Goal: Information Seeking & Learning: Learn about a topic

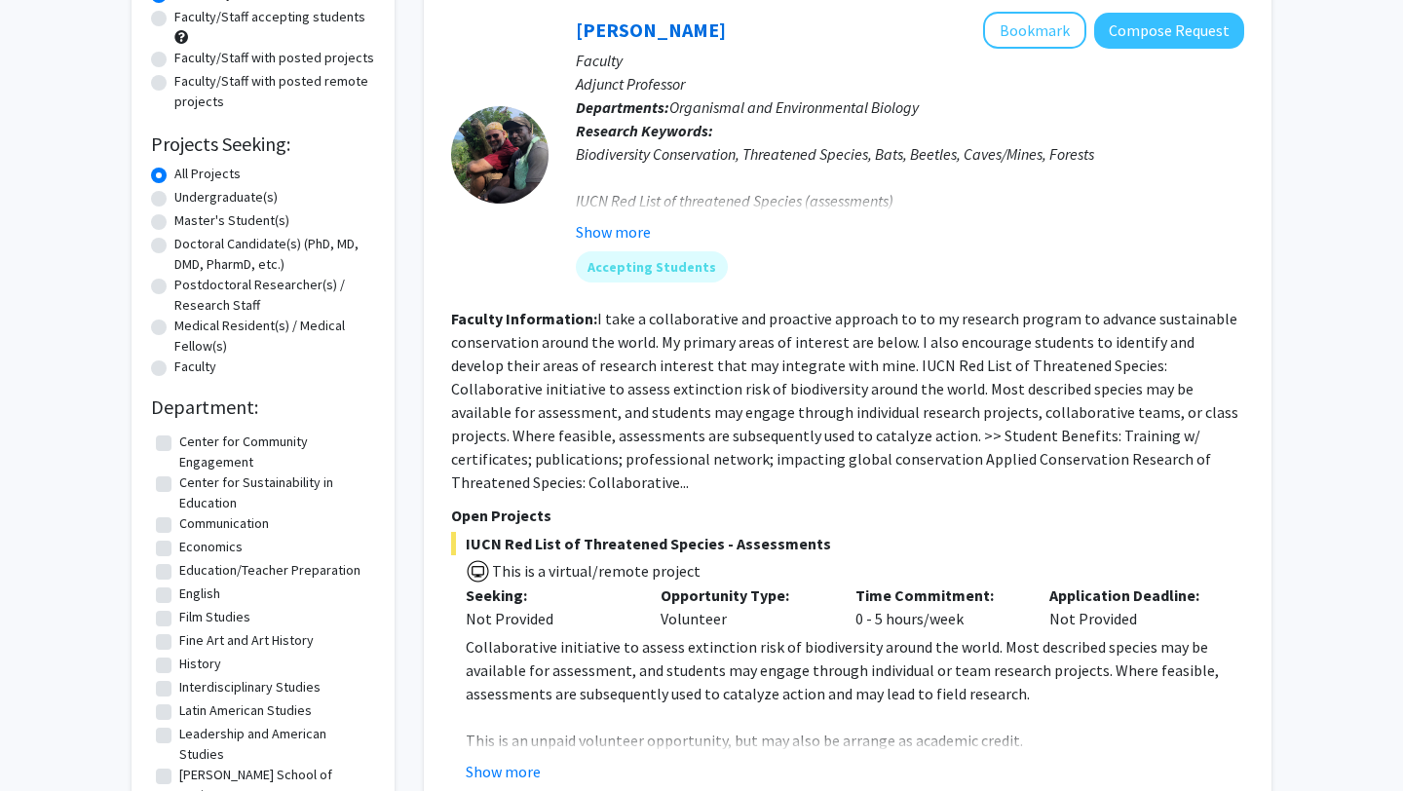
scroll to position [210, 0]
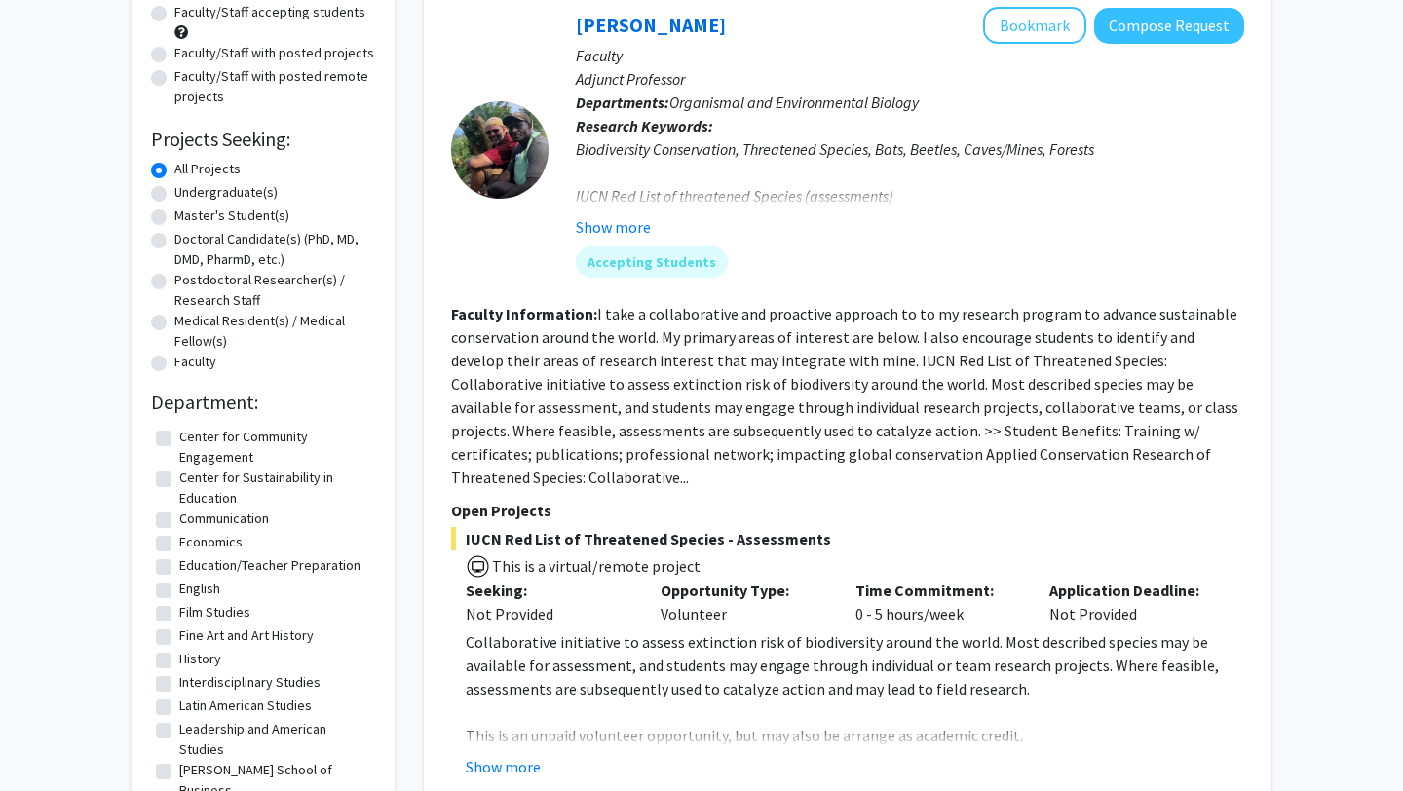
click at [174, 168] on label "All Projects" at bounding box center [207, 169] width 66 height 20
click at [174, 168] on input "All Projects" at bounding box center [180, 165] width 13 height 13
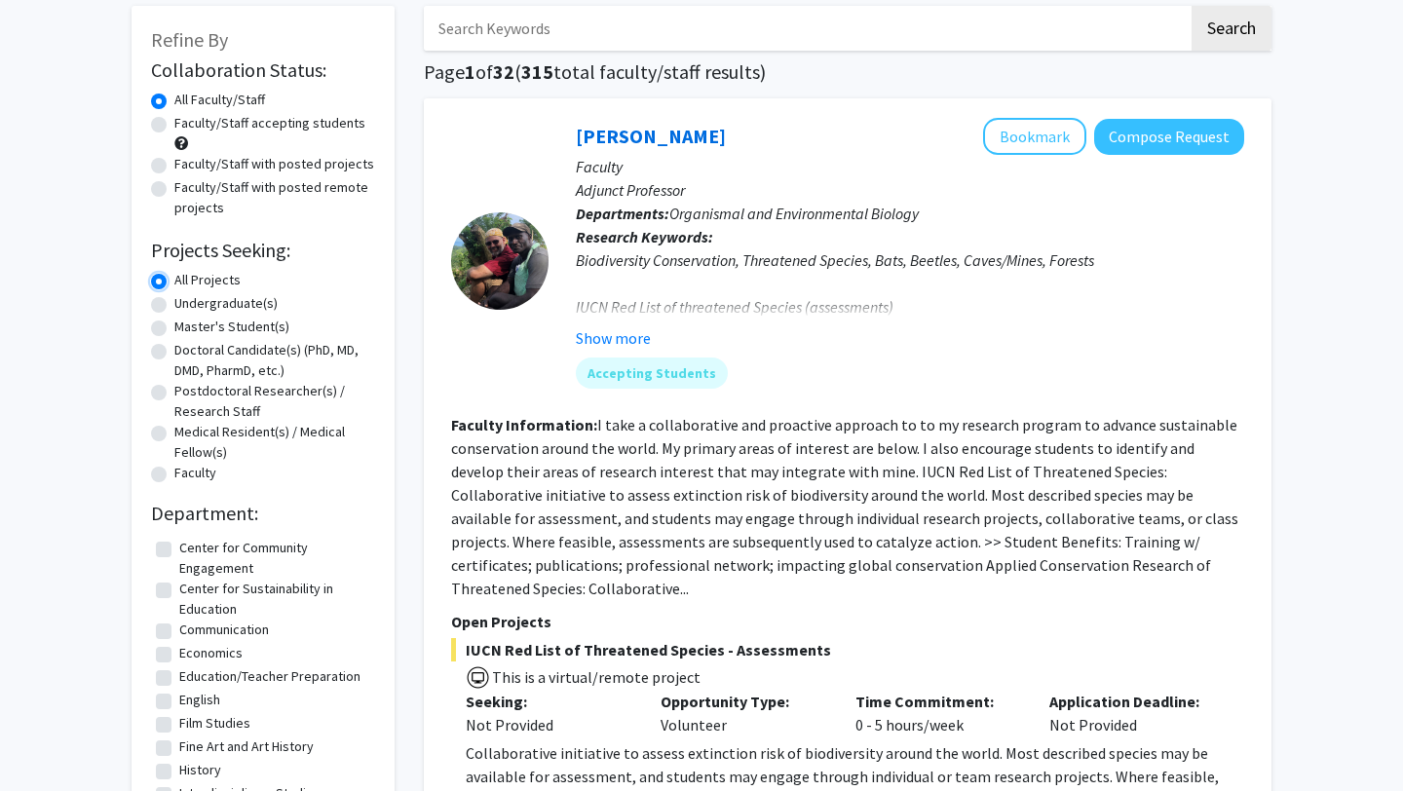
scroll to position [91, 0]
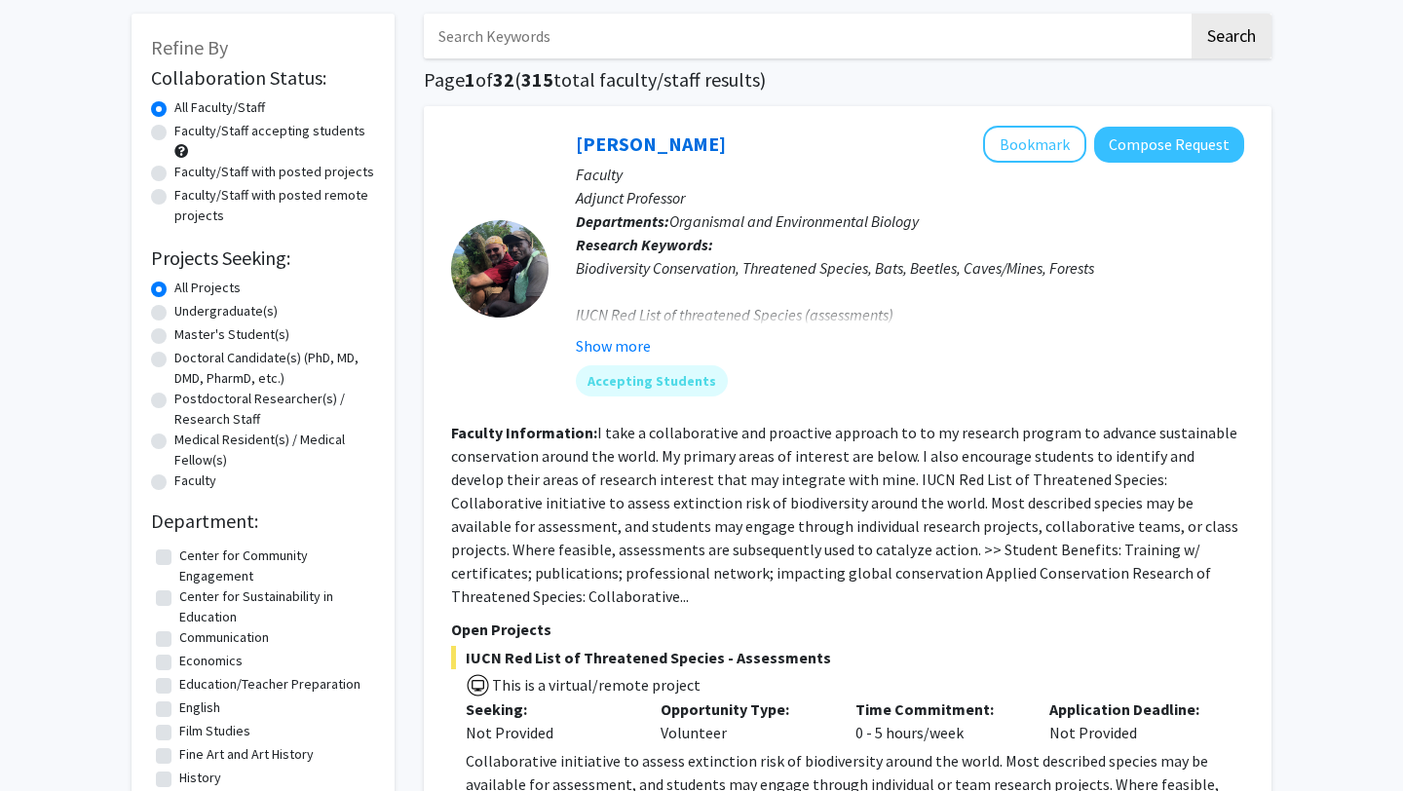
click at [174, 132] on label "Faculty/Staff accepting students" at bounding box center [269, 131] width 191 height 20
click at [174, 132] on input "Faculty/Staff accepting students" at bounding box center [180, 127] width 13 height 13
radio input "true"
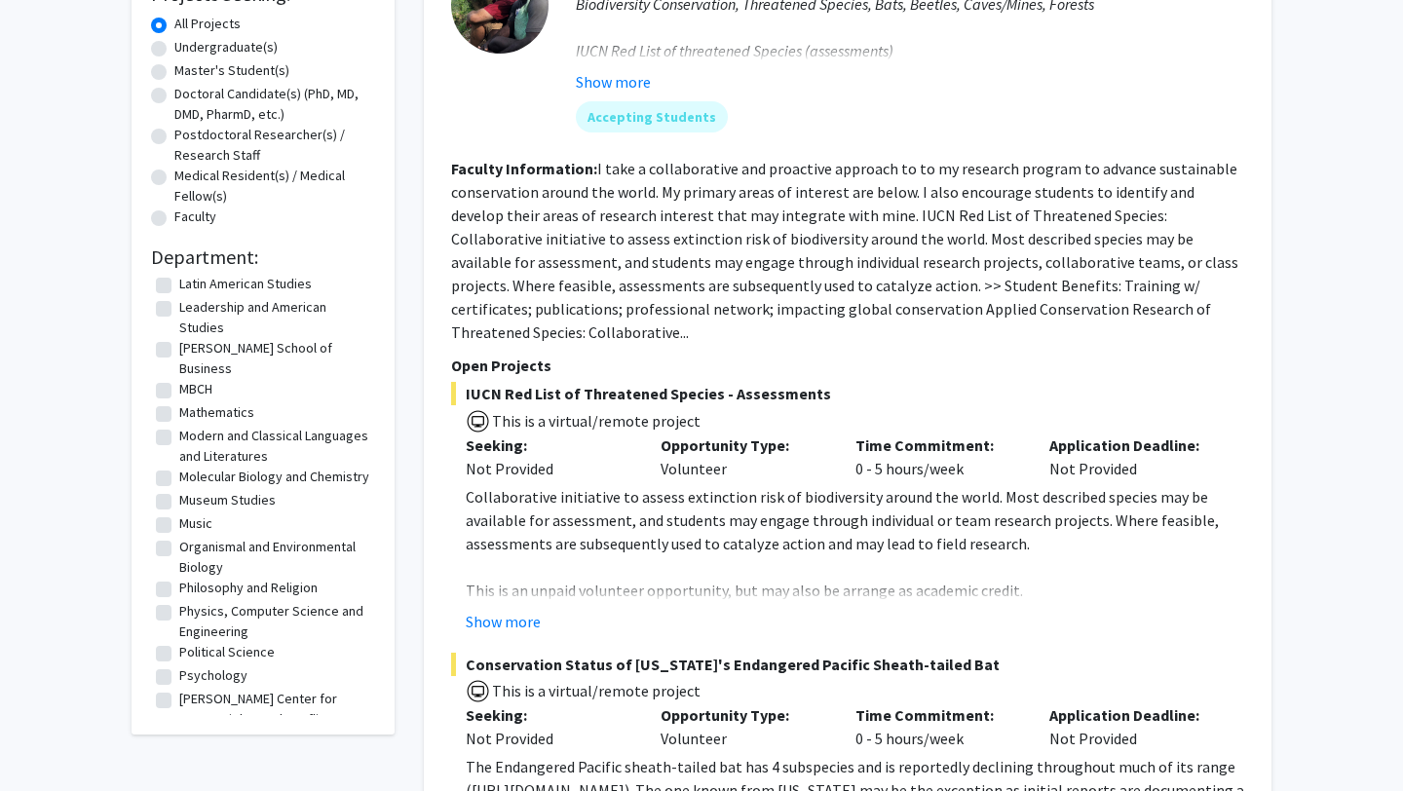
scroll to position [448, 0]
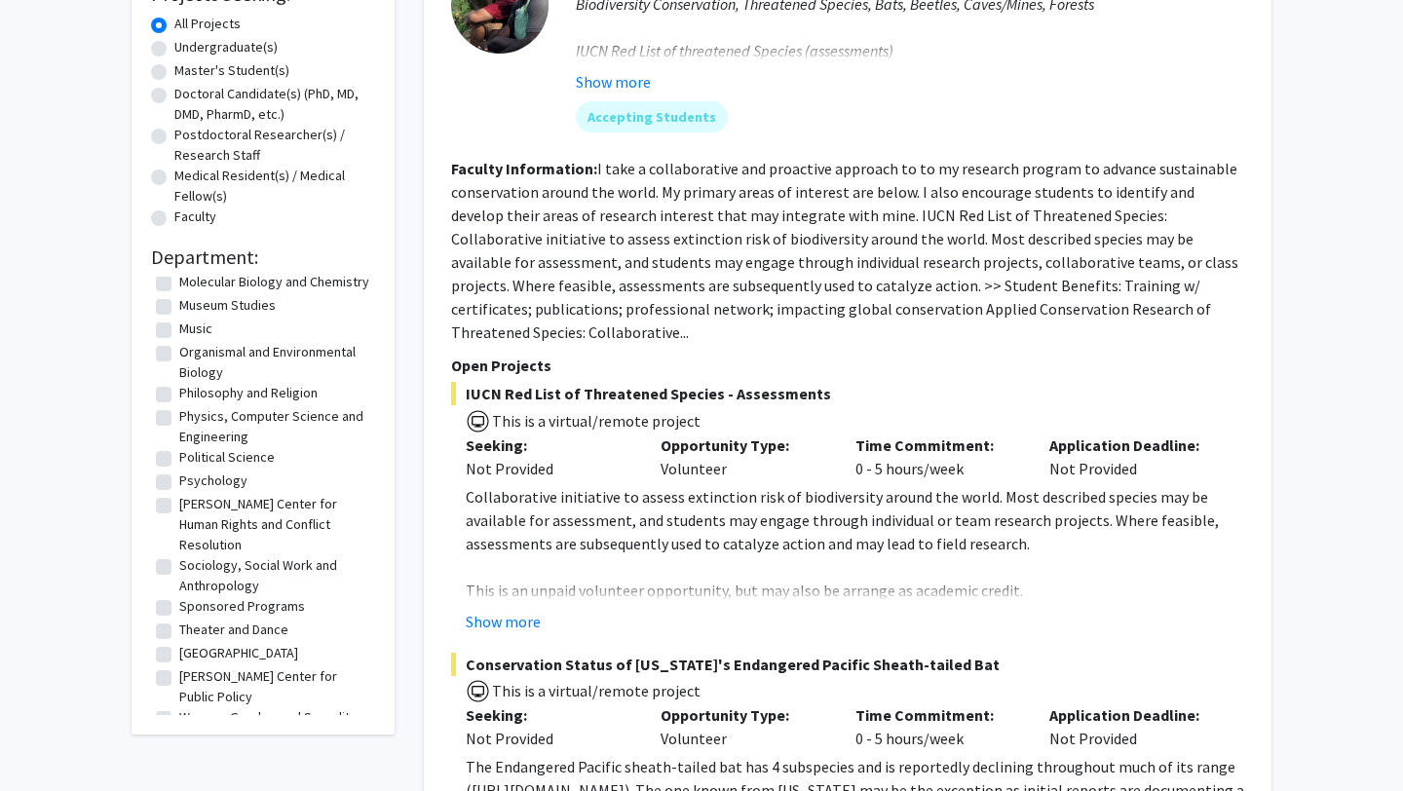
click at [179, 667] on label "[PERSON_NAME] Center for Public Policy" at bounding box center [274, 687] width 191 height 41
click at [179, 667] on input "[PERSON_NAME] Center for Public Policy" at bounding box center [185, 673] width 13 height 13
checkbox input "true"
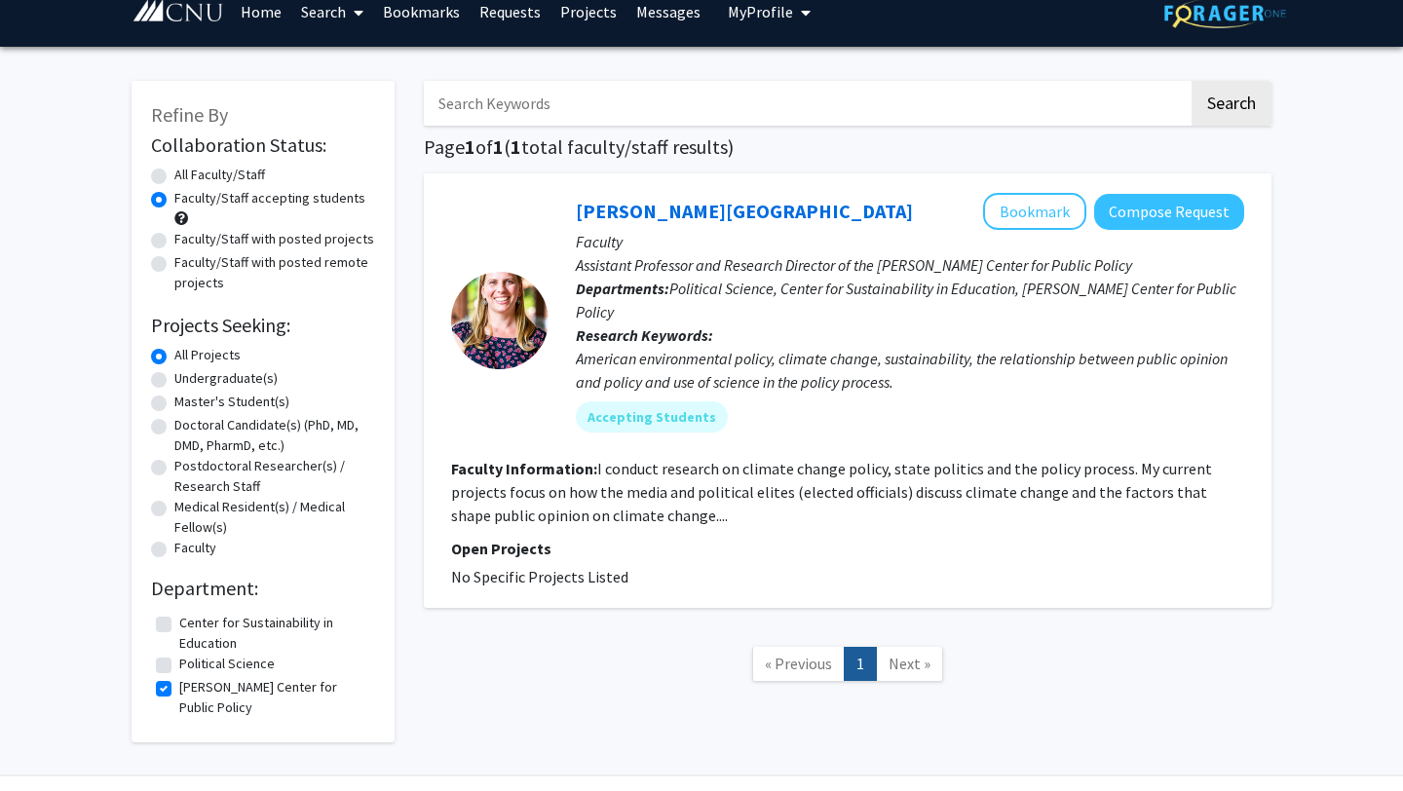
scroll to position [28, 0]
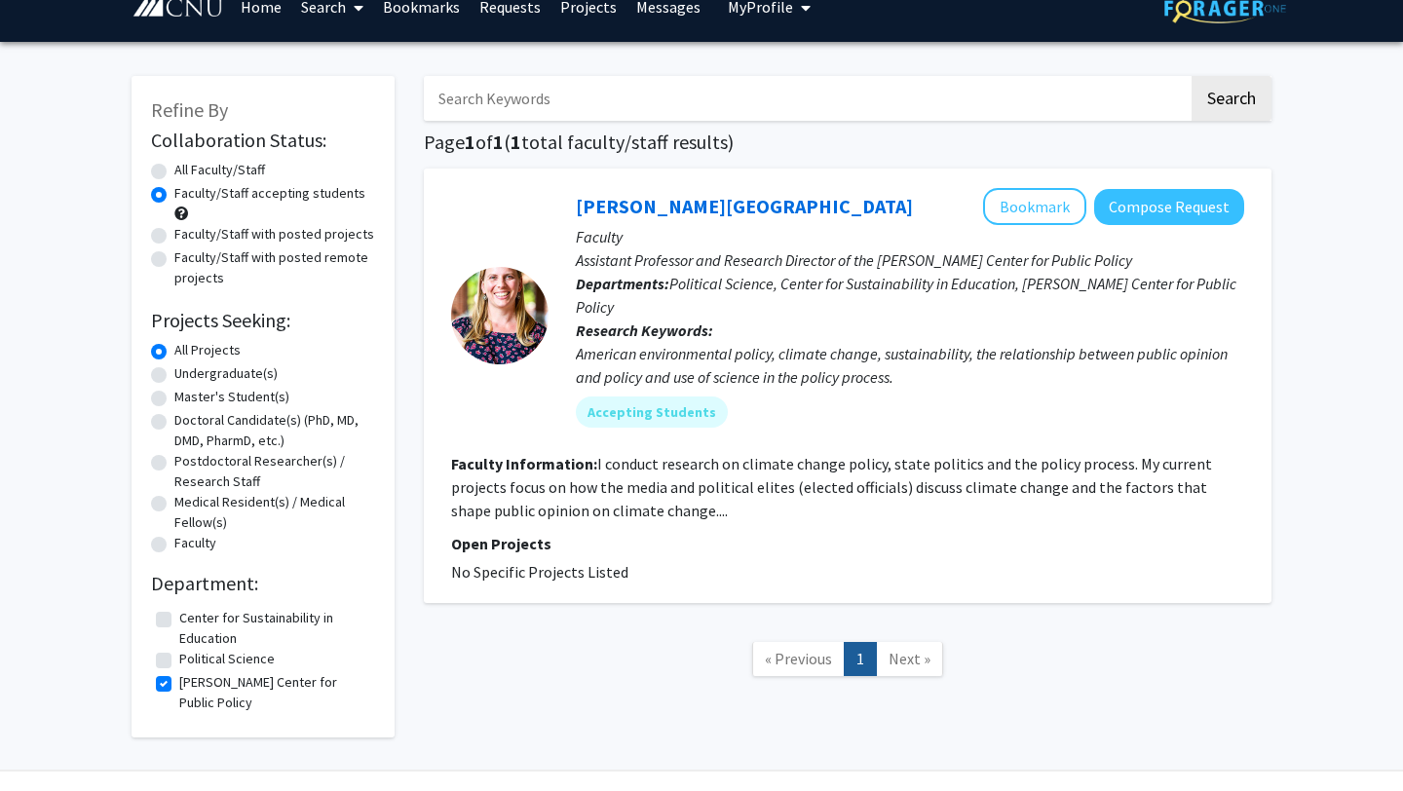
click at [836, 465] on fg-read-more "I conduct research on climate change policy, state politics and the policy proc…" at bounding box center [831, 487] width 761 height 66
click at [179, 685] on label "[PERSON_NAME] Center for Public Policy" at bounding box center [274, 692] width 191 height 41
click at [179, 685] on input "[PERSON_NAME] Center for Public Policy" at bounding box center [185, 678] width 13 height 13
checkbox input "false"
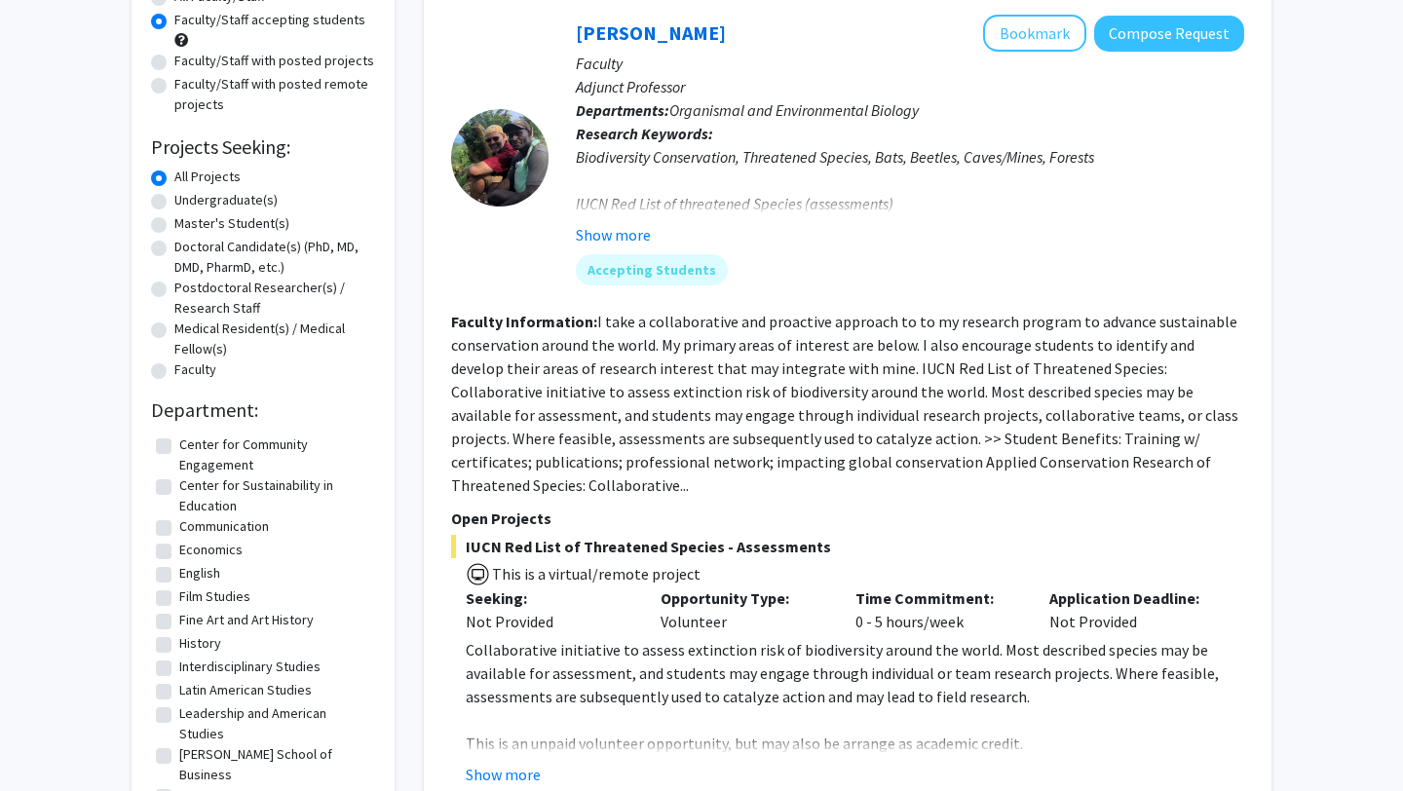
scroll to position [207, 0]
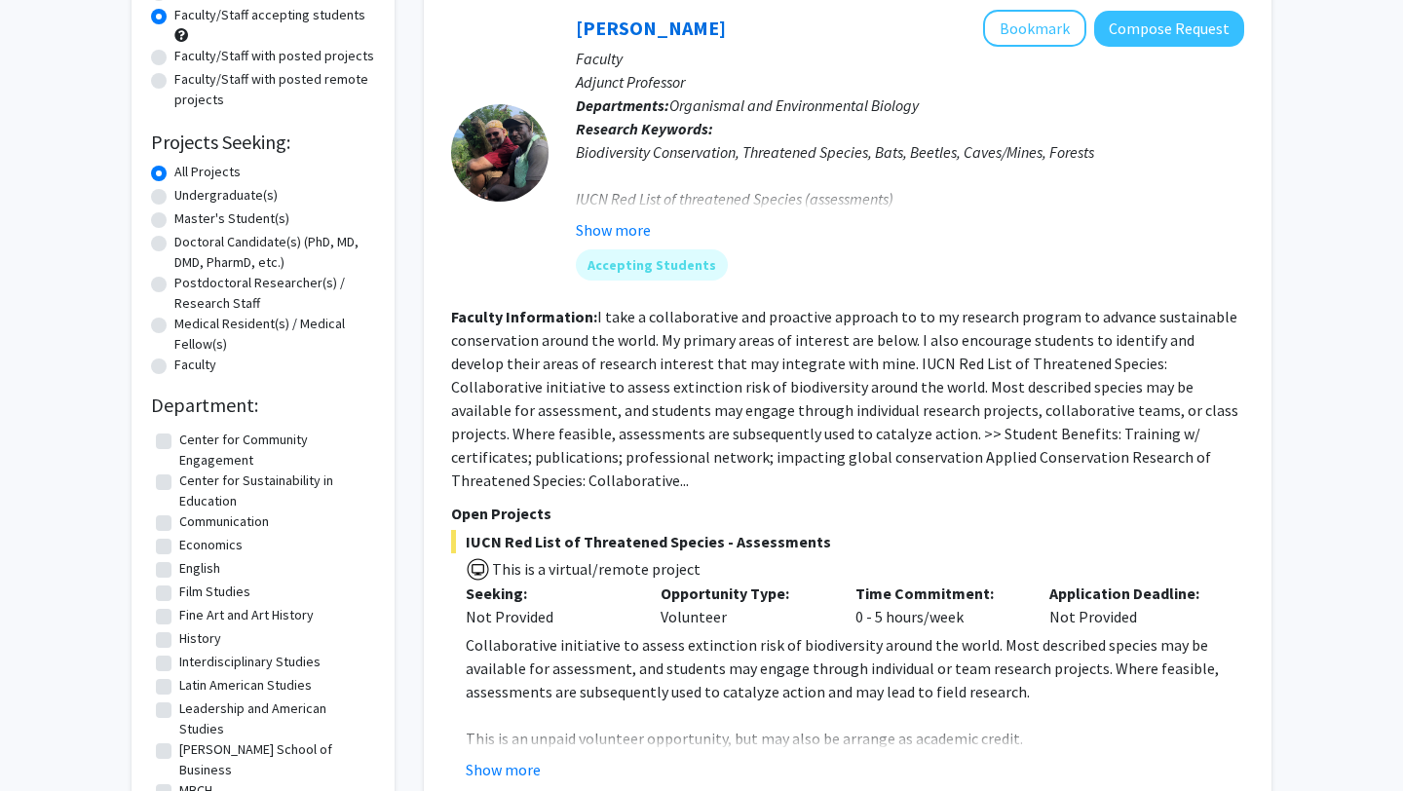
click at [179, 549] on label "Economics" at bounding box center [210, 545] width 63 height 20
click at [179, 548] on input "Economics" at bounding box center [185, 541] width 13 height 13
checkbox input "true"
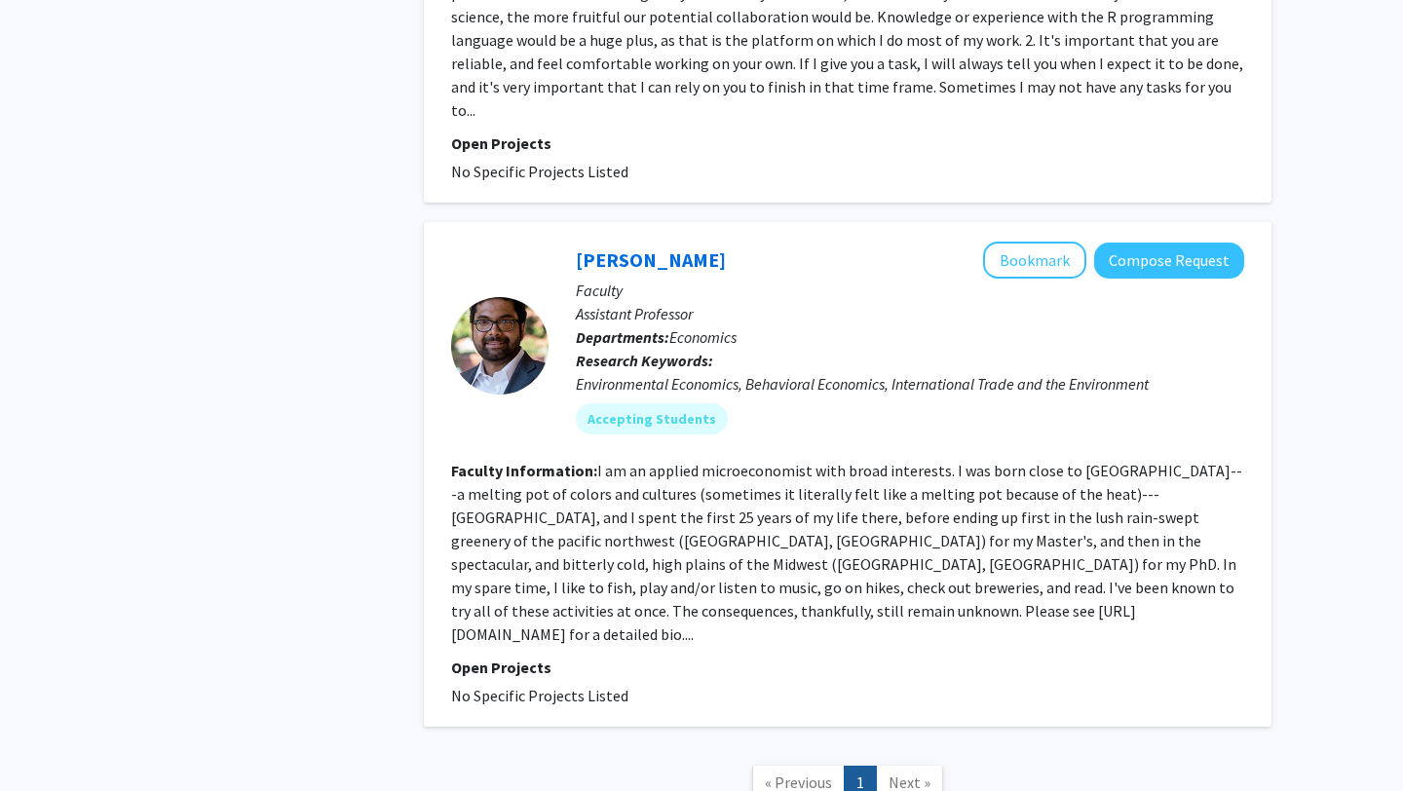
scroll to position [2827, 0]
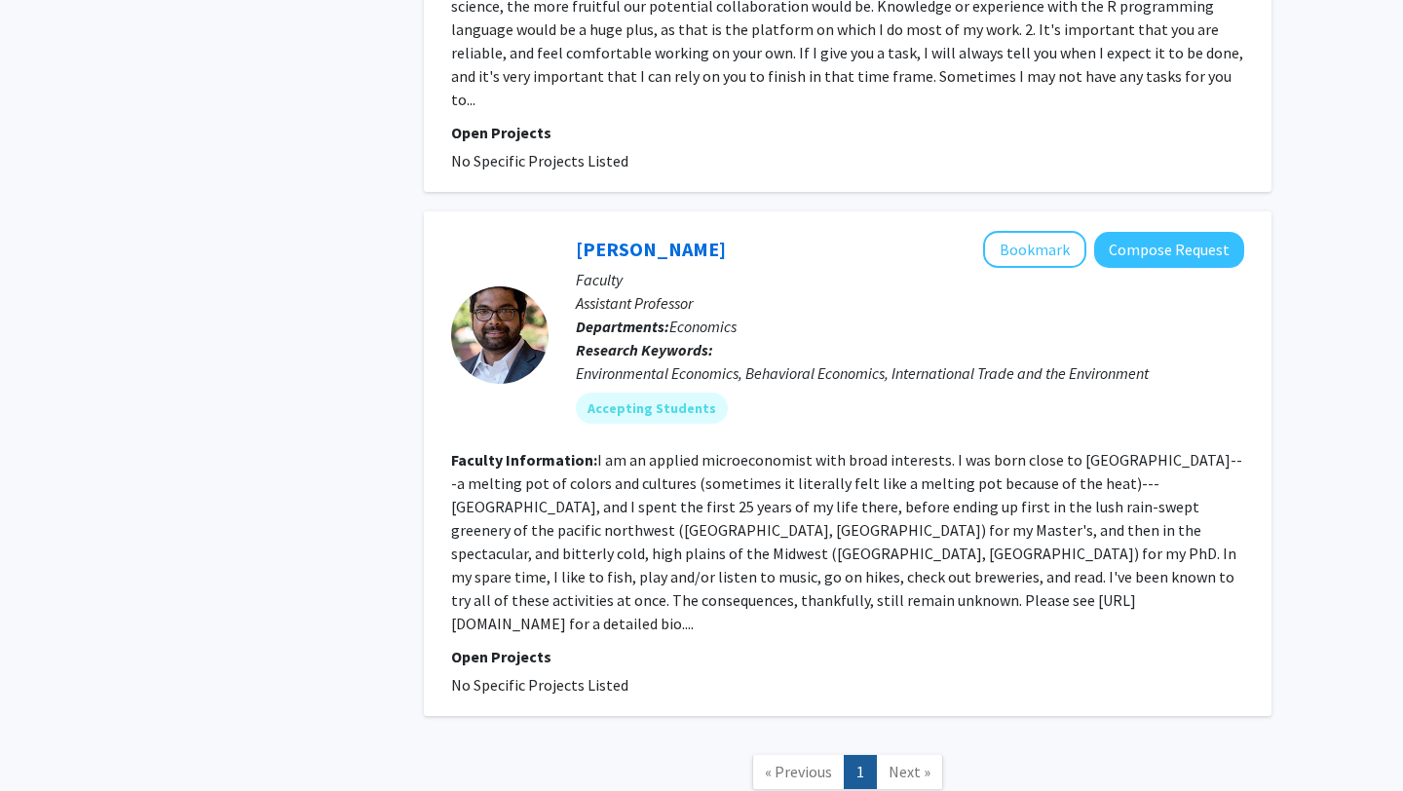
click at [1009, 450] on fg-read-more "I am an applied microeconomist with broad interests. I was born close to [GEOGR…" at bounding box center [846, 541] width 791 height 183
click at [682, 237] on link "[PERSON_NAME]" at bounding box center [651, 249] width 150 height 24
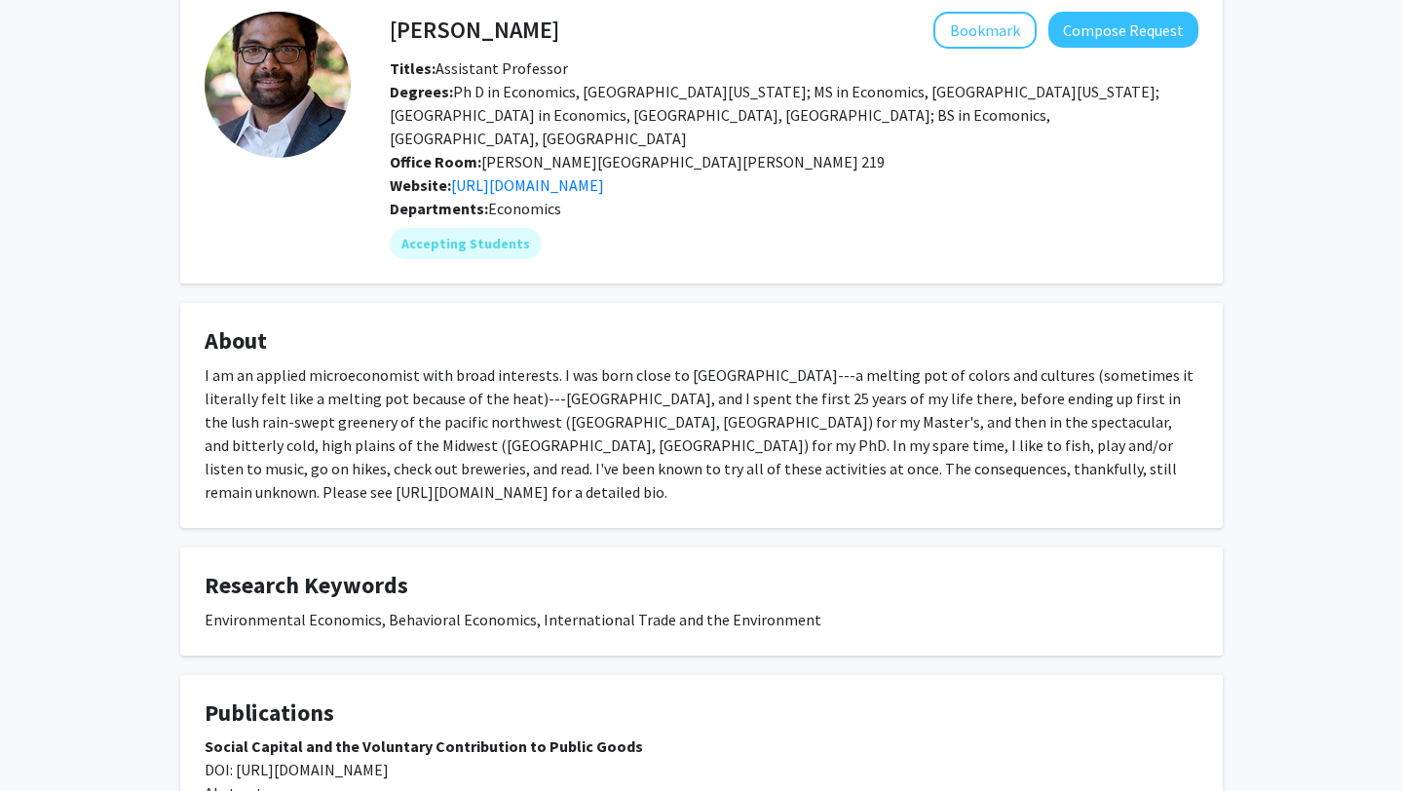
scroll to position [95, 0]
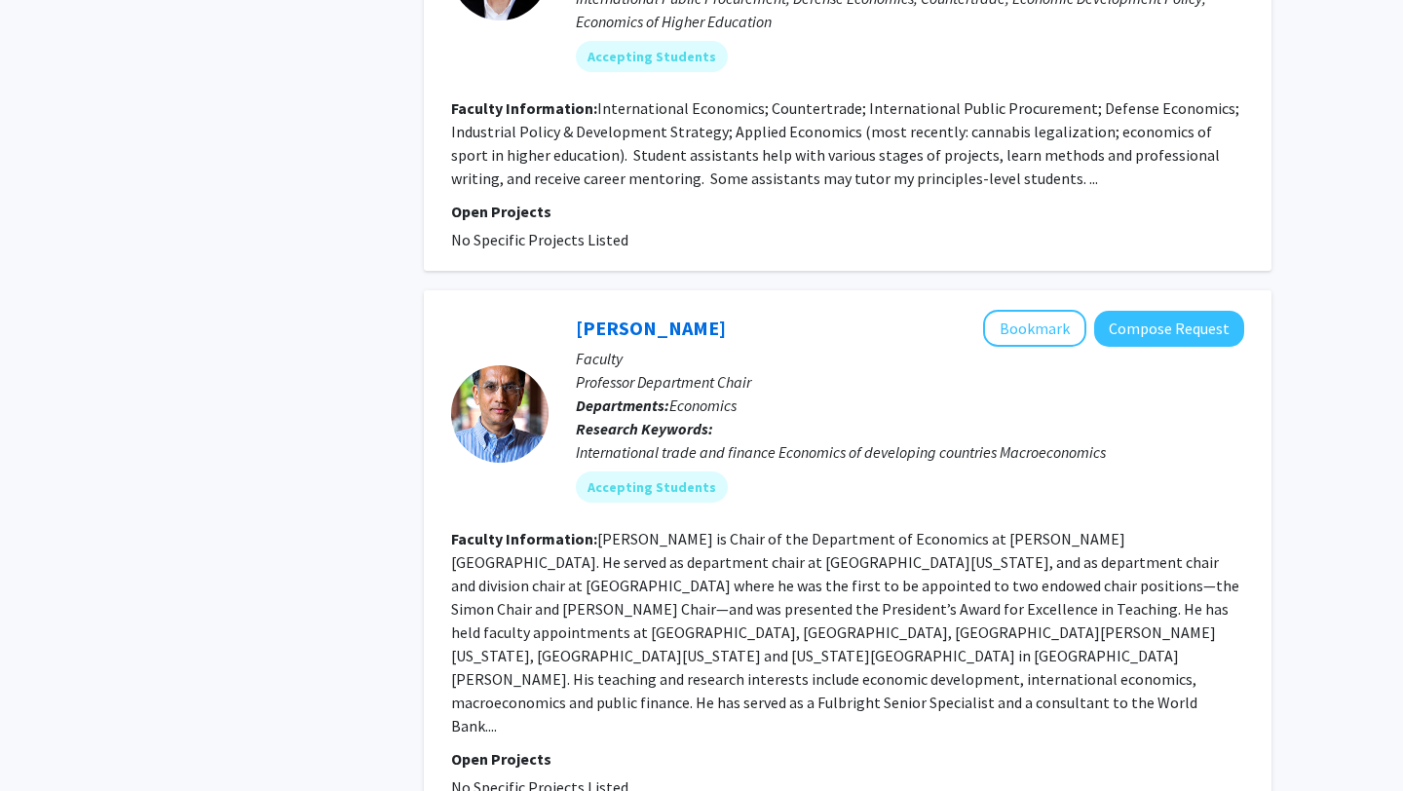
scroll to position [1316, 0]
click at [635, 315] on link "[PERSON_NAME]" at bounding box center [651, 327] width 150 height 24
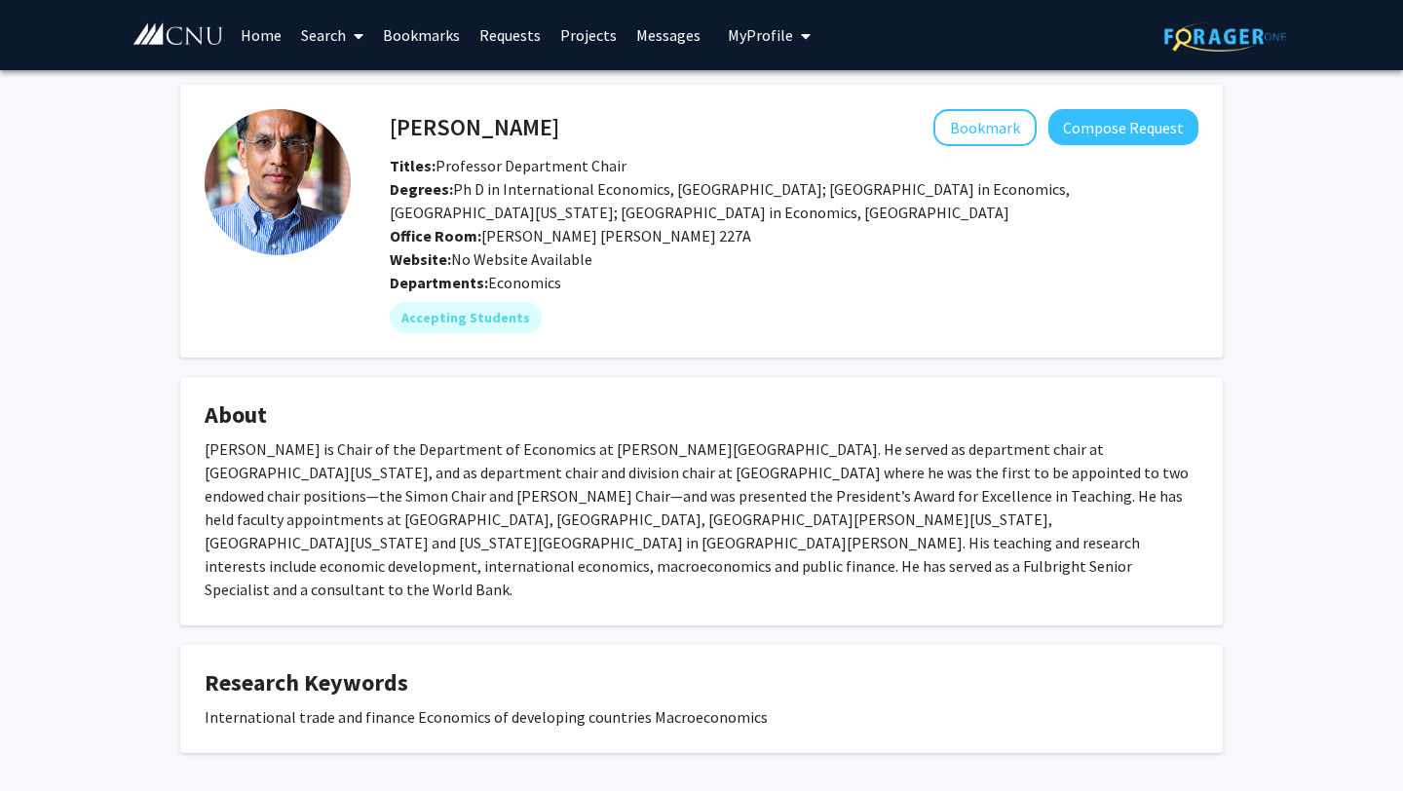
scroll to position [60, 0]
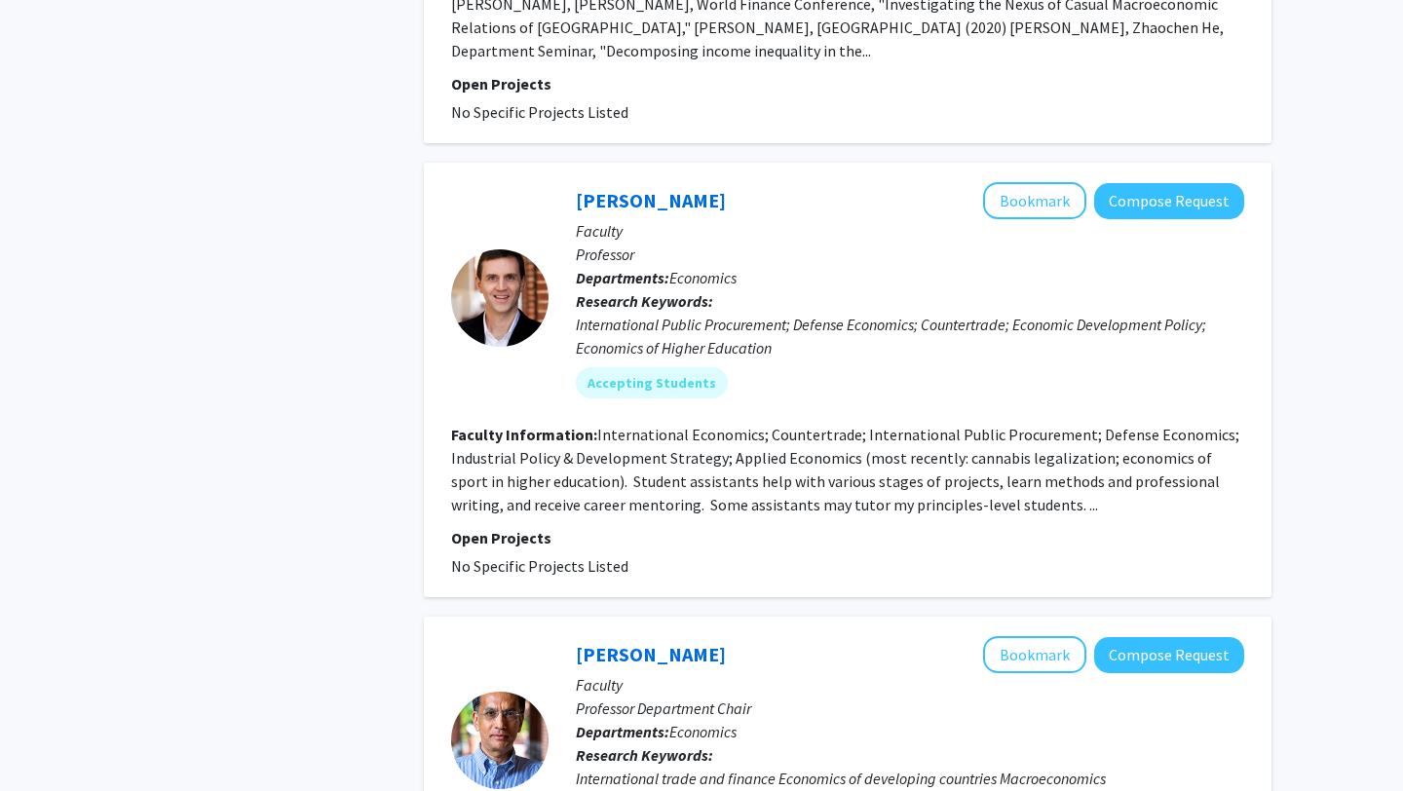
scroll to position [987, 0]
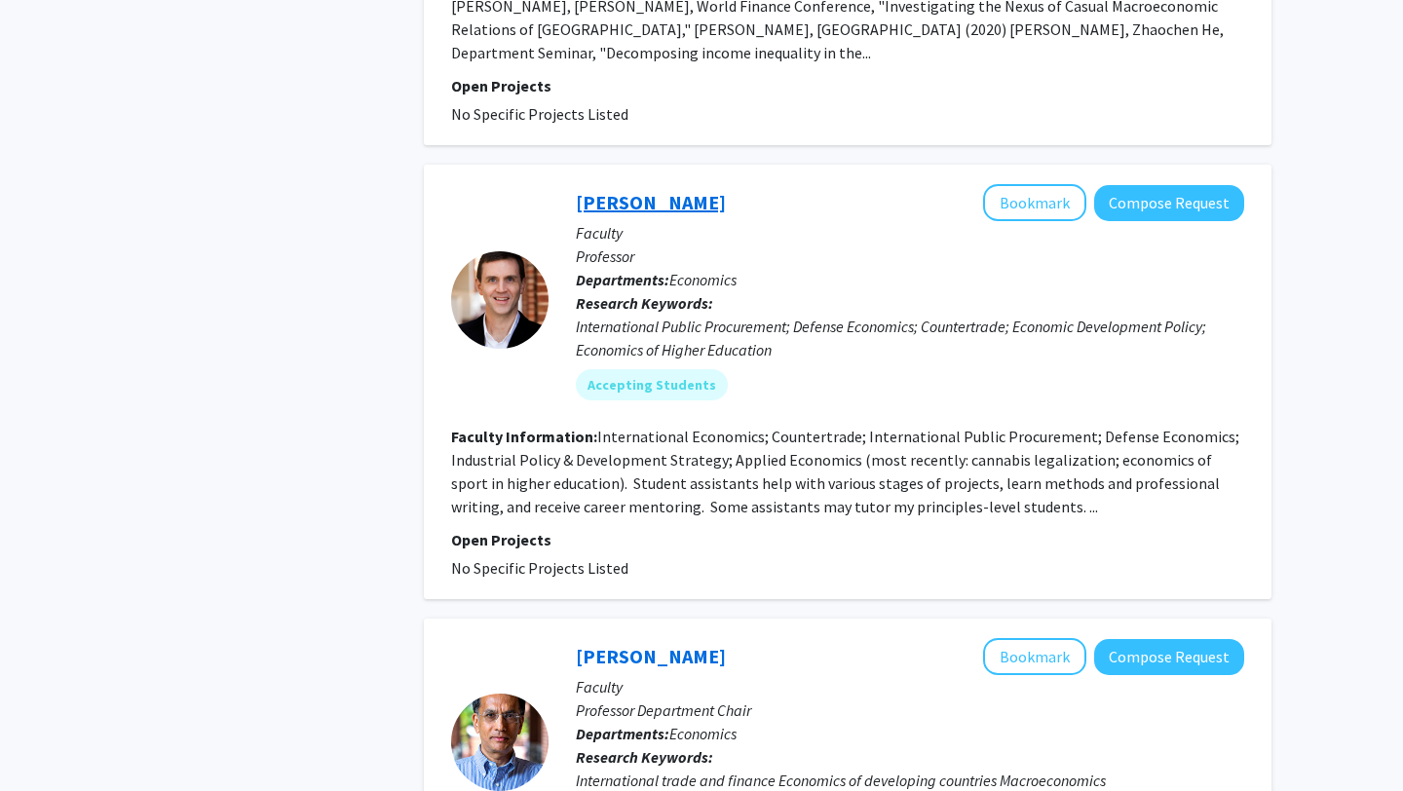
click at [623, 190] on link "[PERSON_NAME]" at bounding box center [651, 202] width 150 height 24
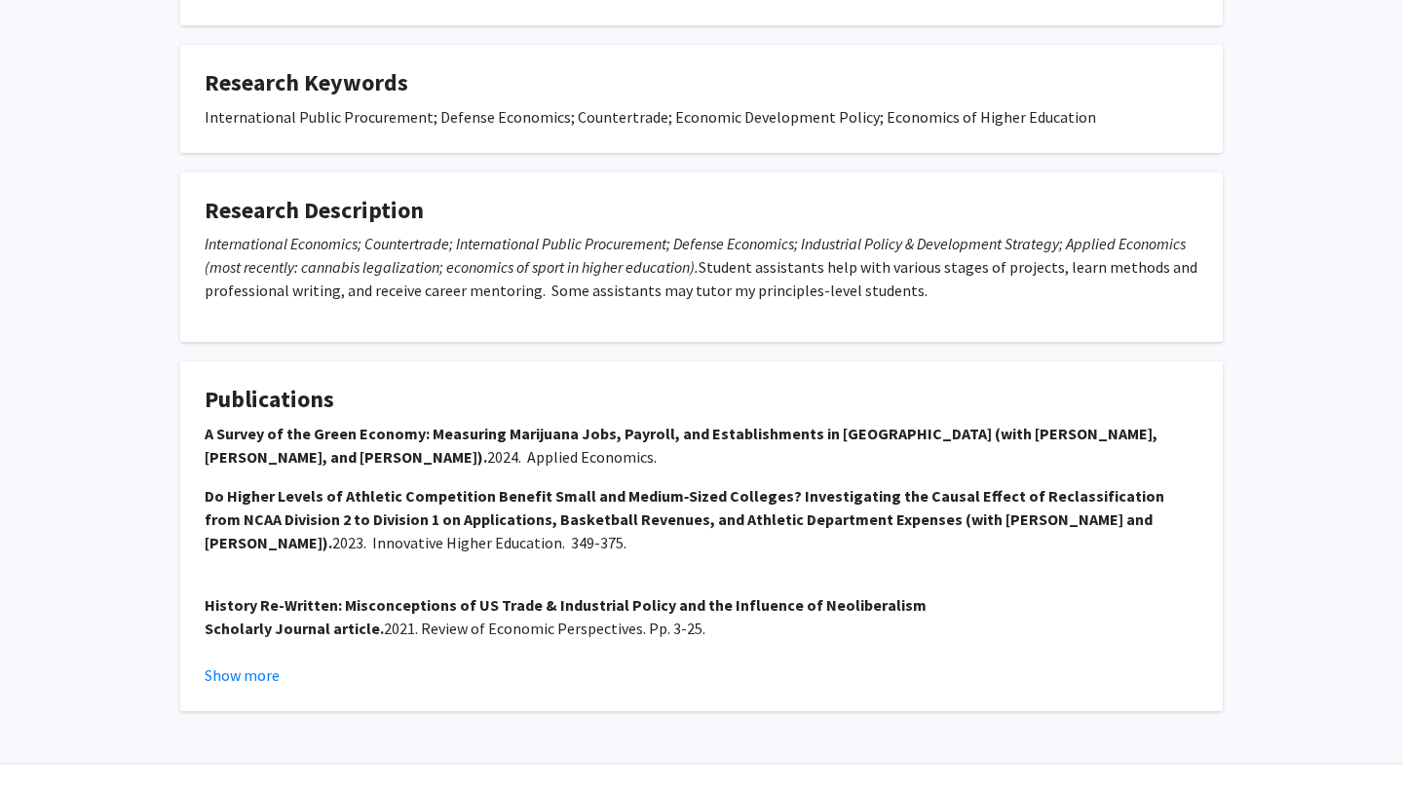
scroll to position [627, 0]
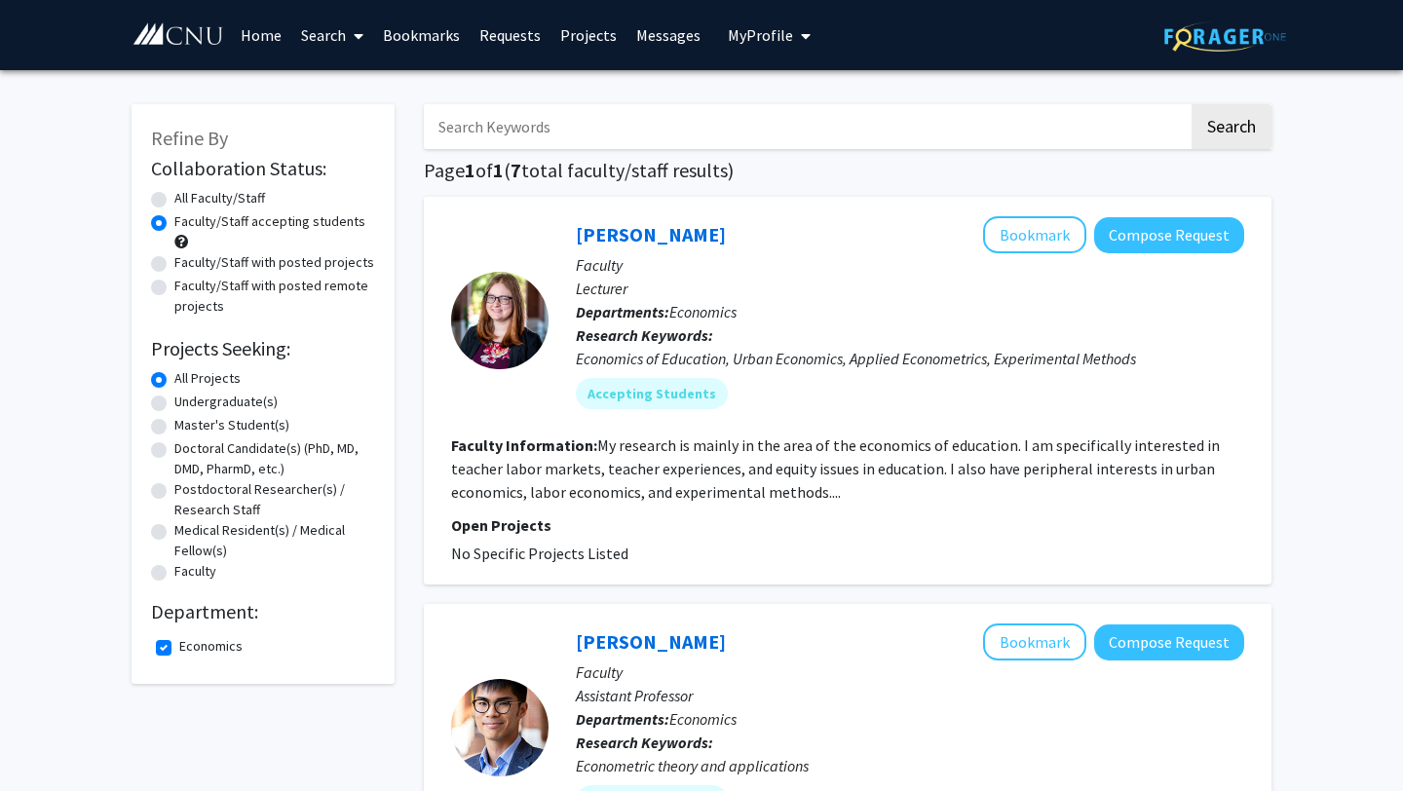
click at [179, 651] on label "Economics" at bounding box center [210, 646] width 63 height 20
click at [179, 649] on input "Economics" at bounding box center [185, 642] width 13 height 13
checkbox input "false"
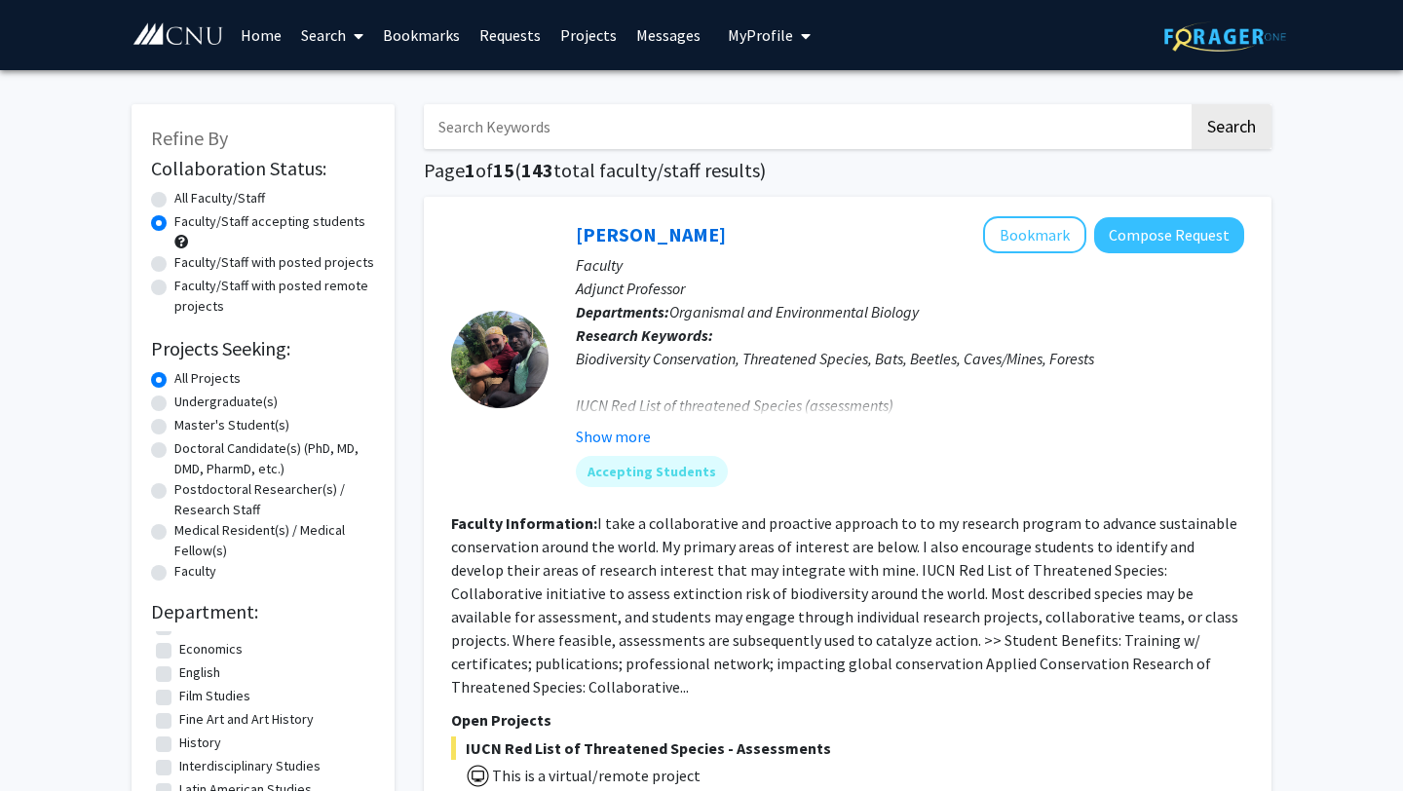
scroll to position [83, 0]
click at [179, 669] on label "Economics" at bounding box center [210, 669] width 63 height 20
click at [179, 669] on input "Economics" at bounding box center [185, 665] width 13 height 13
checkbox input "true"
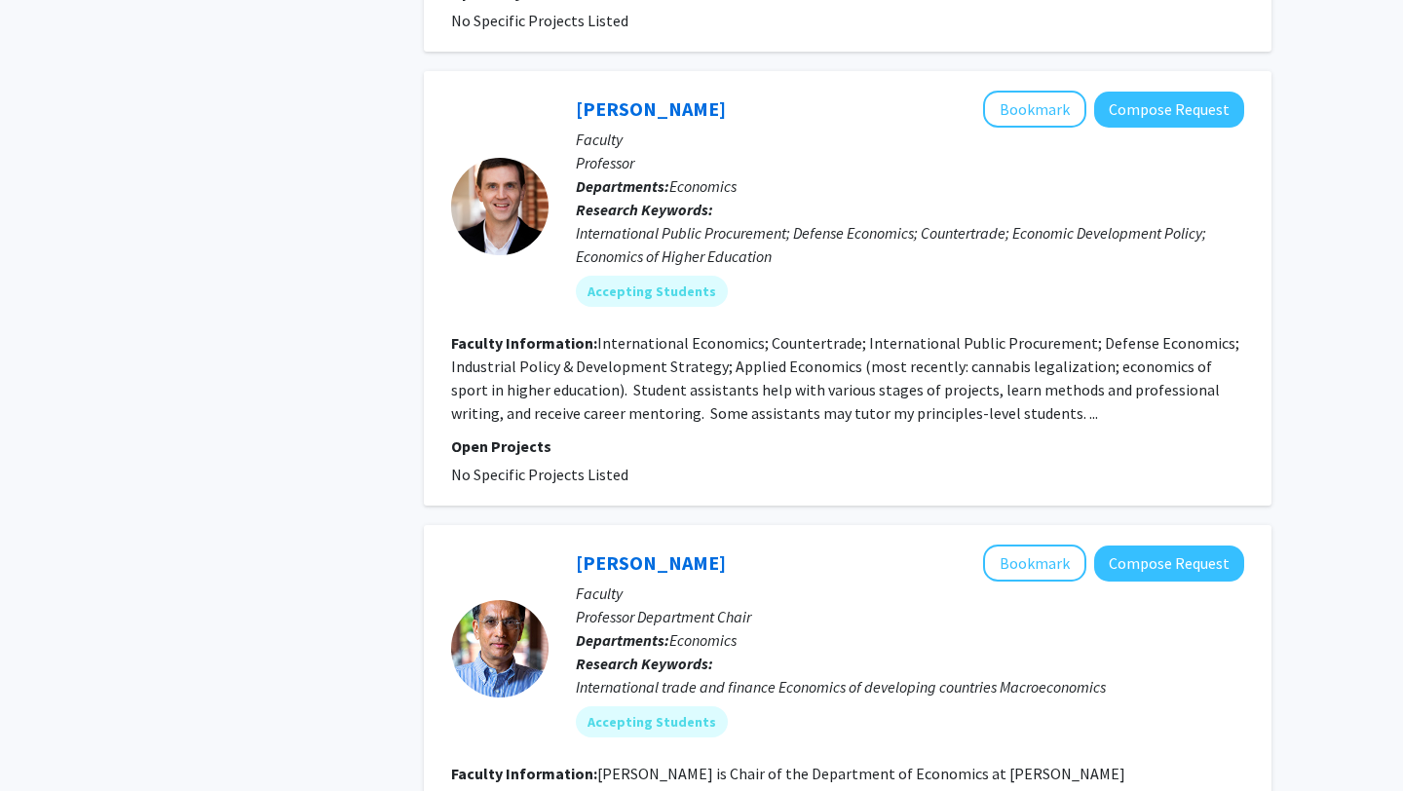
scroll to position [1076, 0]
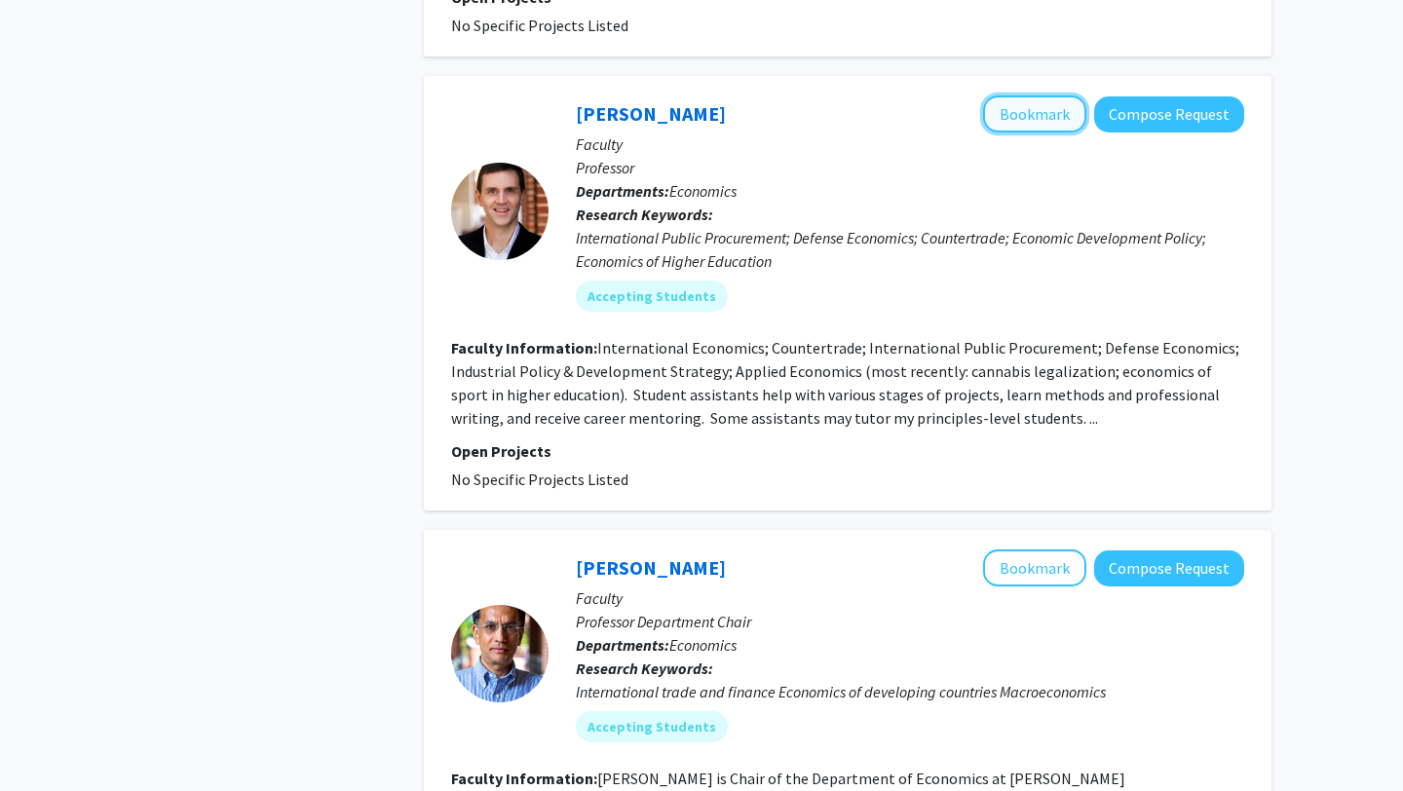
click at [1035, 95] on button "Bookmark" at bounding box center [1034, 113] width 103 height 37
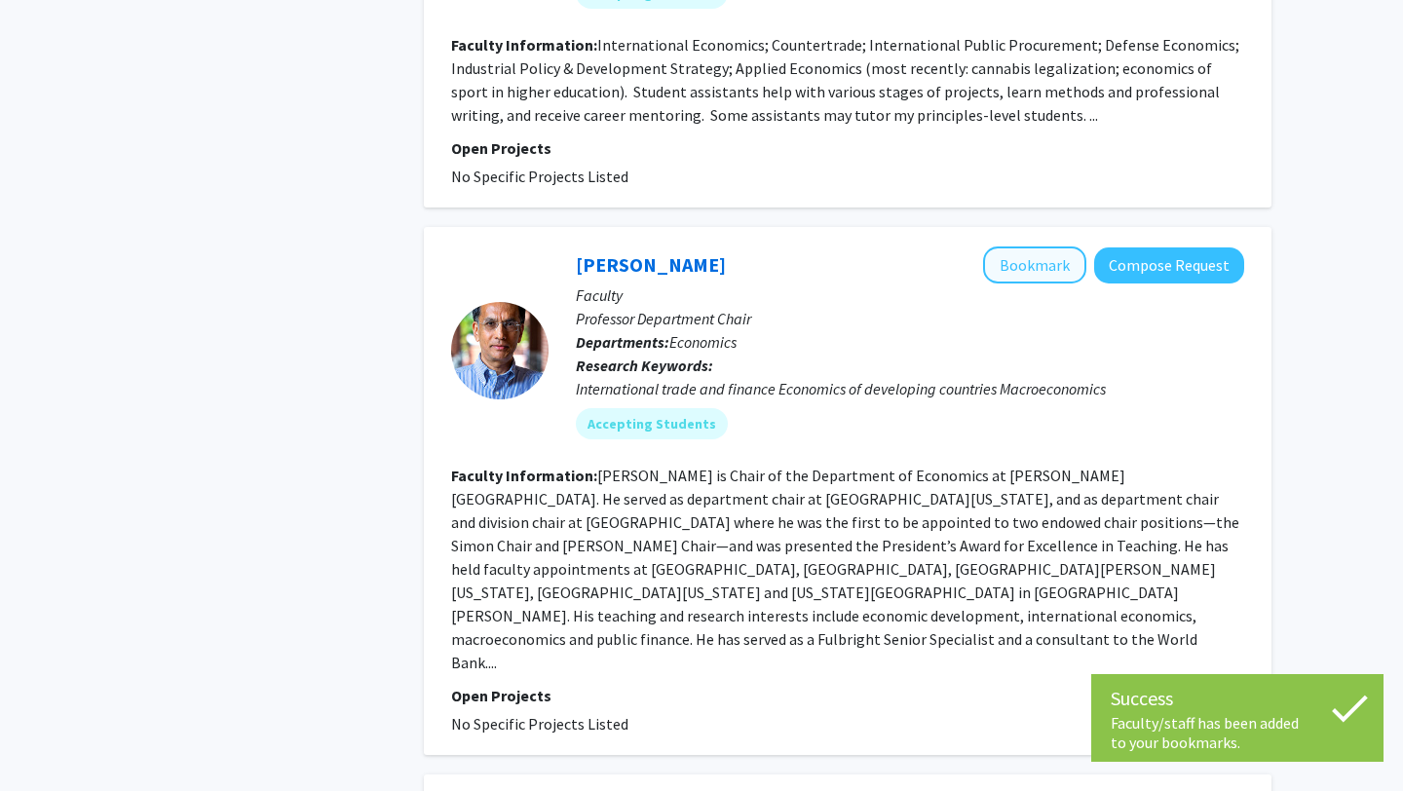
scroll to position [1381, 0]
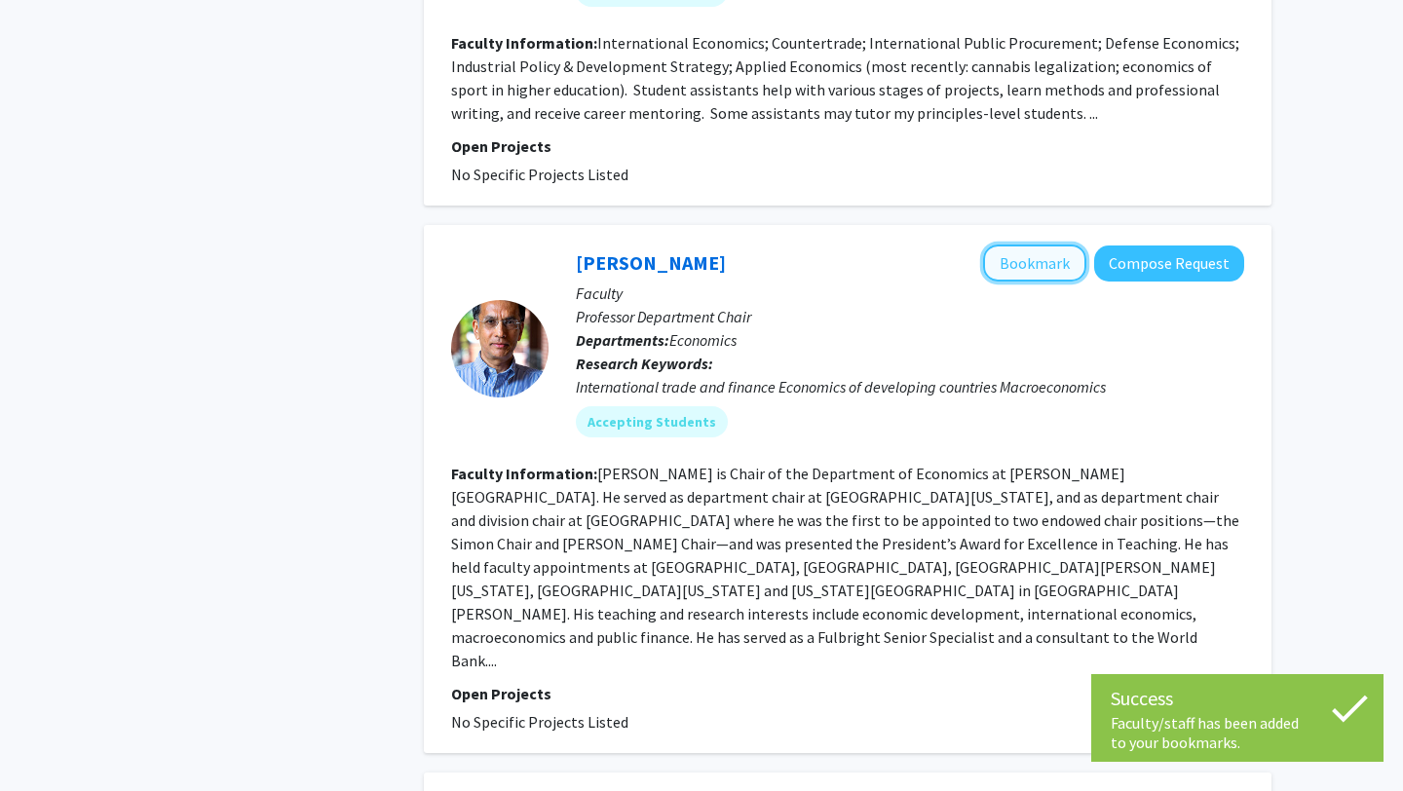
click at [1029, 245] on button "Bookmark" at bounding box center [1034, 263] width 103 height 37
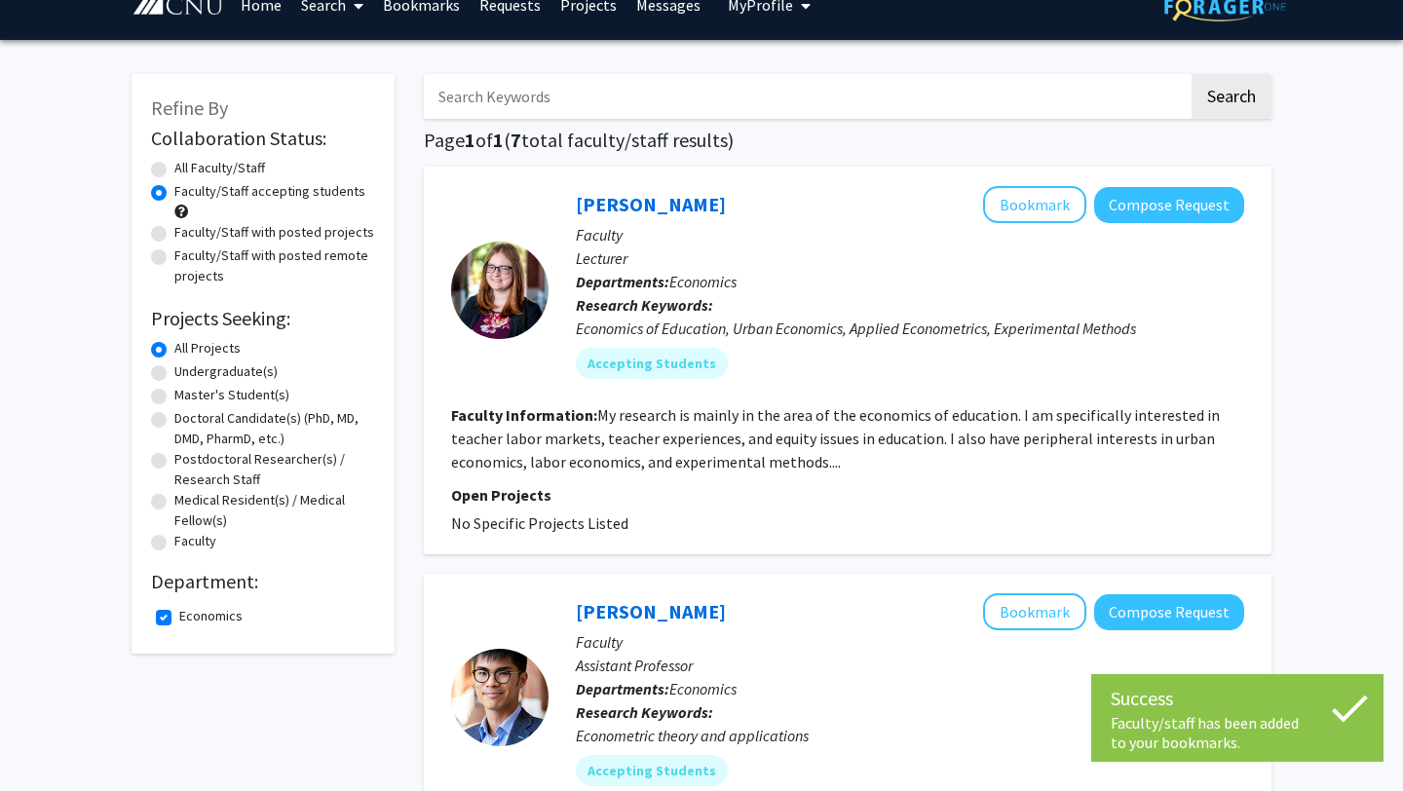
scroll to position [40, 0]
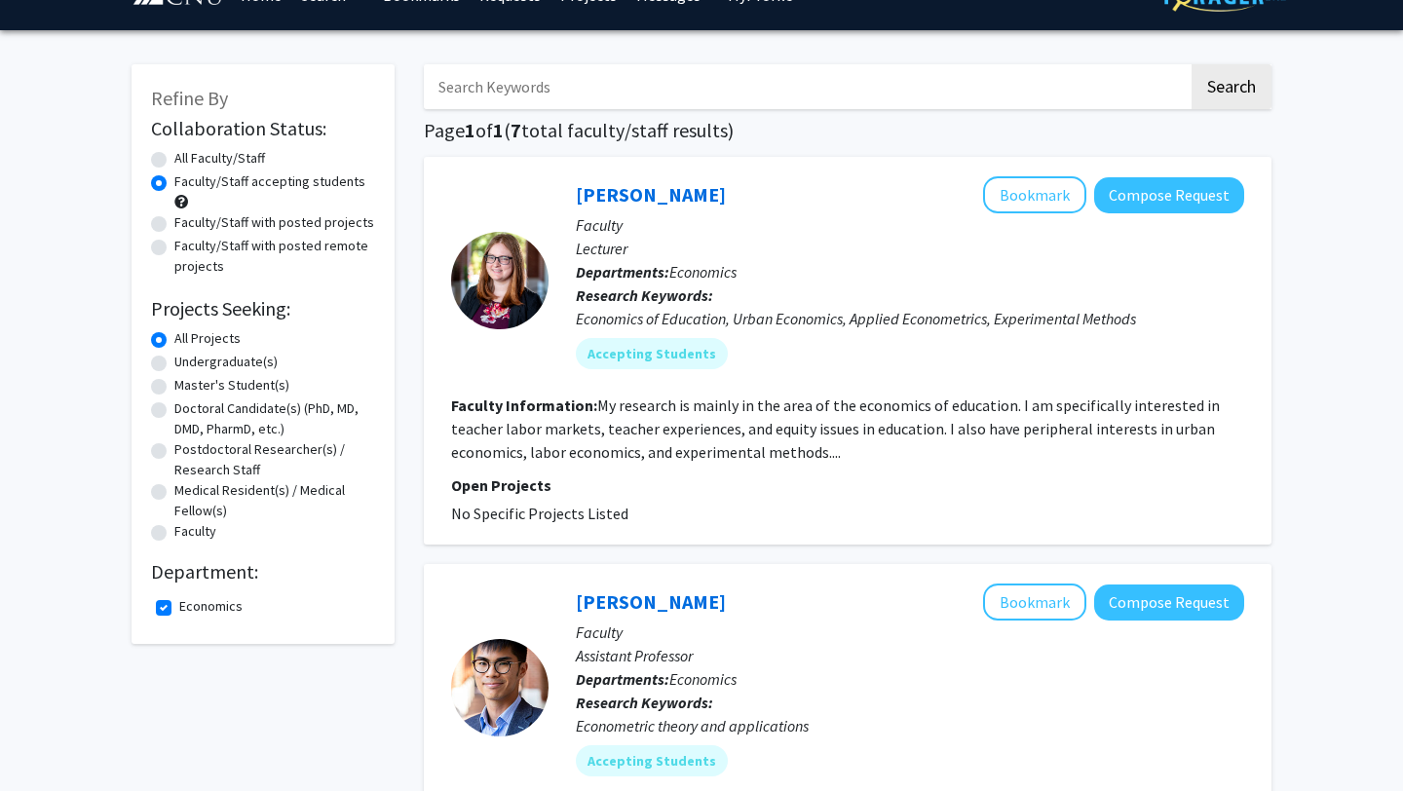
click at [179, 605] on label "Economics" at bounding box center [210, 606] width 63 height 20
click at [179, 605] on input "Economics" at bounding box center [185, 602] width 13 height 13
checkbox input "false"
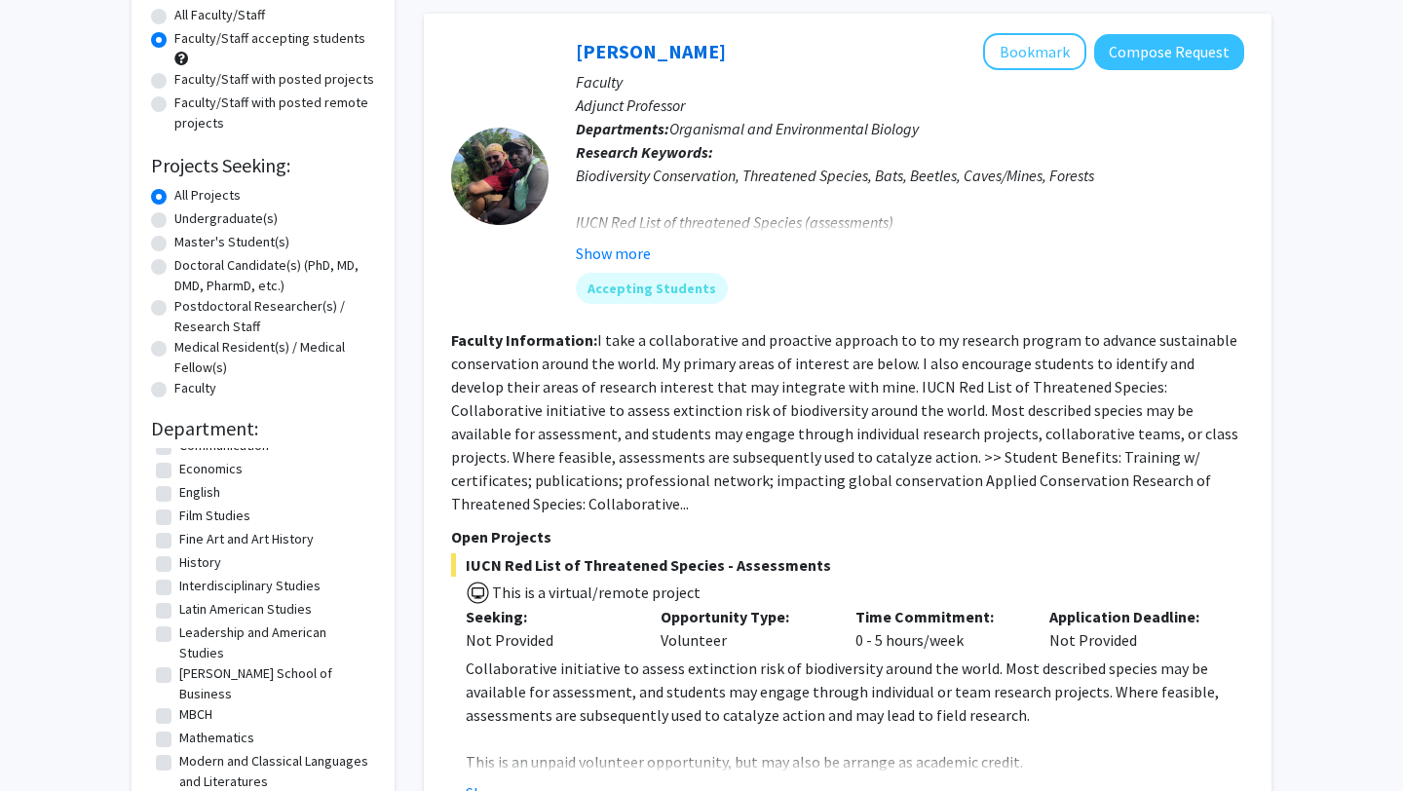
scroll to position [103, 0]
click at [179, 560] on label "History" at bounding box center [200, 559] width 42 height 20
click at [179, 560] on input "History" at bounding box center [185, 555] width 13 height 13
checkbox input "true"
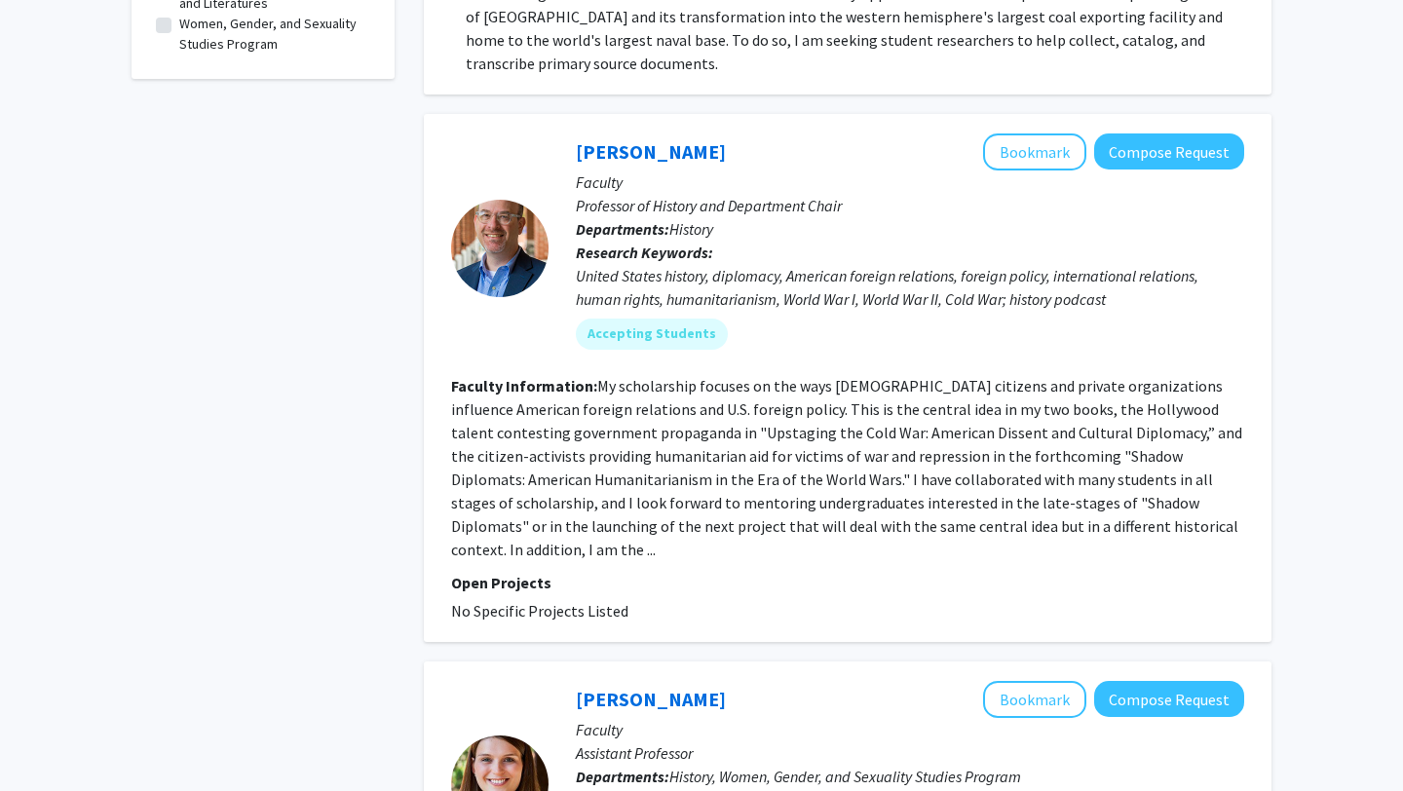
scroll to position [691, 0]
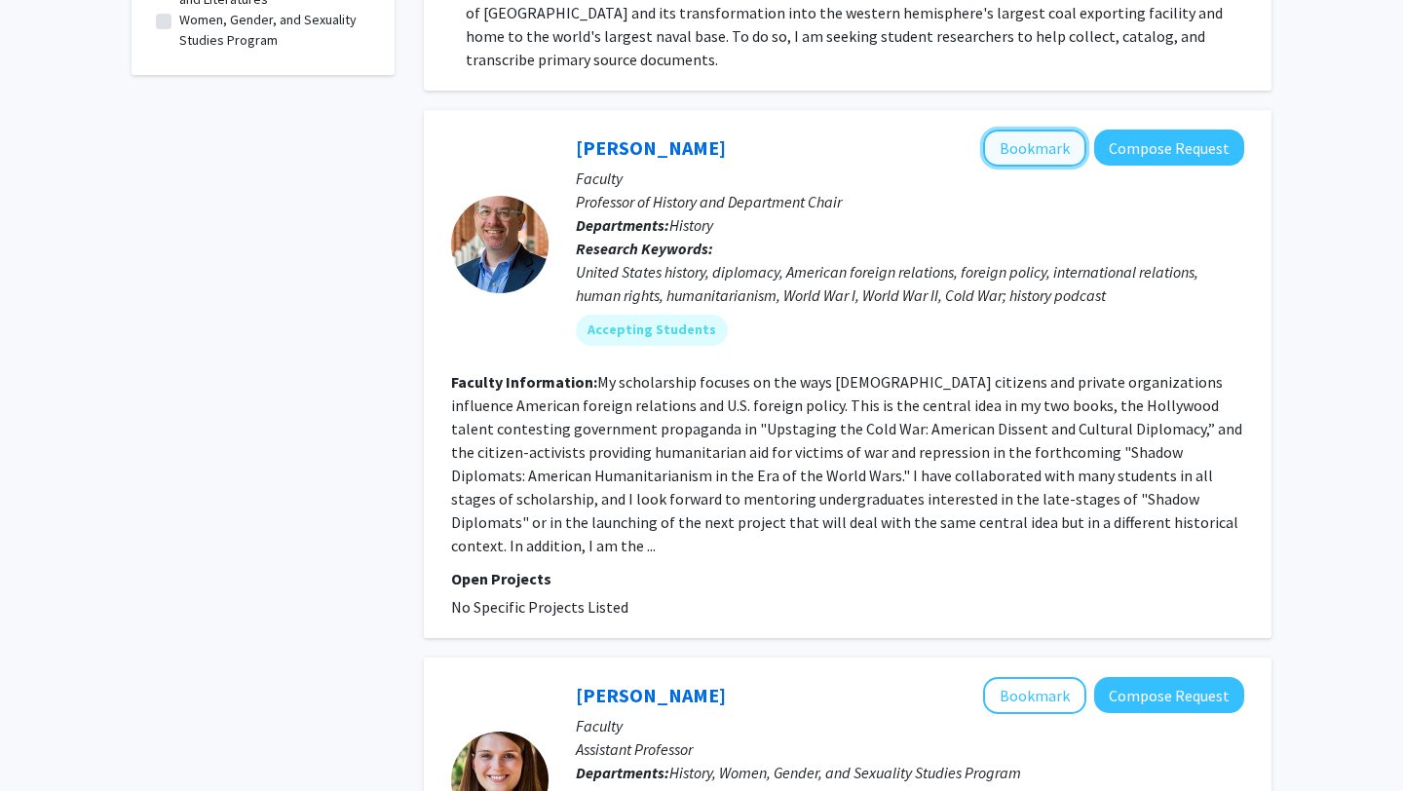
click at [1029, 131] on button "Bookmark" at bounding box center [1034, 148] width 103 height 37
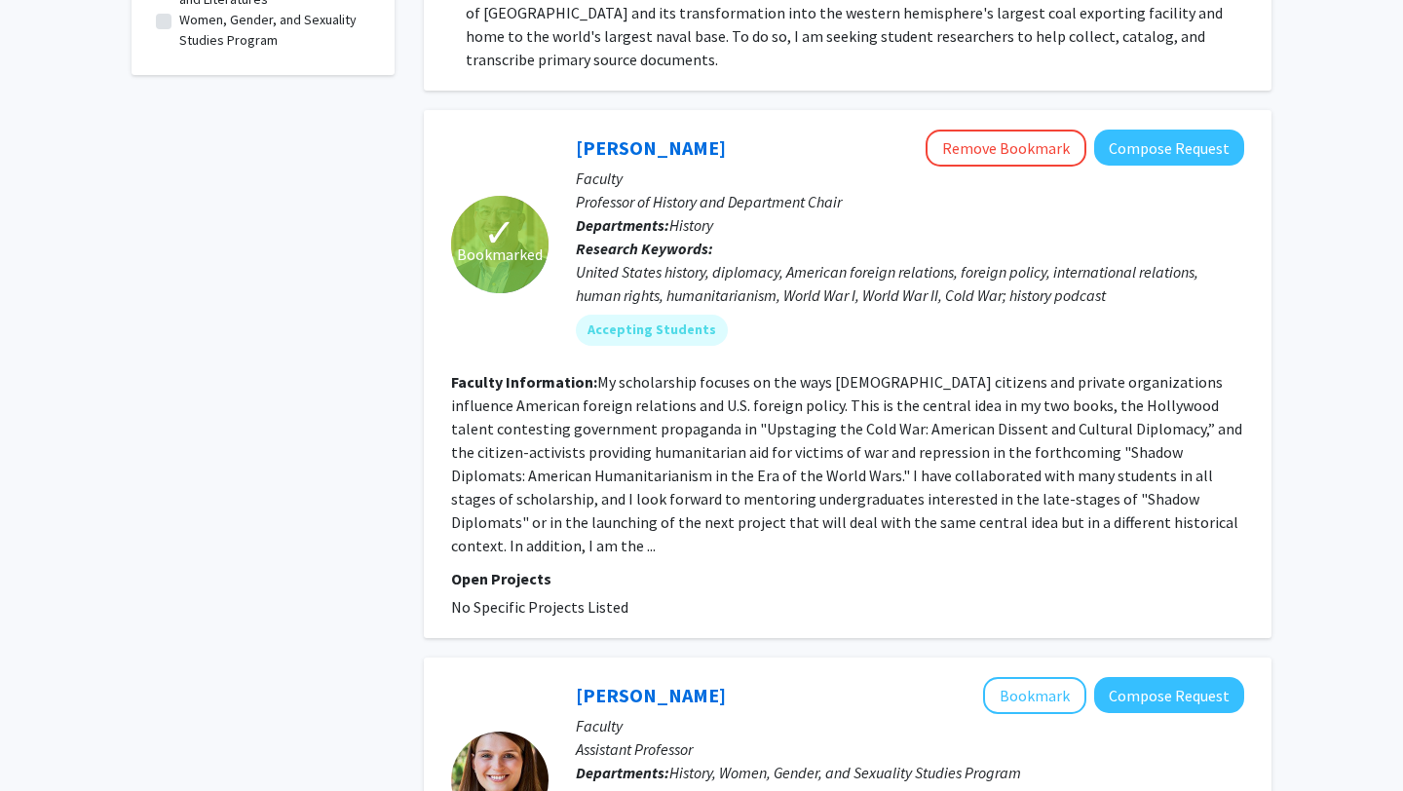
click at [1126, 383] on fg-read-more "My scholarship focuses on the ways [DEMOGRAPHIC_DATA] citizens and private orga…" at bounding box center [846, 463] width 791 height 183
click at [674, 135] on link "[PERSON_NAME]" at bounding box center [651, 147] width 150 height 24
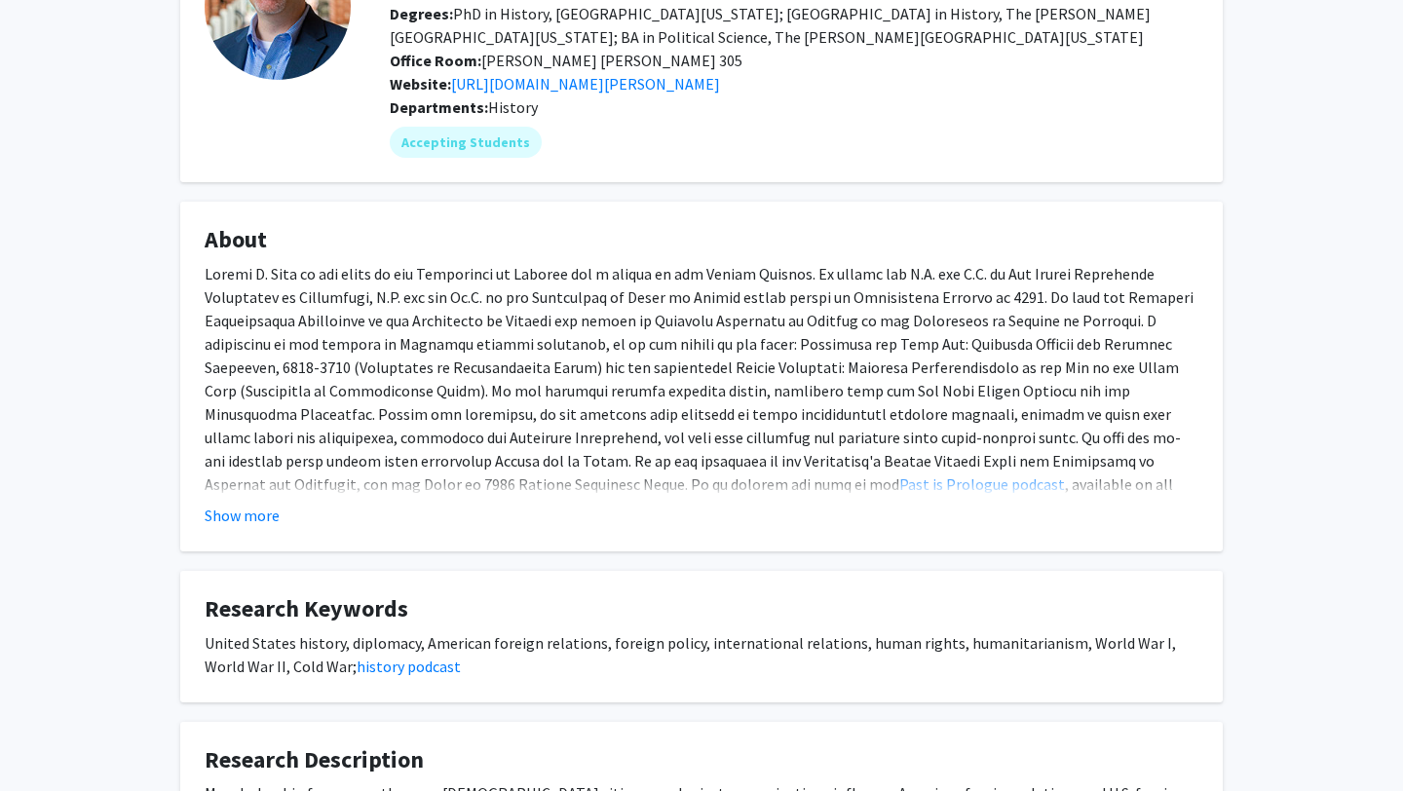
scroll to position [189, 0]
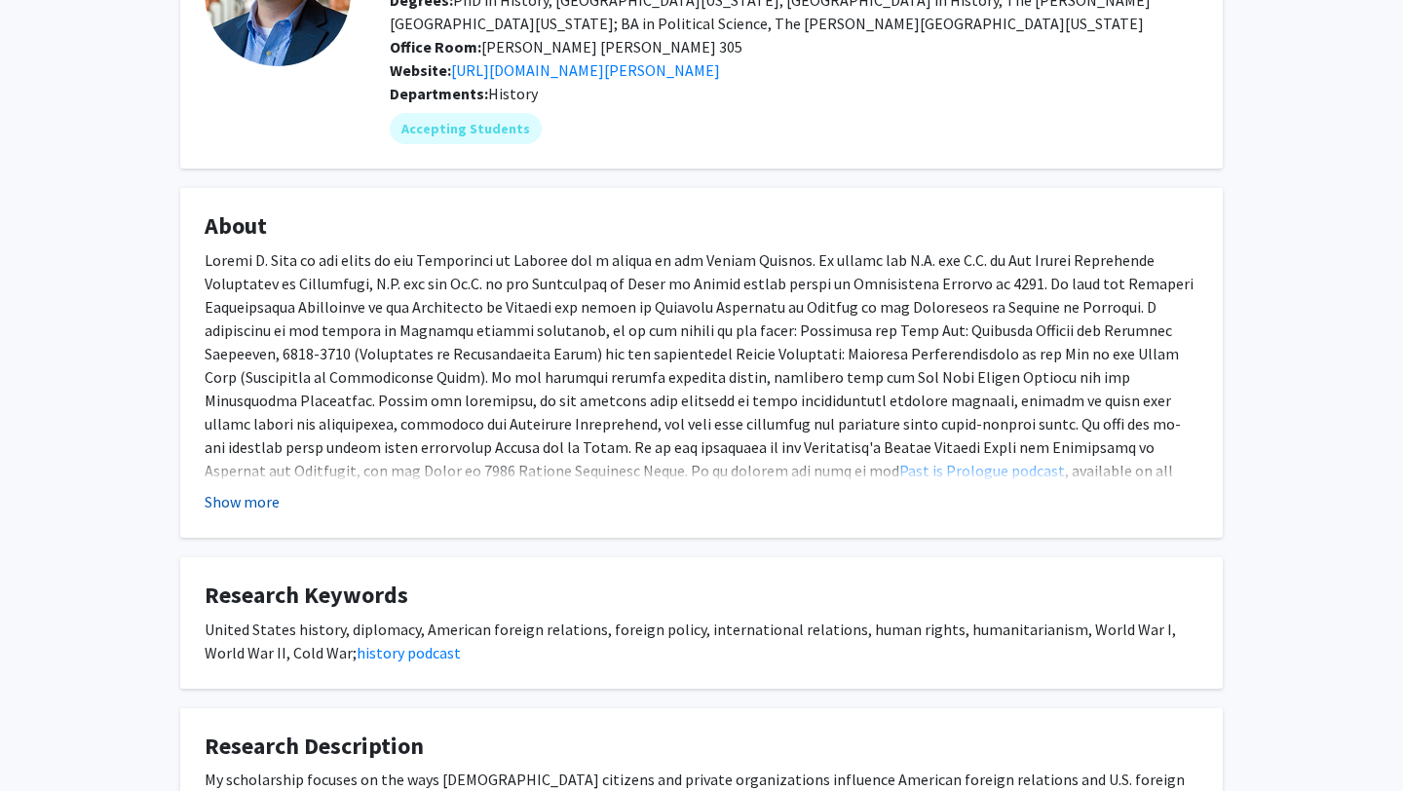
click at [230, 493] on button "Show more" at bounding box center [242, 501] width 75 height 23
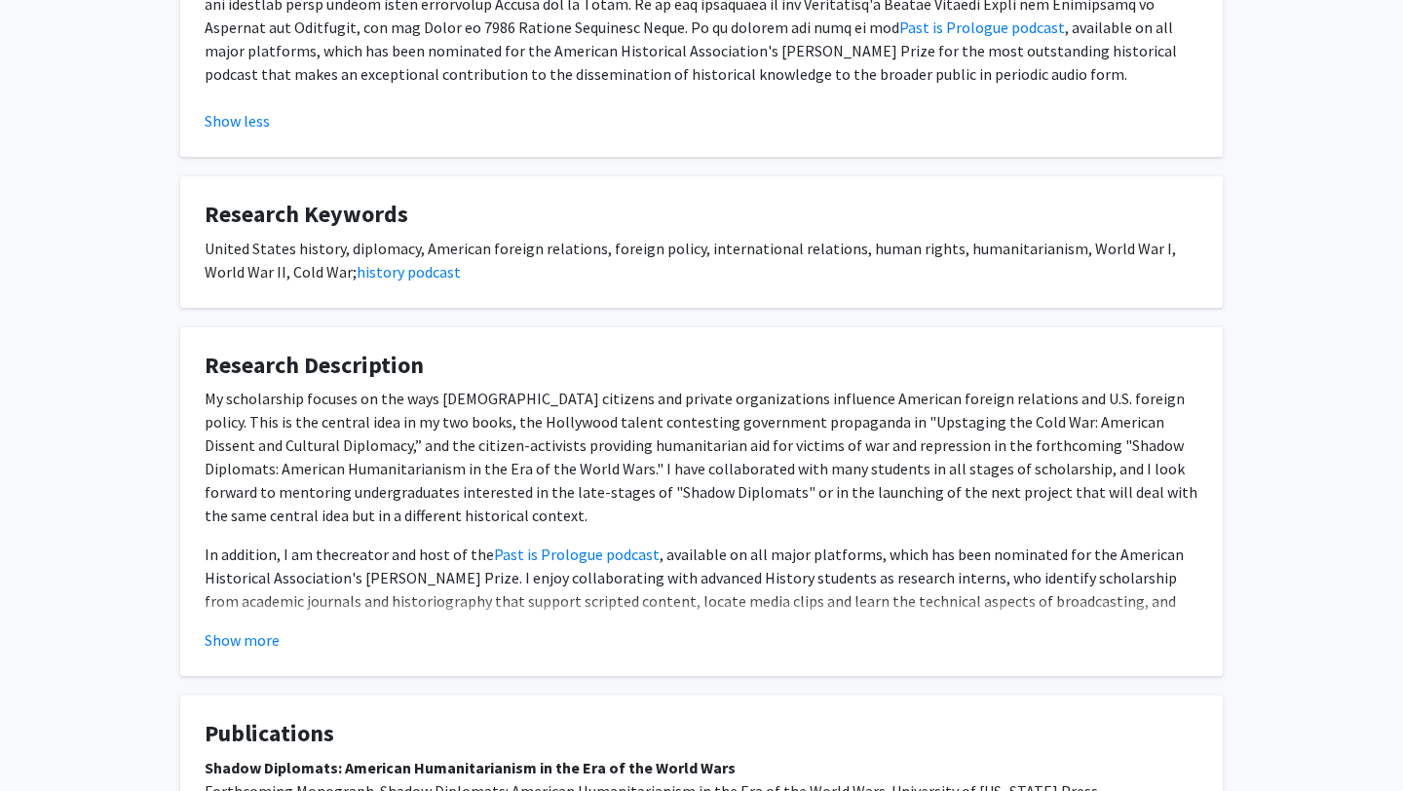
scroll to position [635, 0]
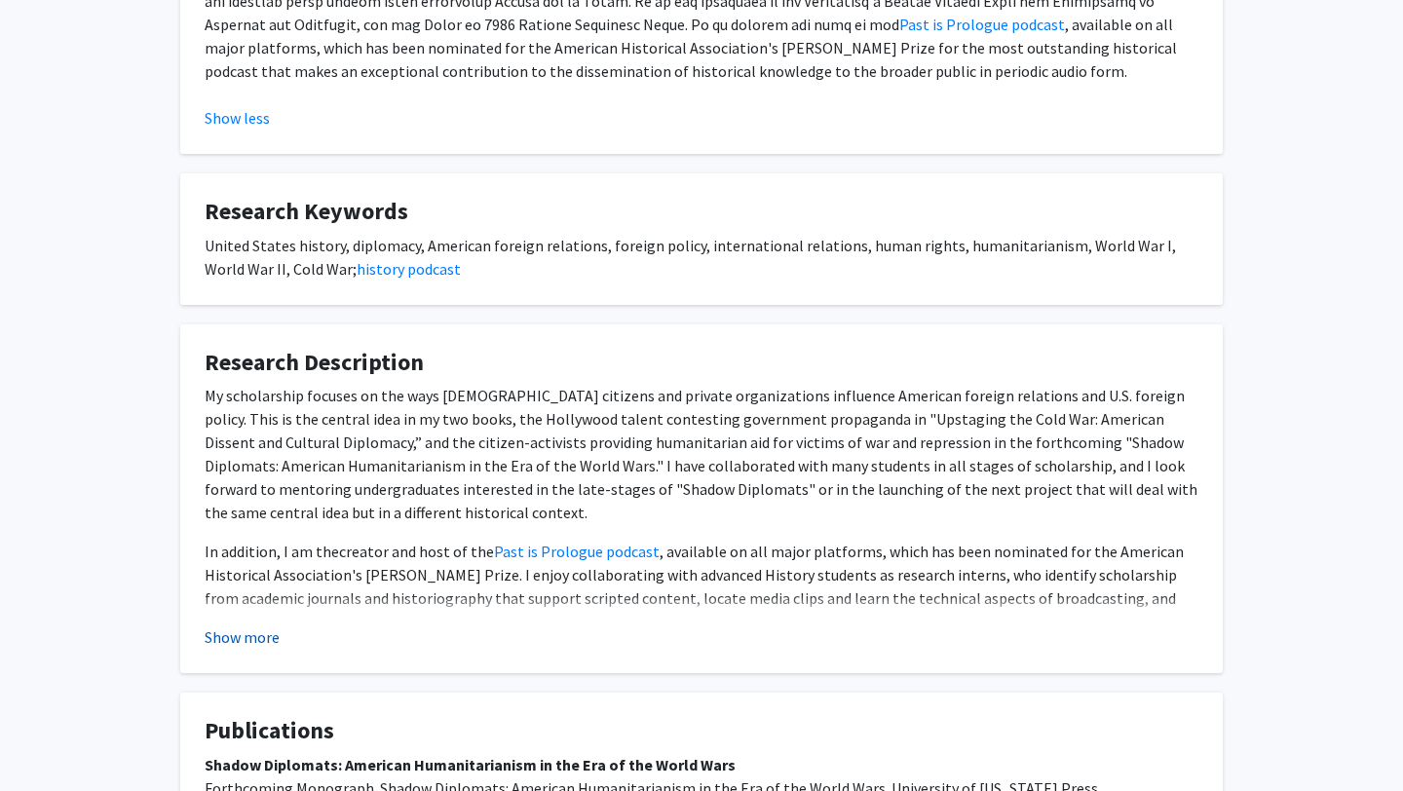
click at [227, 634] on button "Show more" at bounding box center [242, 637] width 75 height 23
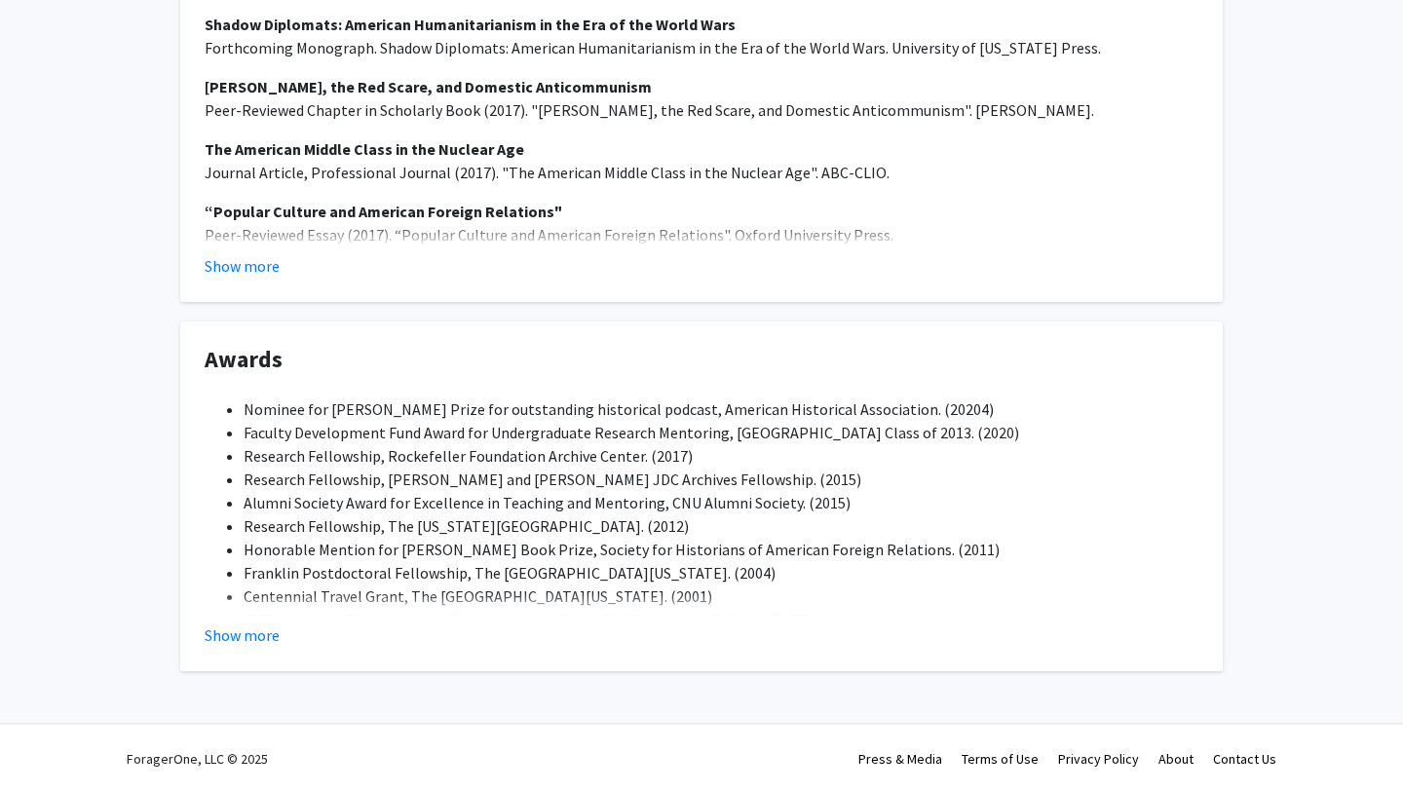
scroll to position [1393, 0]
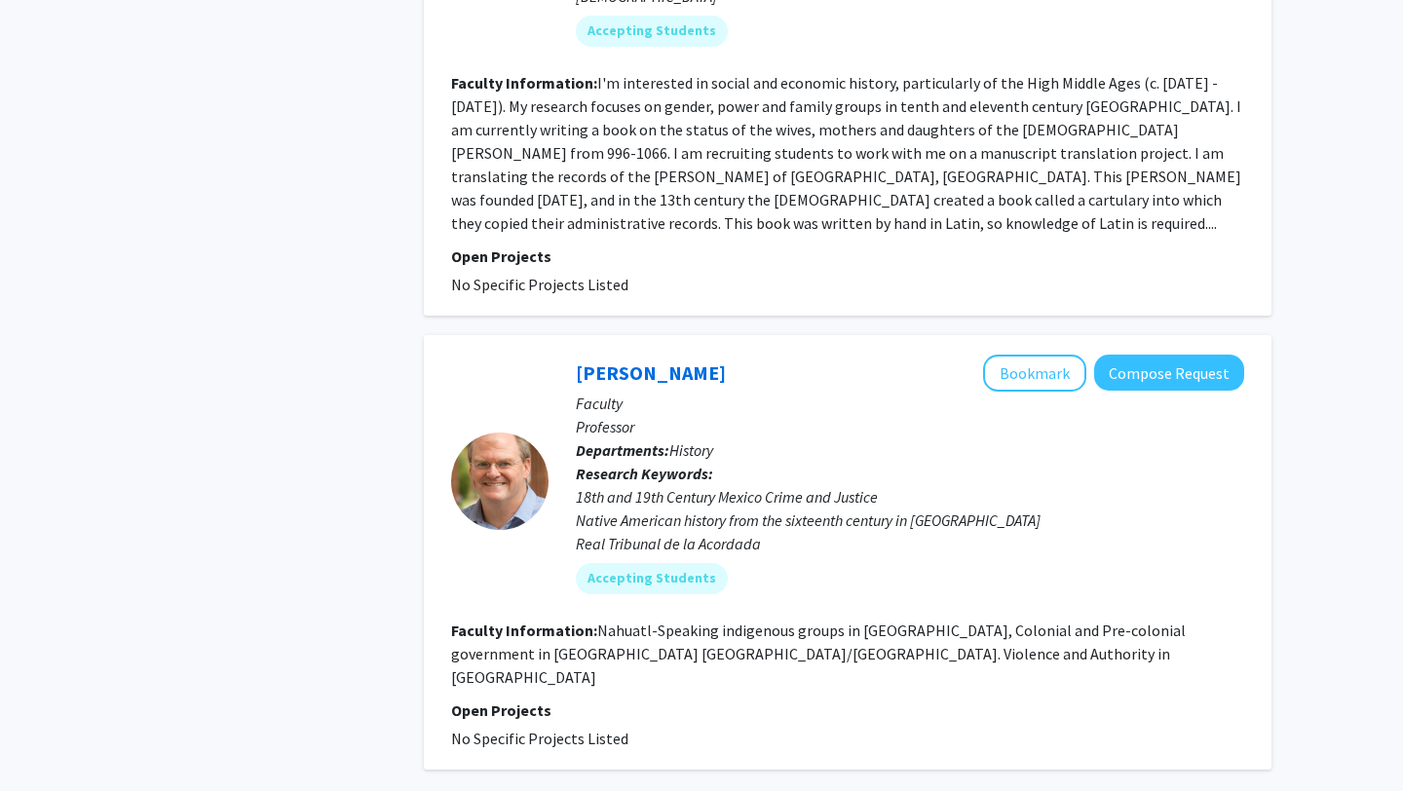
scroll to position [4245, 0]
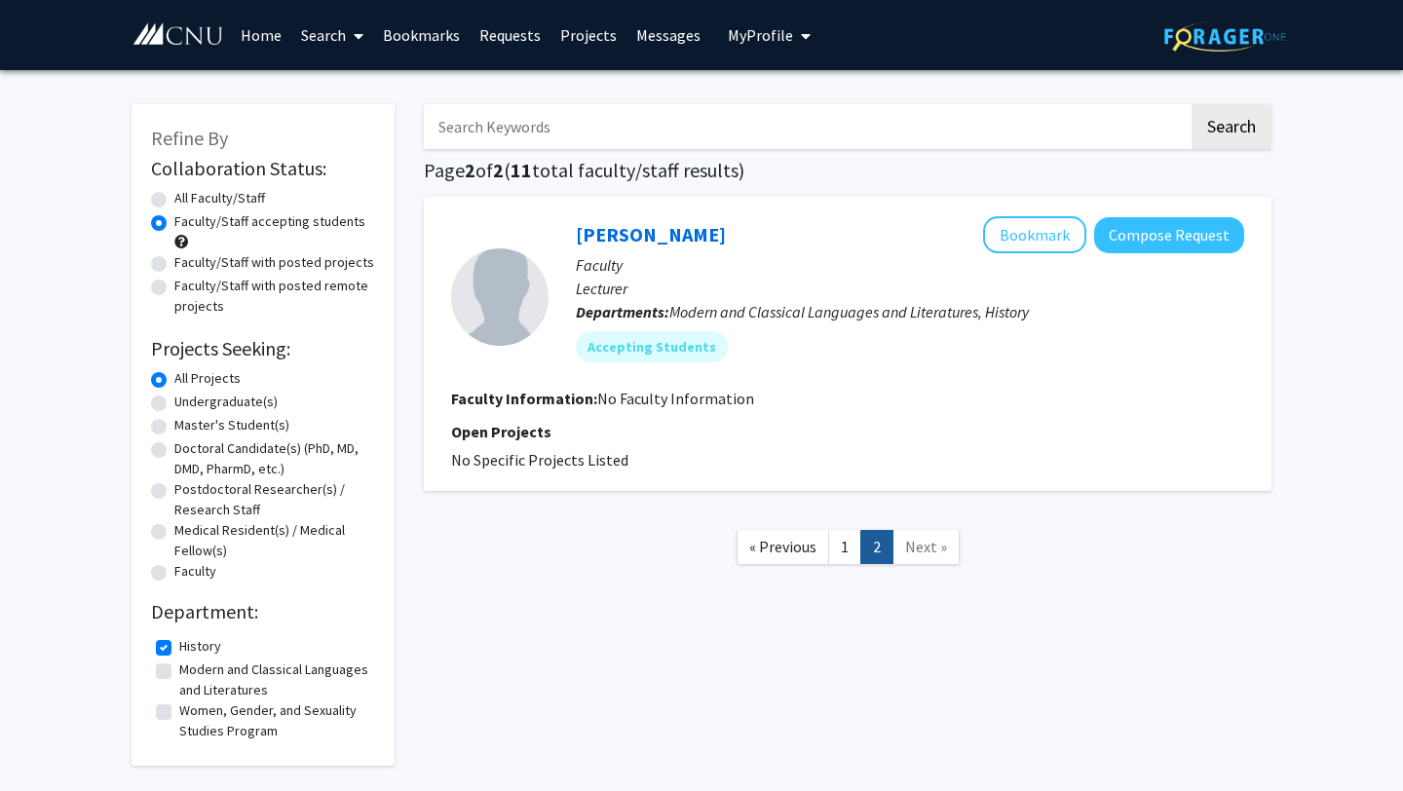
click at [179, 646] on label "History" at bounding box center [200, 646] width 42 height 20
click at [179, 646] on input "History" at bounding box center [185, 642] width 13 height 13
checkbox input "false"
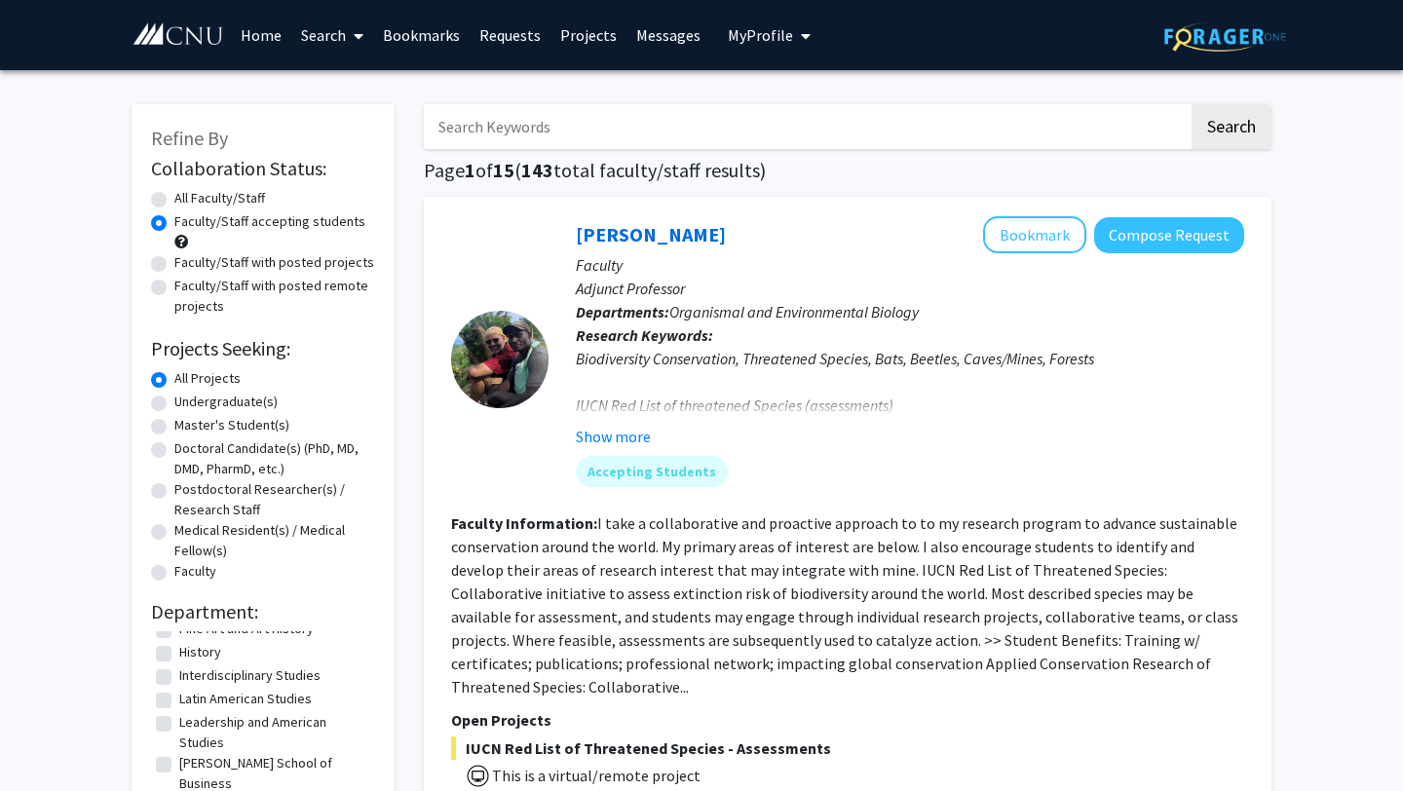
scroll to position [216, 0]
click at [179, 677] on label "Latin American Studies" at bounding box center [245, 676] width 133 height 20
click at [179, 677] on input "Latin American Studies" at bounding box center [185, 672] width 13 height 13
checkbox input "true"
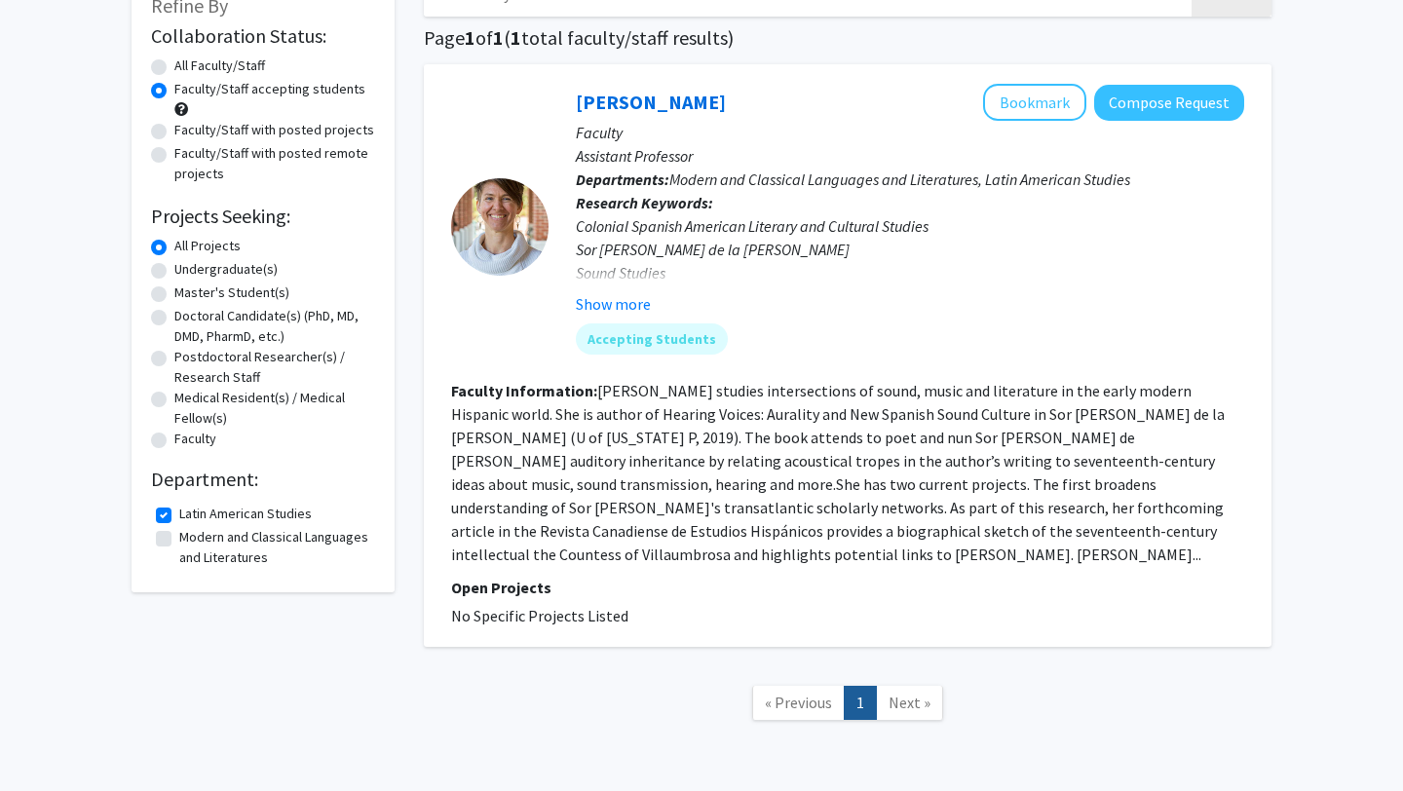
scroll to position [134, 0]
click at [179, 513] on label "Latin American Studies" at bounding box center [245, 513] width 133 height 20
click at [179, 513] on input "Latin American Studies" at bounding box center [185, 509] width 13 height 13
checkbox input "false"
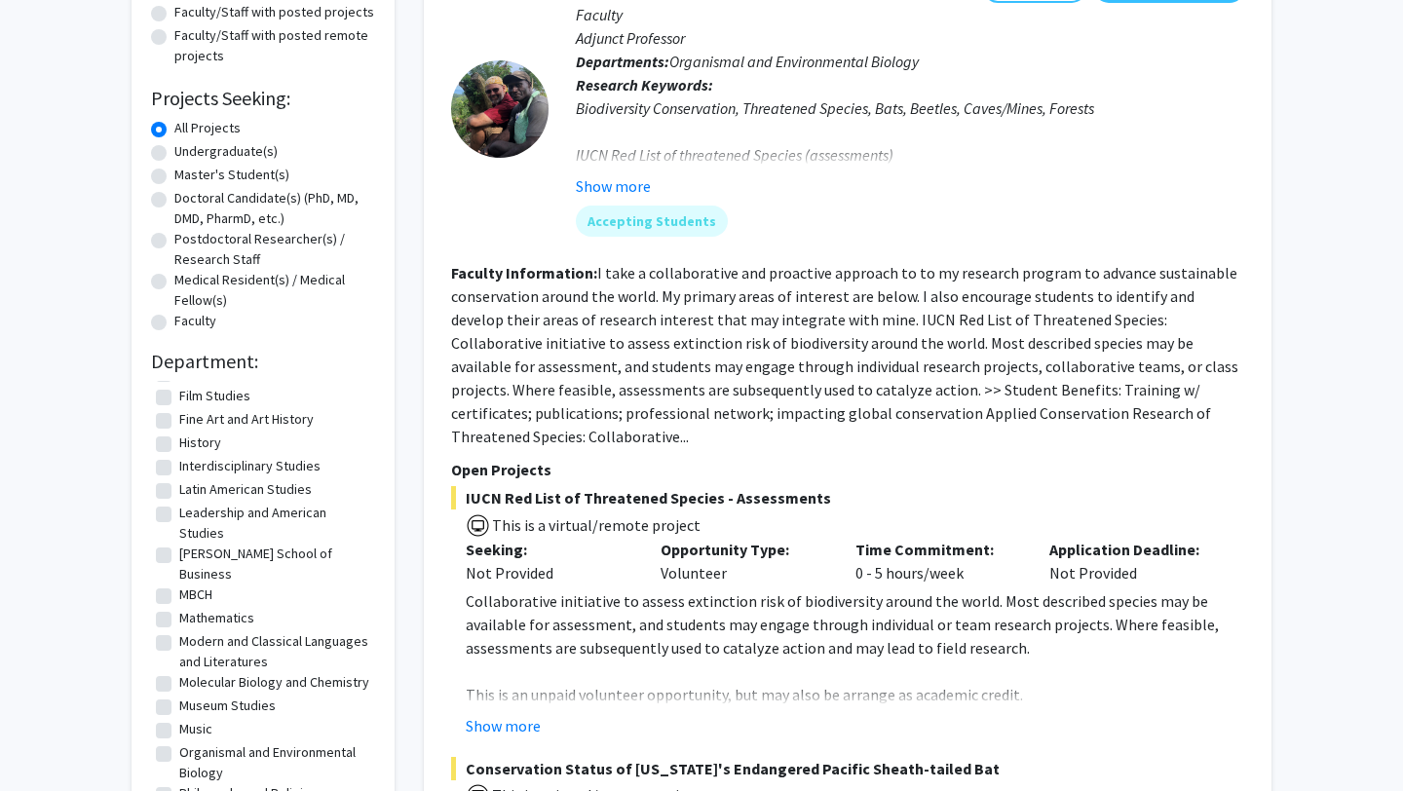
scroll to position [143, 0]
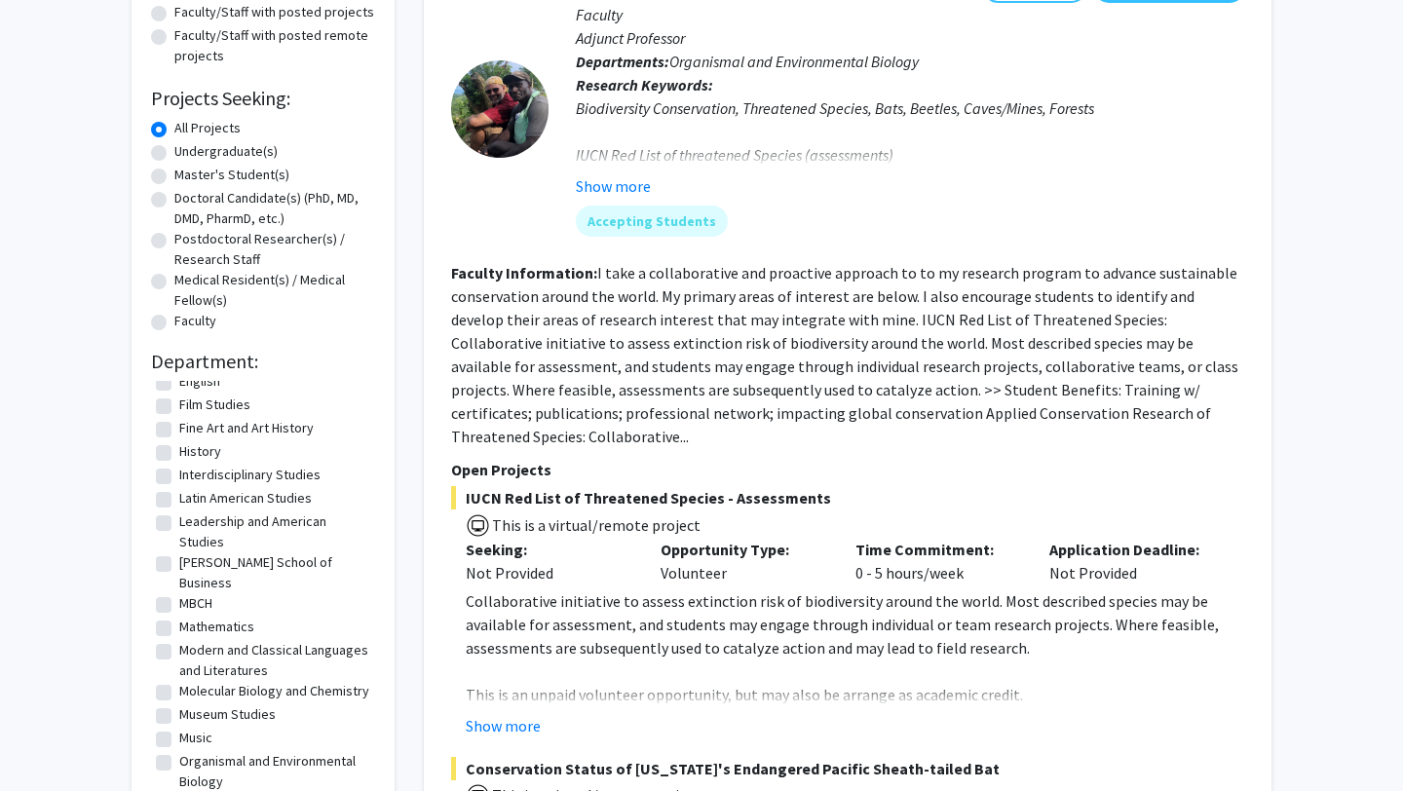
click at [161, 513] on fg-checkbox "Leadership and American Studies Leadership and American Studies" at bounding box center [263, 532] width 214 height 41
click at [179, 517] on label "Leadership and American Studies" at bounding box center [274, 532] width 191 height 41
click at [179, 517] on input "Leadership and American Studies" at bounding box center [185, 518] width 13 height 13
checkbox input "true"
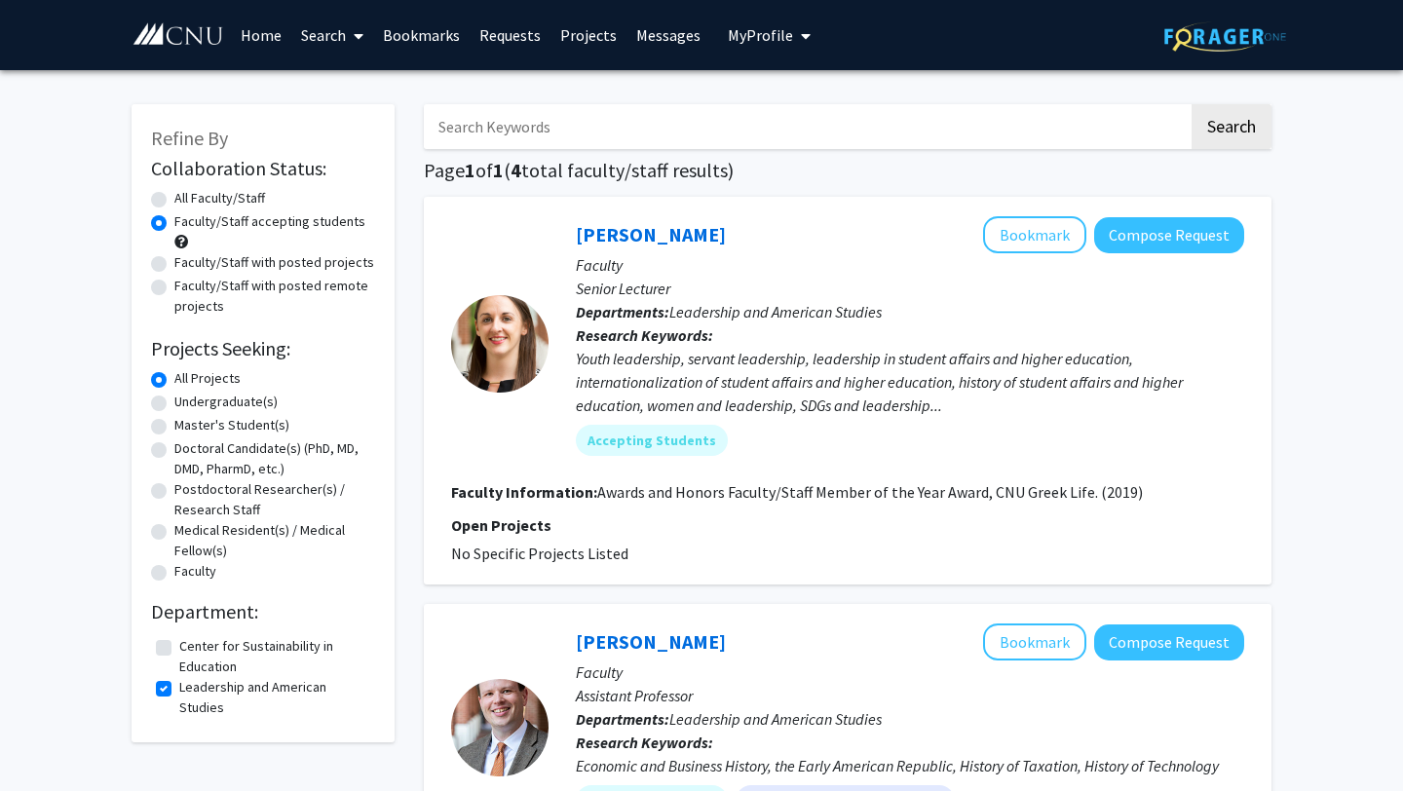
click at [179, 689] on label "Leadership and American Studies" at bounding box center [274, 697] width 191 height 41
click at [179, 689] on input "Leadership and American Studies" at bounding box center [185, 683] width 13 height 13
checkbox input "false"
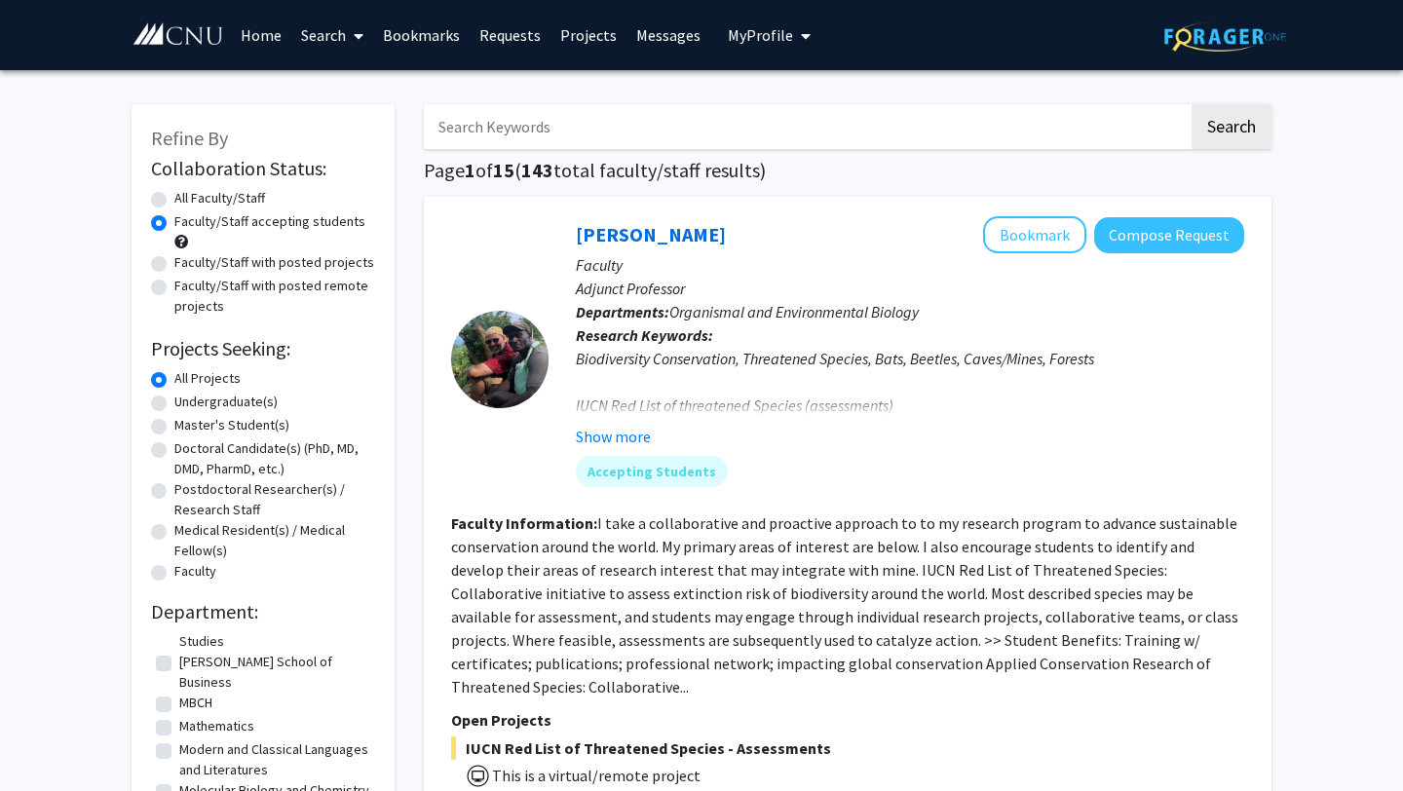
scroll to position [294, 0]
click at [179, 693] on label "MBCH" at bounding box center [195, 703] width 33 height 20
click at [179, 693] on input "MBCH" at bounding box center [185, 699] width 13 height 13
checkbox input "true"
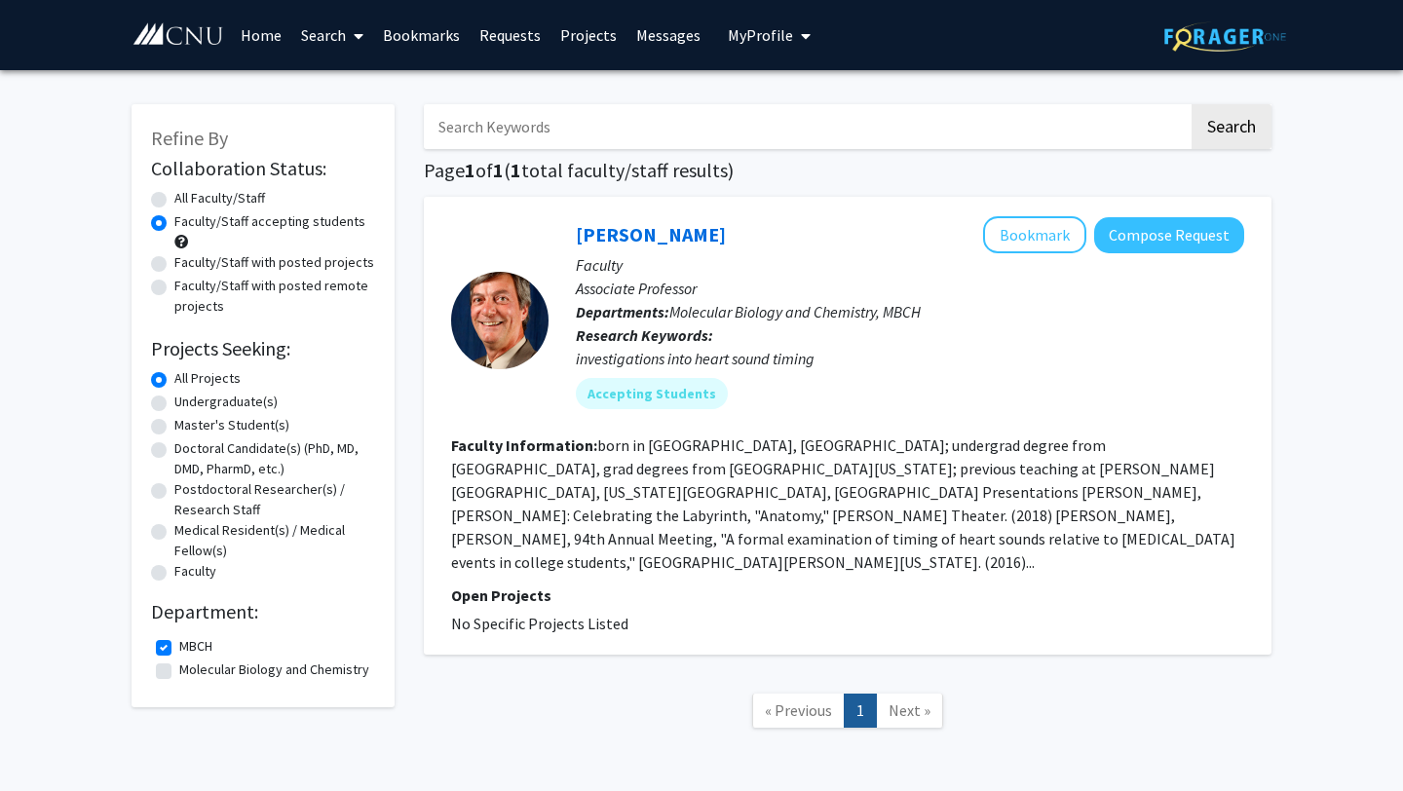
click at [179, 648] on label "MBCH" at bounding box center [195, 646] width 33 height 20
click at [179, 648] on input "MBCH" at bounding box center [185, 642] width 13 height 13
checkbox input "false"
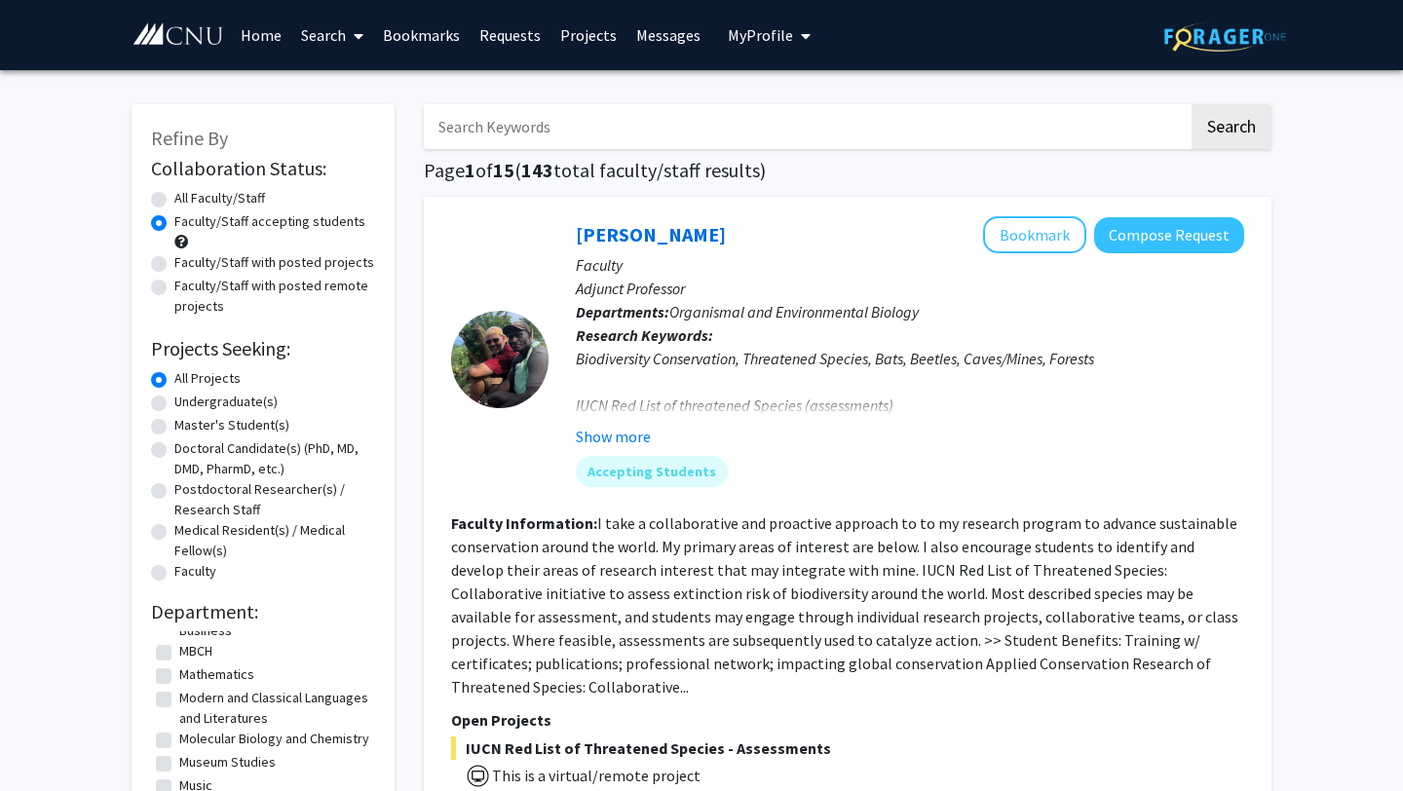
scroll to position [347, 0]
click at [179, 687] on label "Modern and Classical Languages and Literatures" at bounding box center [274, 707] width 191 height 41
click at [179, 687] on input "Modern and Classical Languages and Literatures" at bounding box center [185, 693] width 13 height 13
checkbox input "true"
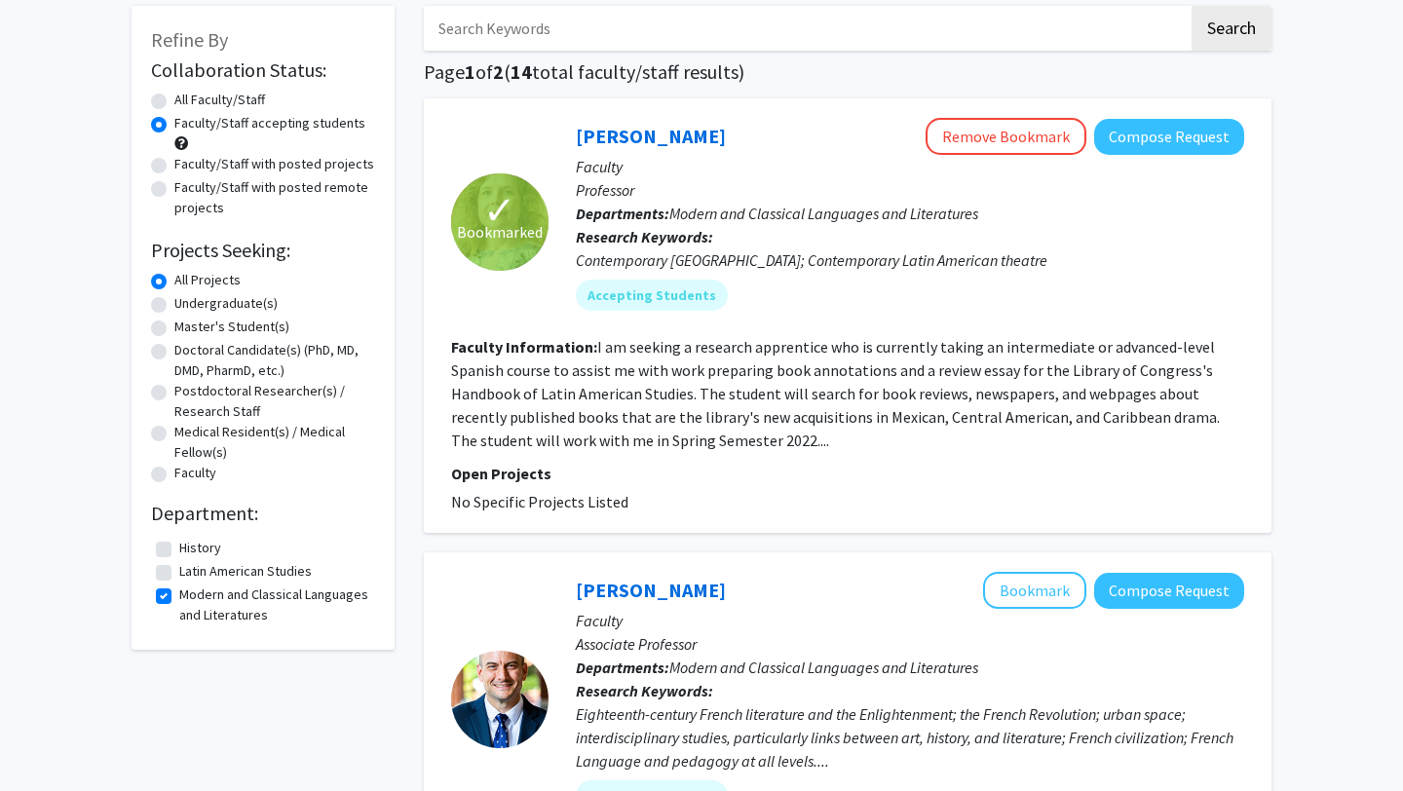
scroll to position [182, 0]
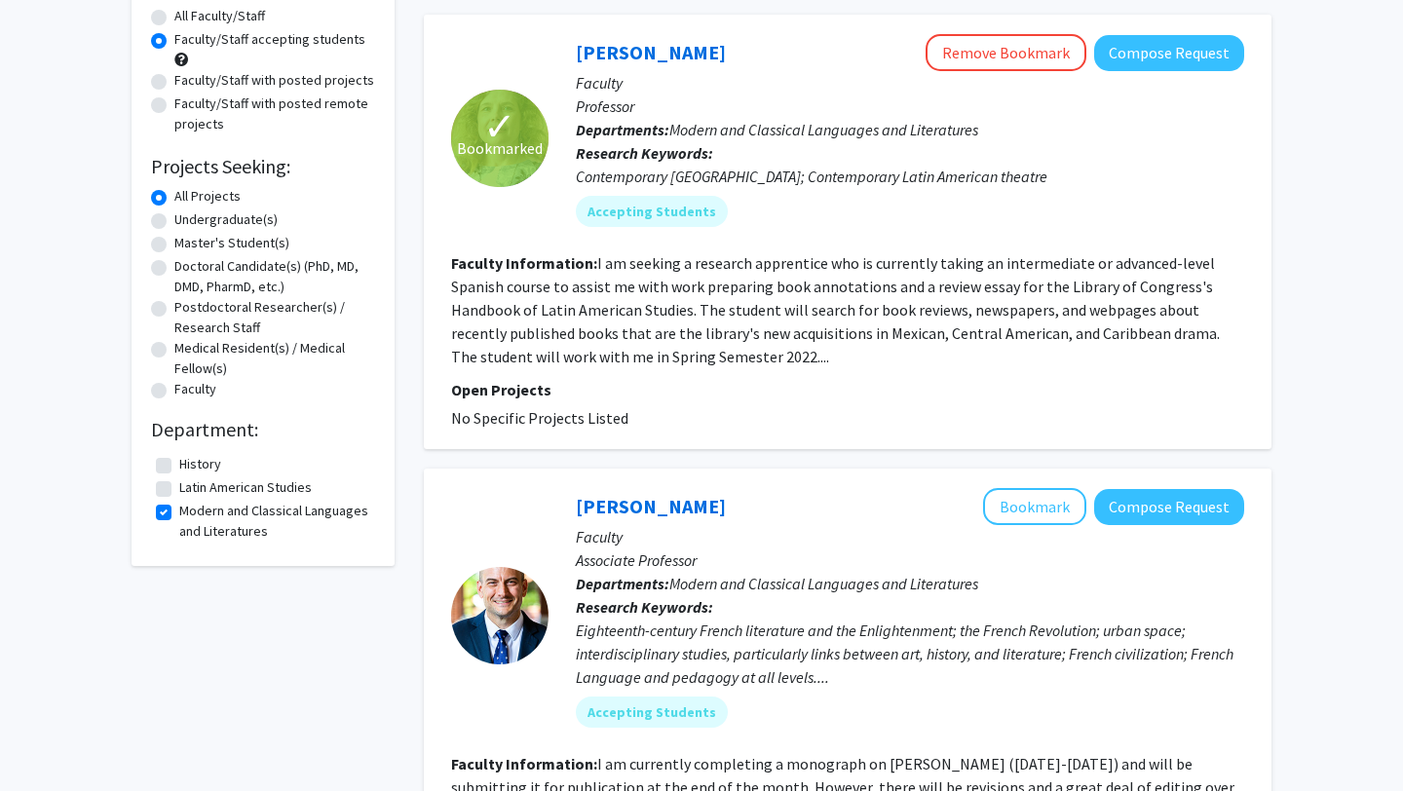
click at [179, 509] on label "Modern and Classical Languages and Literatures" at bounding box center [274, 521] width 191 height 41
click at [179, 509] on input "Modern and Classical Languages and Literatures" at bounding box center [185, 507] width 13 height 13
checkbox input "false"
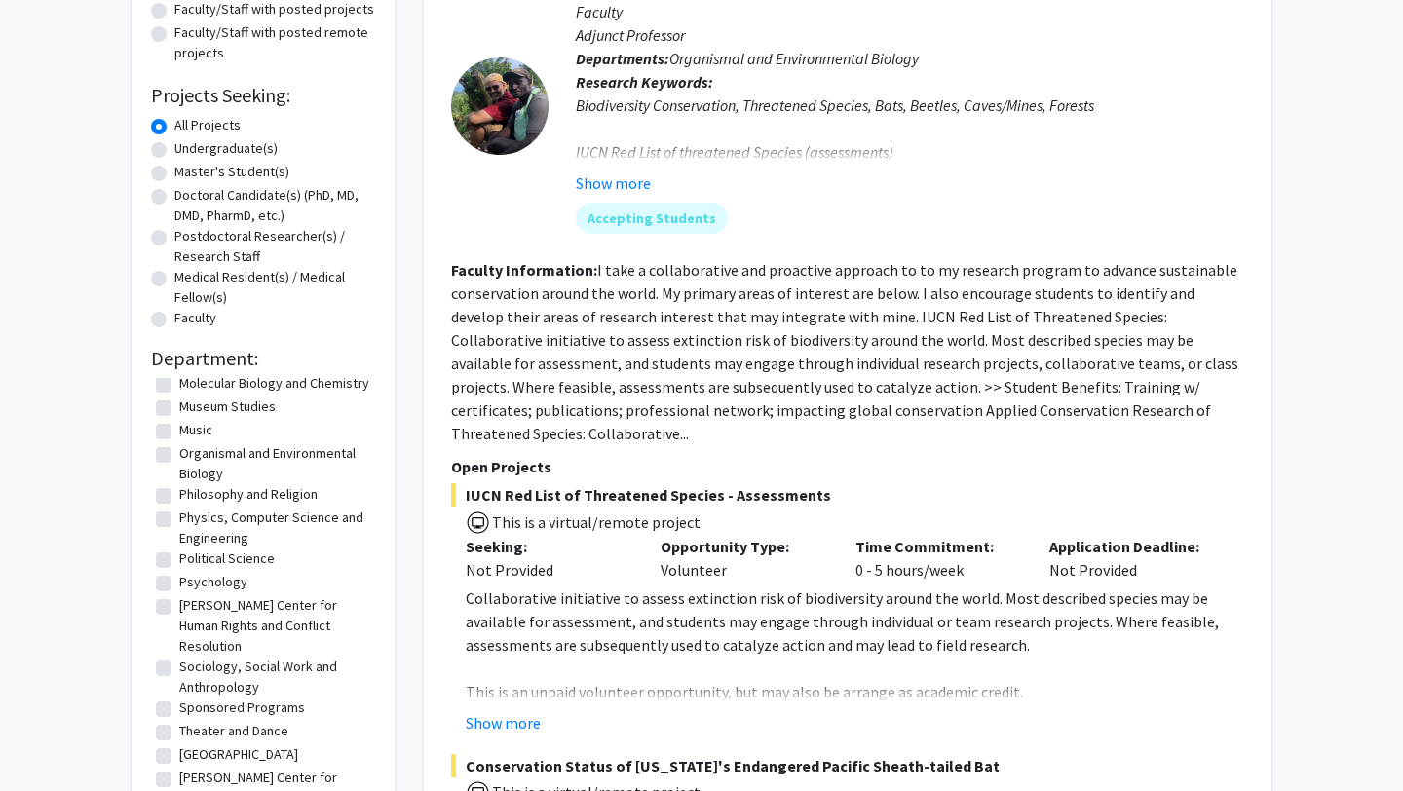
scroll to position [447, 0]
click at [179, 495] on label "Philosophy and Religion" at bounding box center [248, 495] width 138 height 20
click at [179, 495] on input "Philosophy and Religion" at bounding box center [185, 491] width 13 height 13
checkbox input "true"
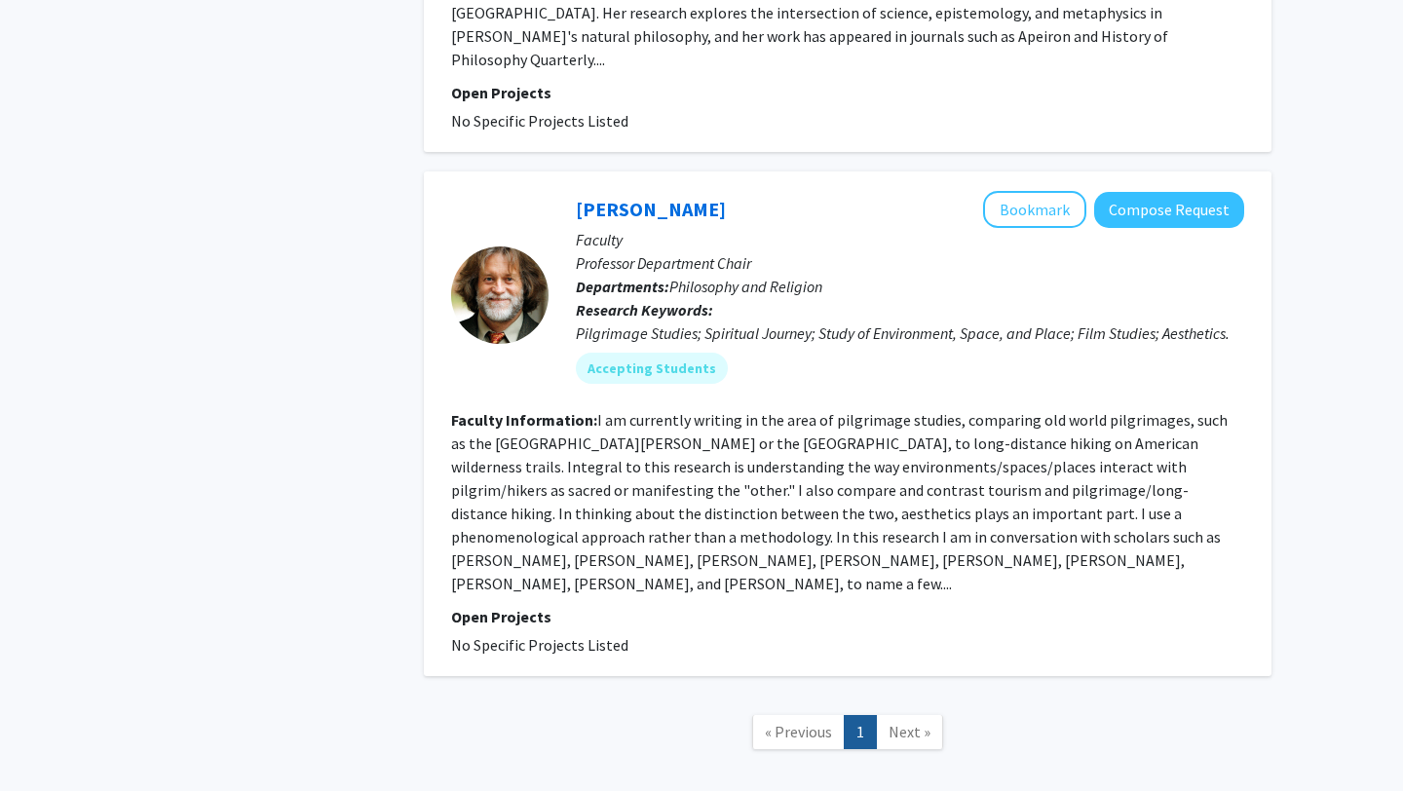
scroll to position [2310, 0]
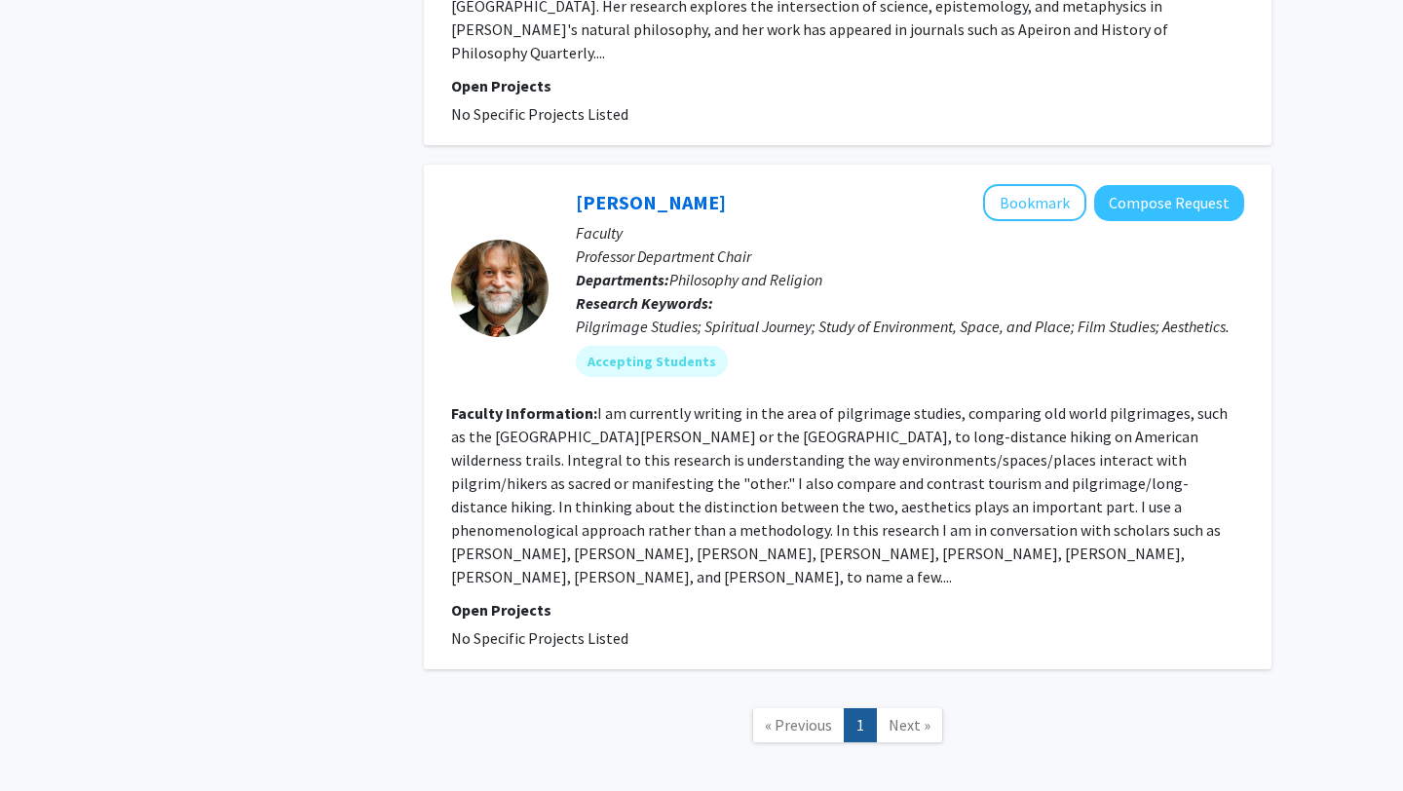
click at [812, 403] on fg-read-more "I am currently writing in the area of pilgrimage studies, comparing old world p…" at bounding box center [839, 494] width 777 height 183
click at [649, 190] on link "[PERSON_NAME]" at bounding box center [651, 202] width 150 height 24
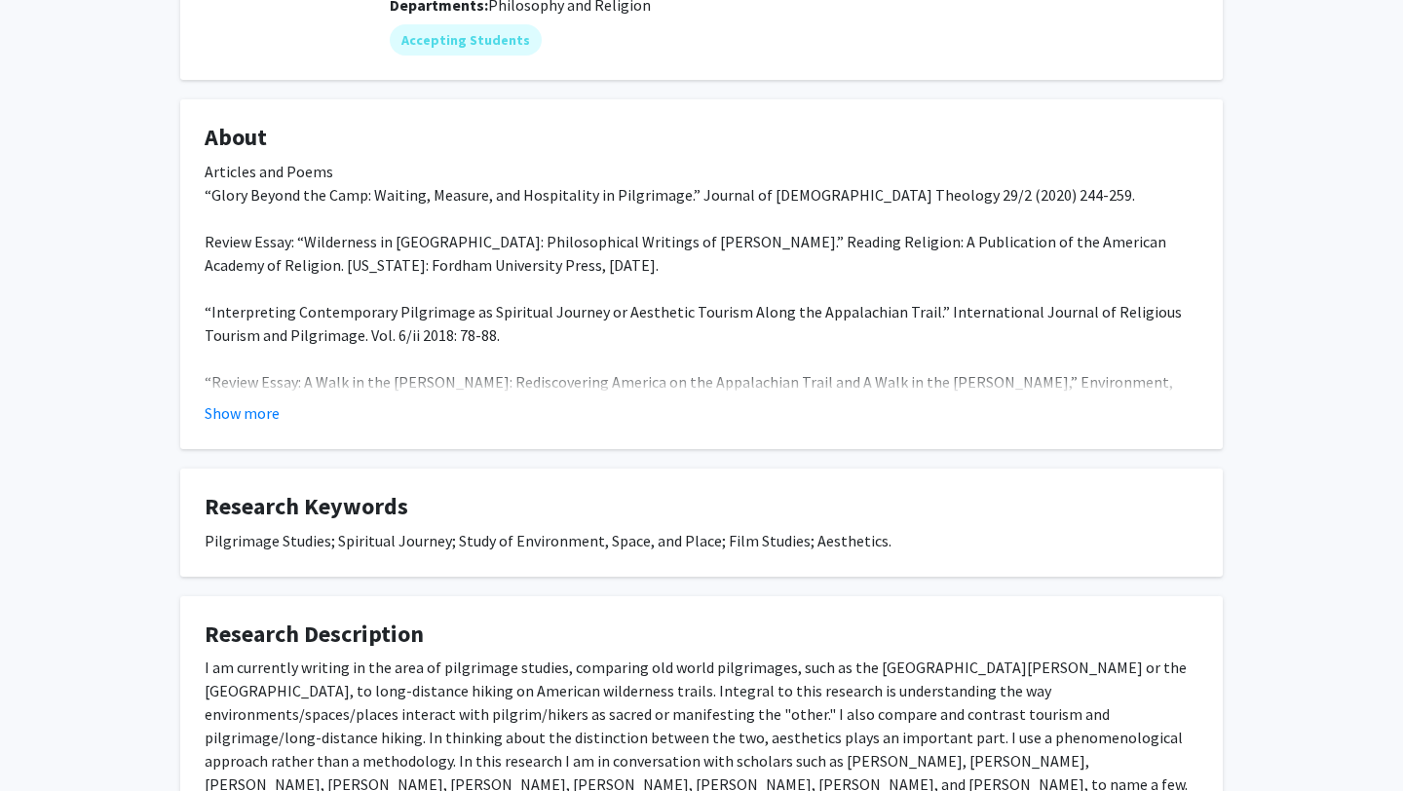
scroll to position [429, 0]
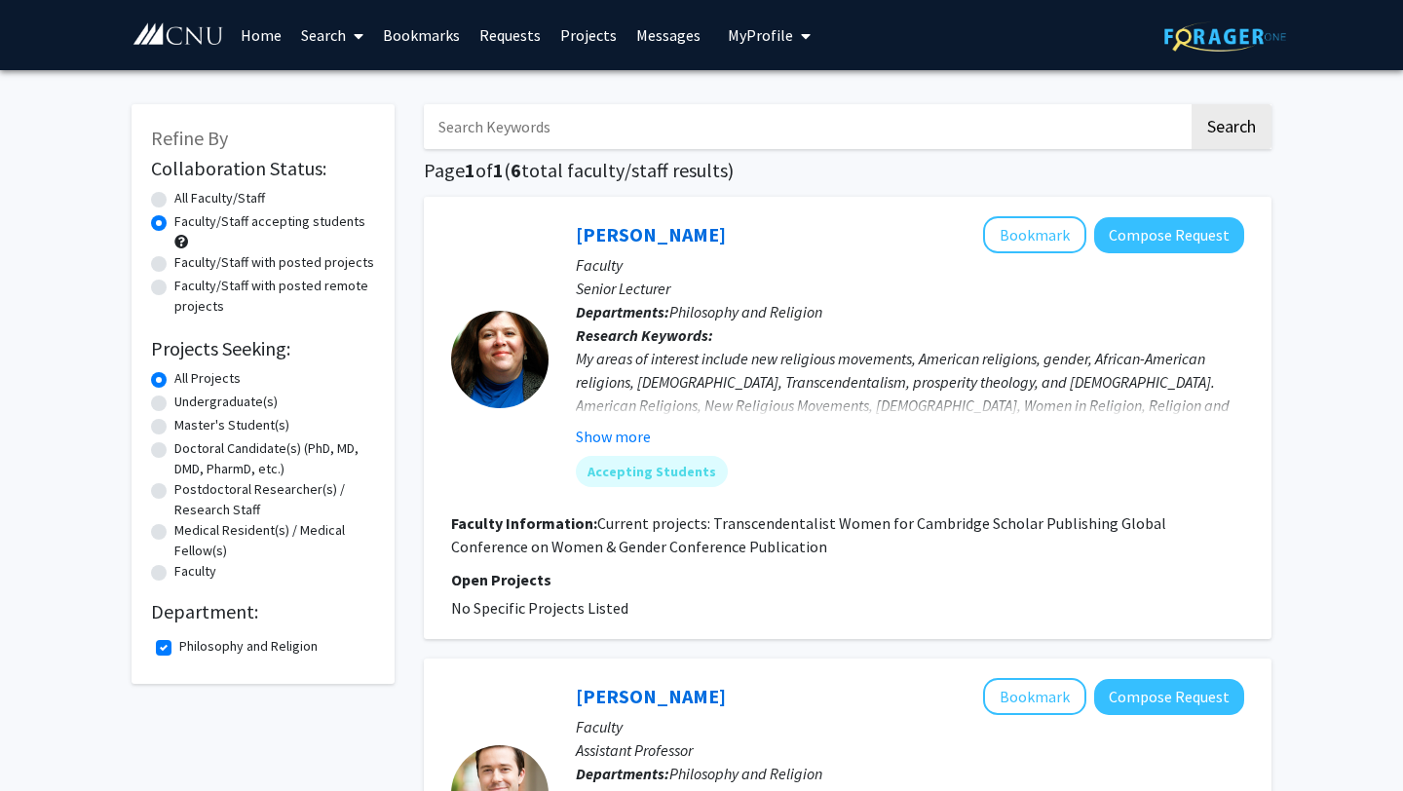
click at [179, 641] on label "Philosophy and Religion" at bounding box center [248, 646] width 138 height 20
click at [179, 641] on input "Philosophy and Religion" at bounding box center [185, 642] width 13 height 13
checkbox input "false"
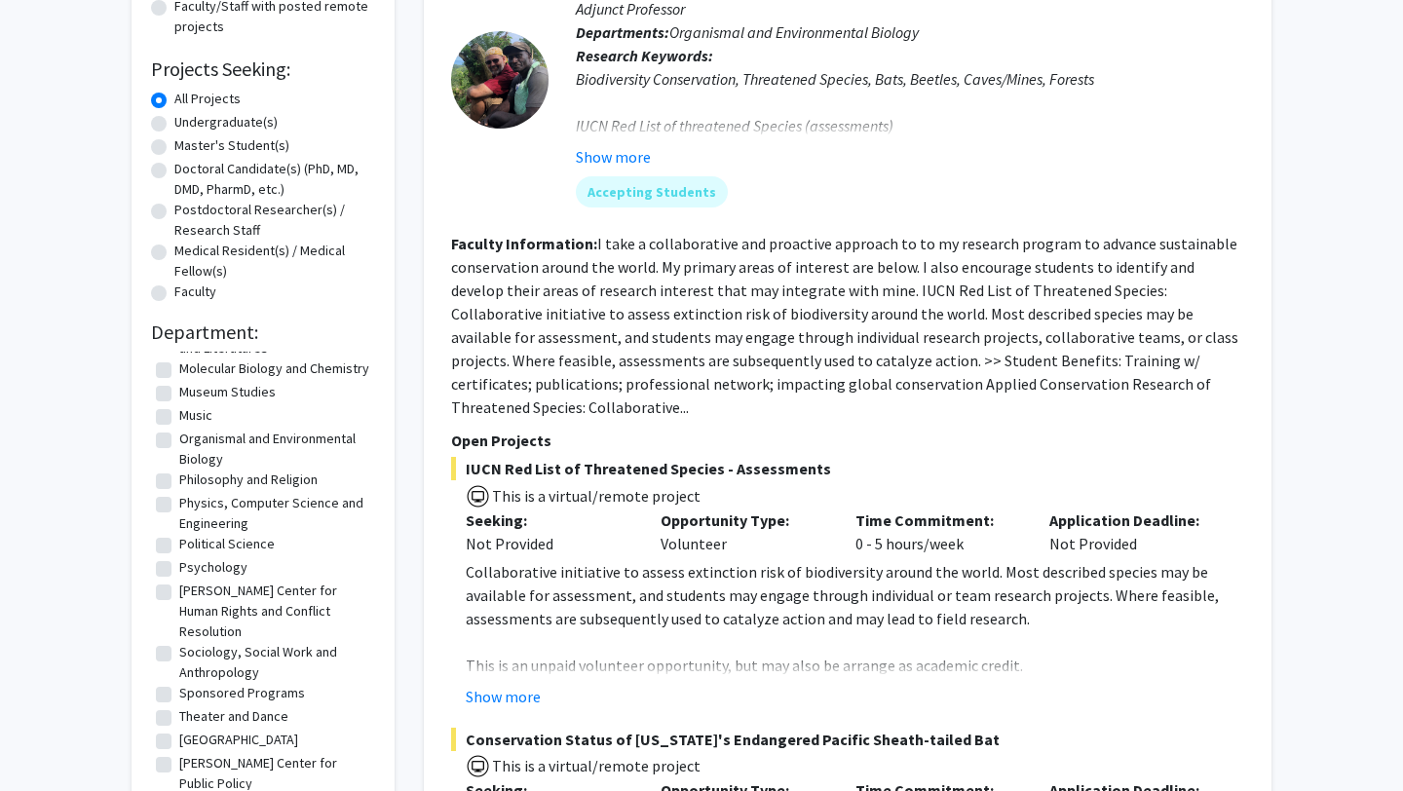
scroll to position [448, 0]
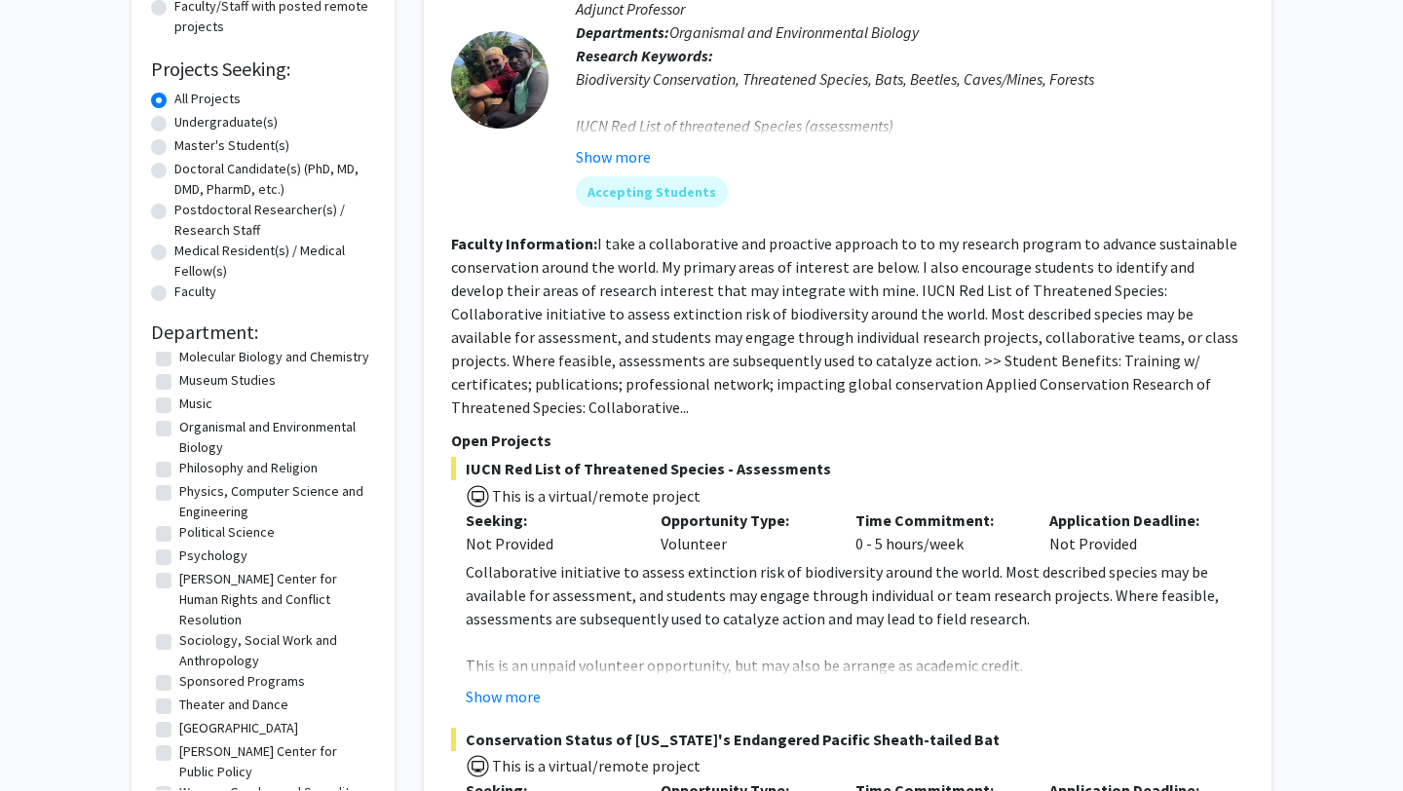
click at [194, 534] on label "Political Science" at bounding box center [226, 532] width 95 height 20
click at [192, 534] on input "Political Science" at bounding box center [185, 528] width 13 height 13
checkbox input "true"
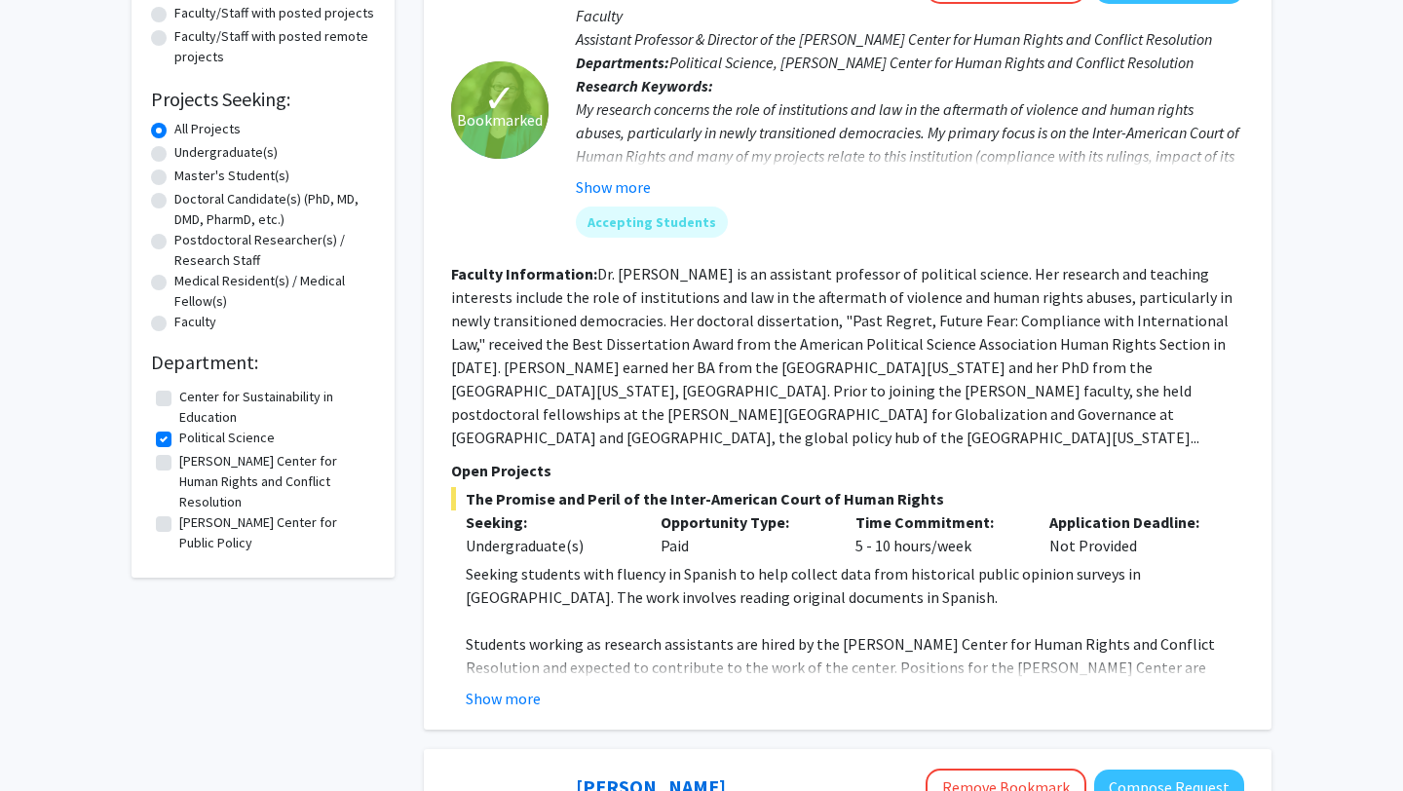
scroll to position [236, 0]
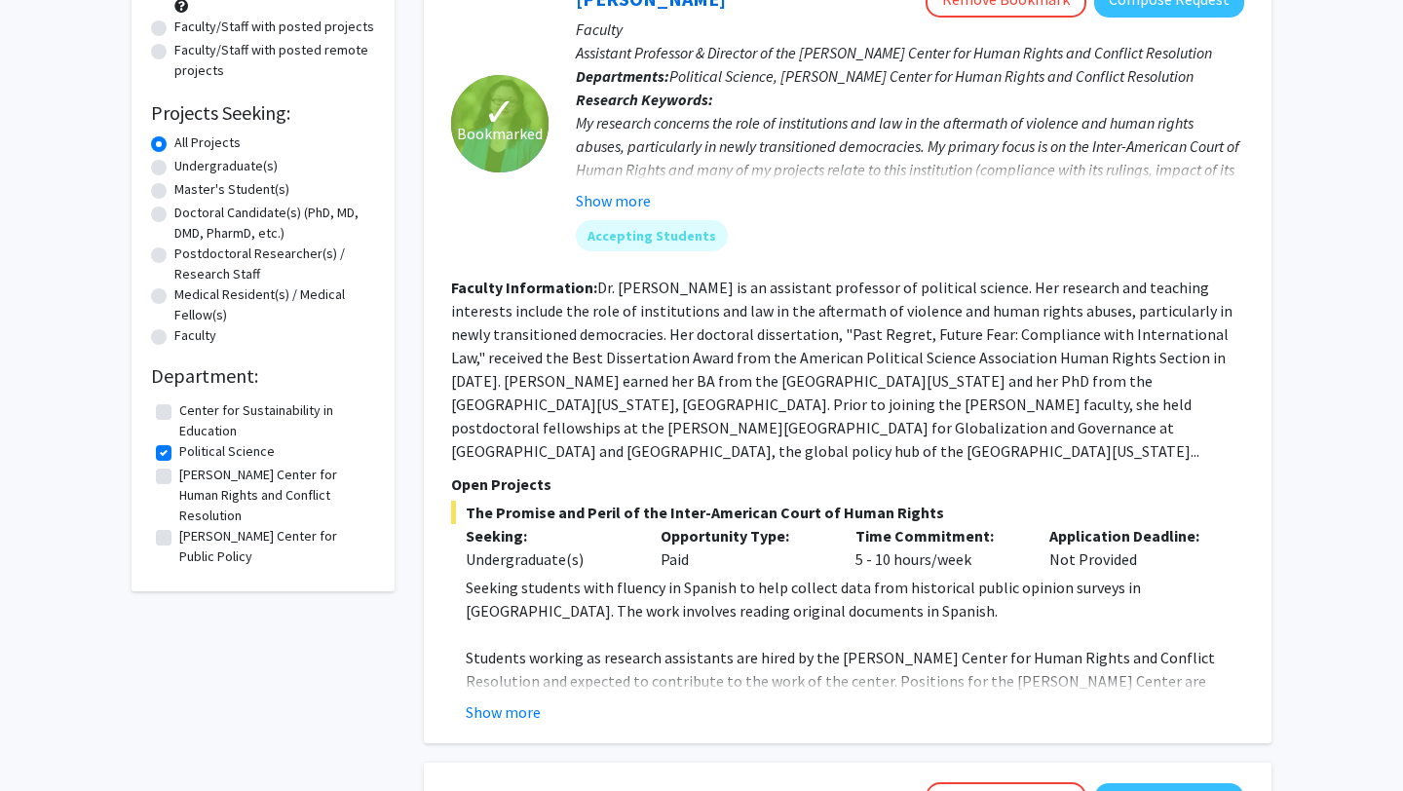
click at [179, 455] on label "Political Science" at bounding box center [226, 451] width 95 height 20
click at [179, 454] on input "Political Science" at bounding box center [185, 447] width 13 height 13
checkbox input "false"
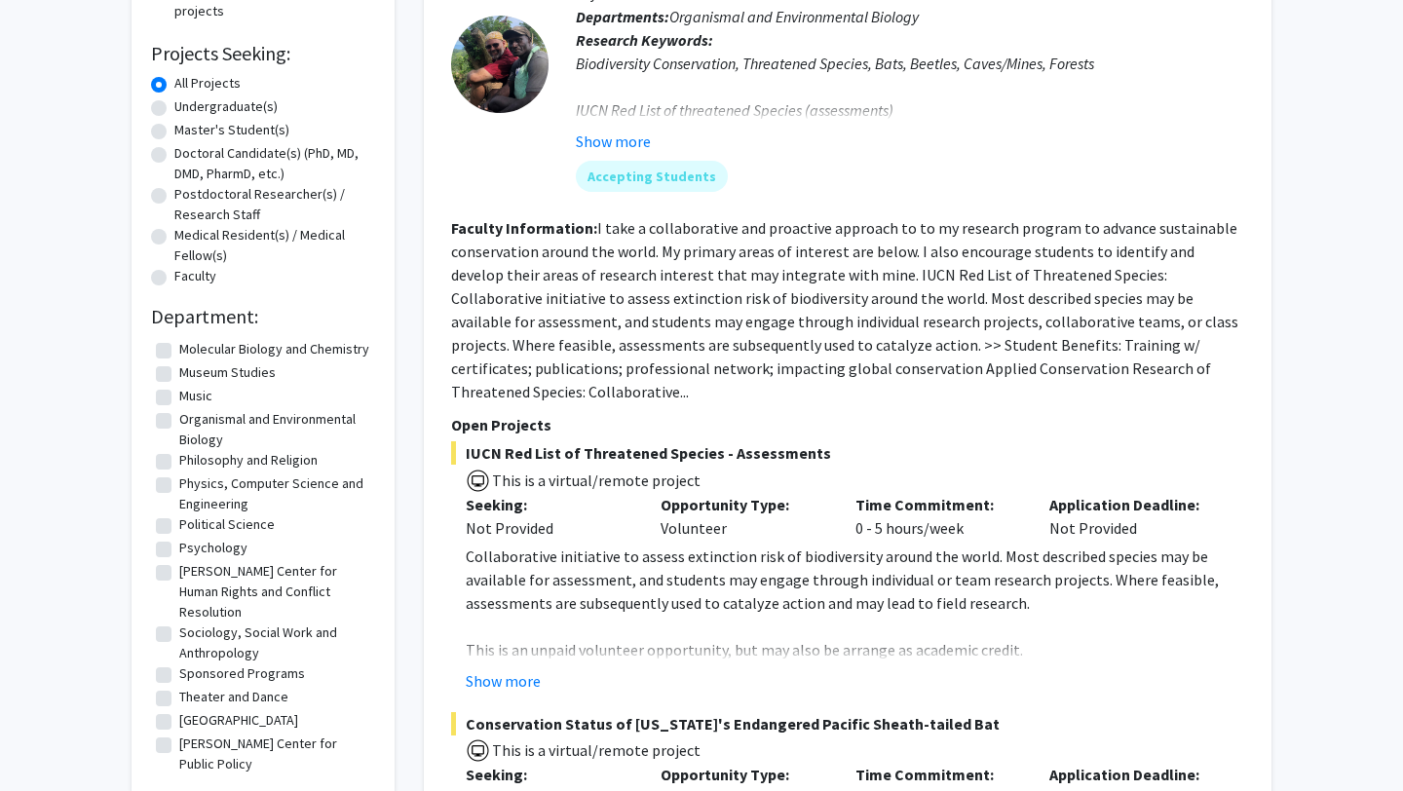
scroll to position [448, 0]
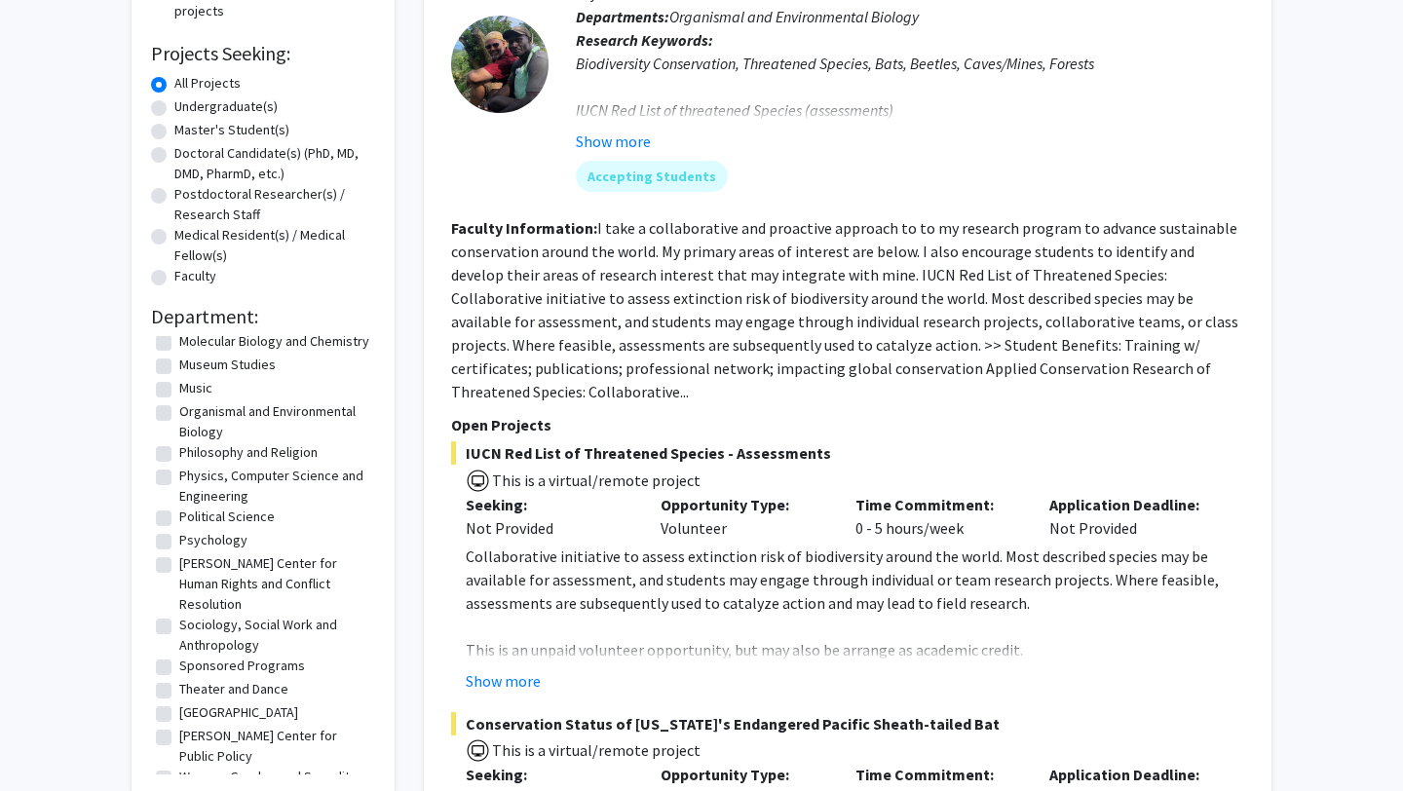
click at [213, 703] on label "[GEOGRAPHIC_DATA]" at bounding box center [238, 713] width 119 height 20
click at [192, 703] on input "[GEOGRAPHIC_DATA]" at bounding box center [185, 709] width 13 height 13
checkbox input "true"
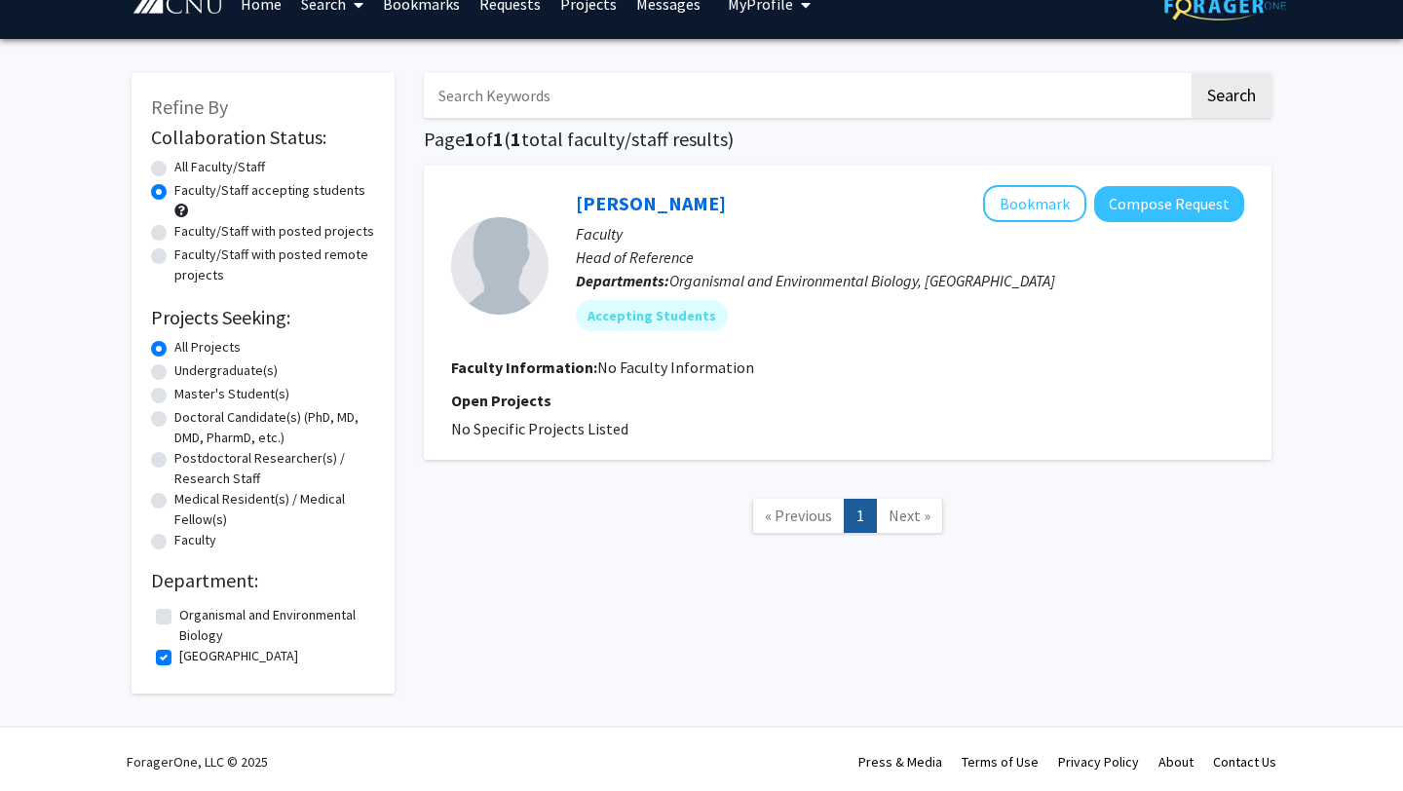
scroll to position [36, 0]
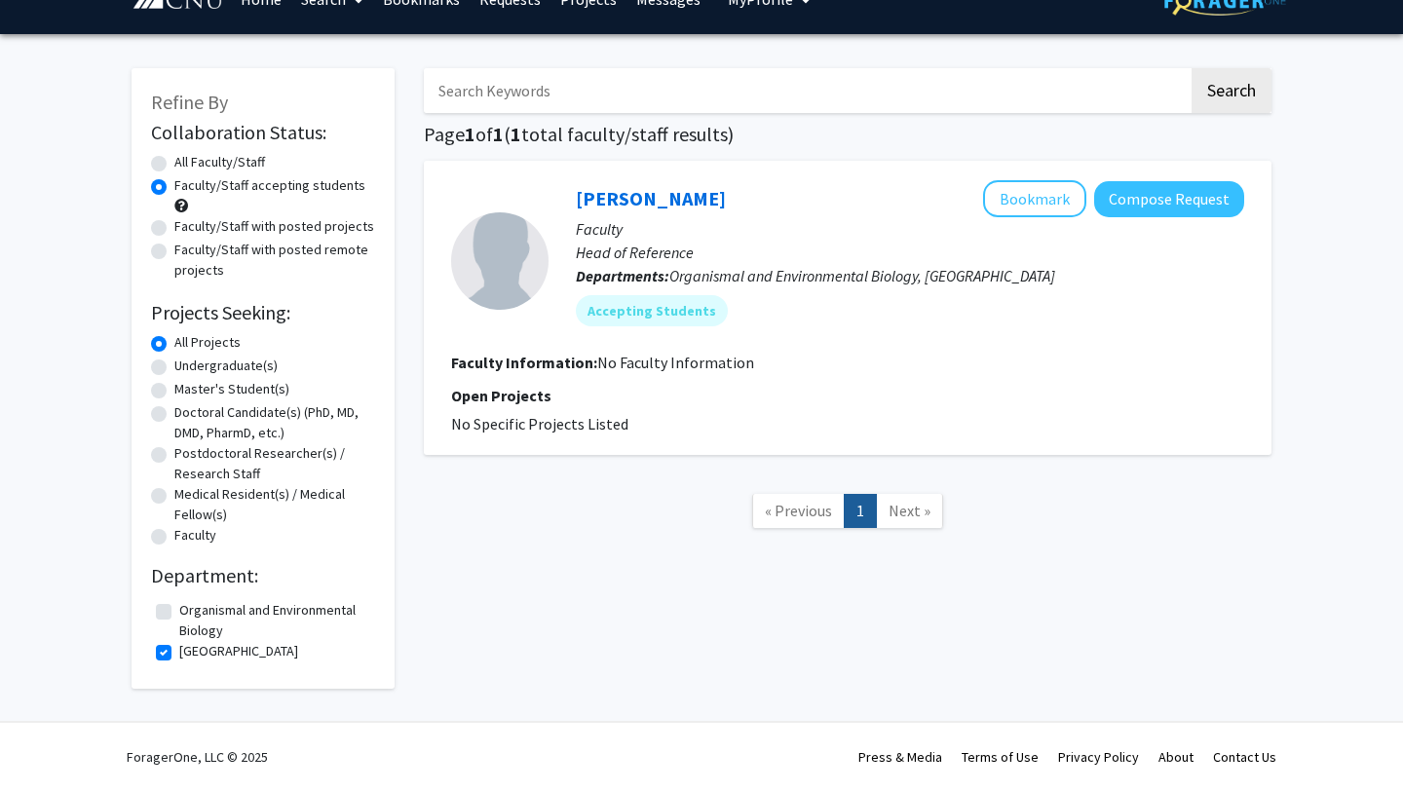
click at [179, 658] on label "[GEOGRAPHIC_DATA]" at bounding box center [238, 651] width 119 height 20
click at [179, 654] on input "[GEOGRAPHIC_DATA]" at bounding box center [185, 647] width 13 height 13
checkbox input "false"
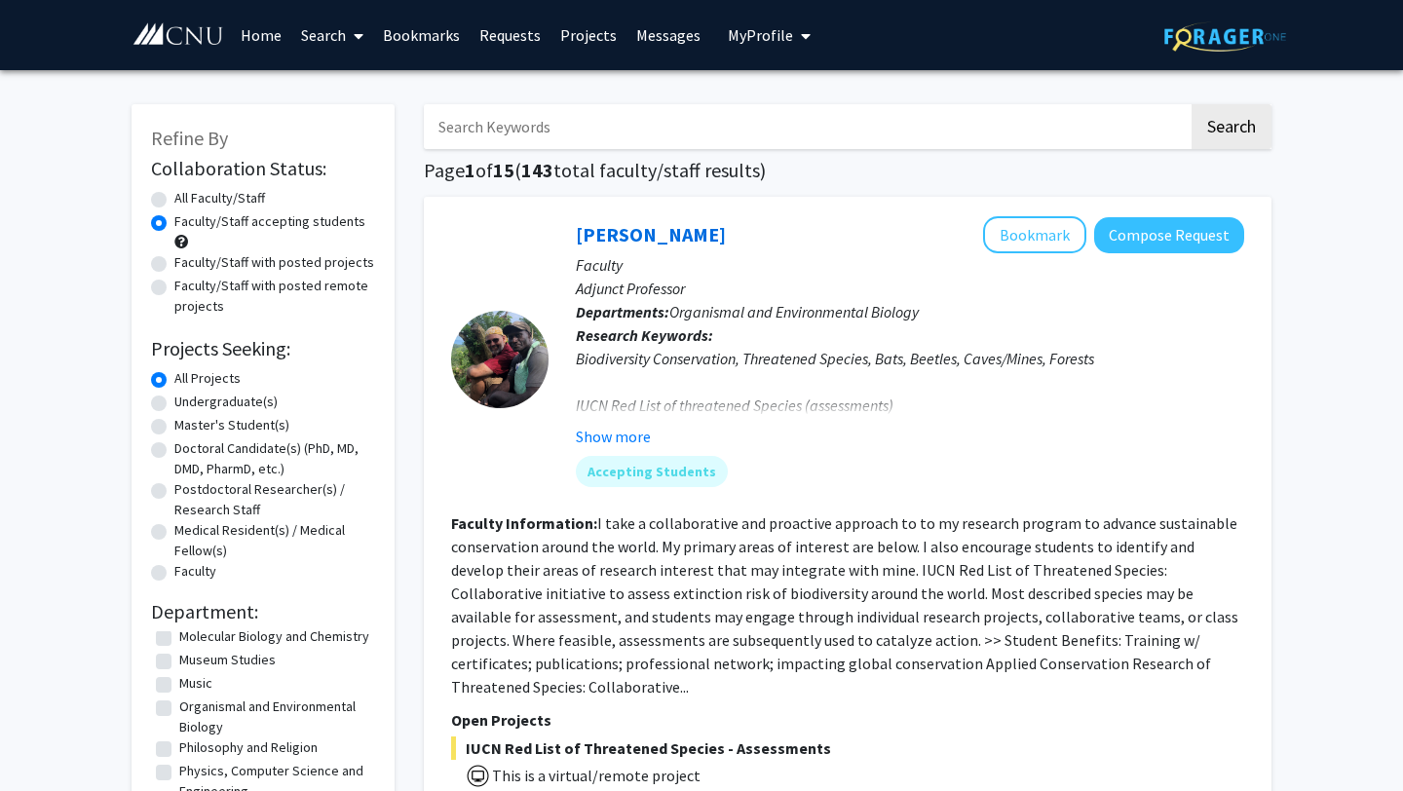
click at [416, 37] on link "Bookmarks" at bounding box center [421, 35] width 96 height 68
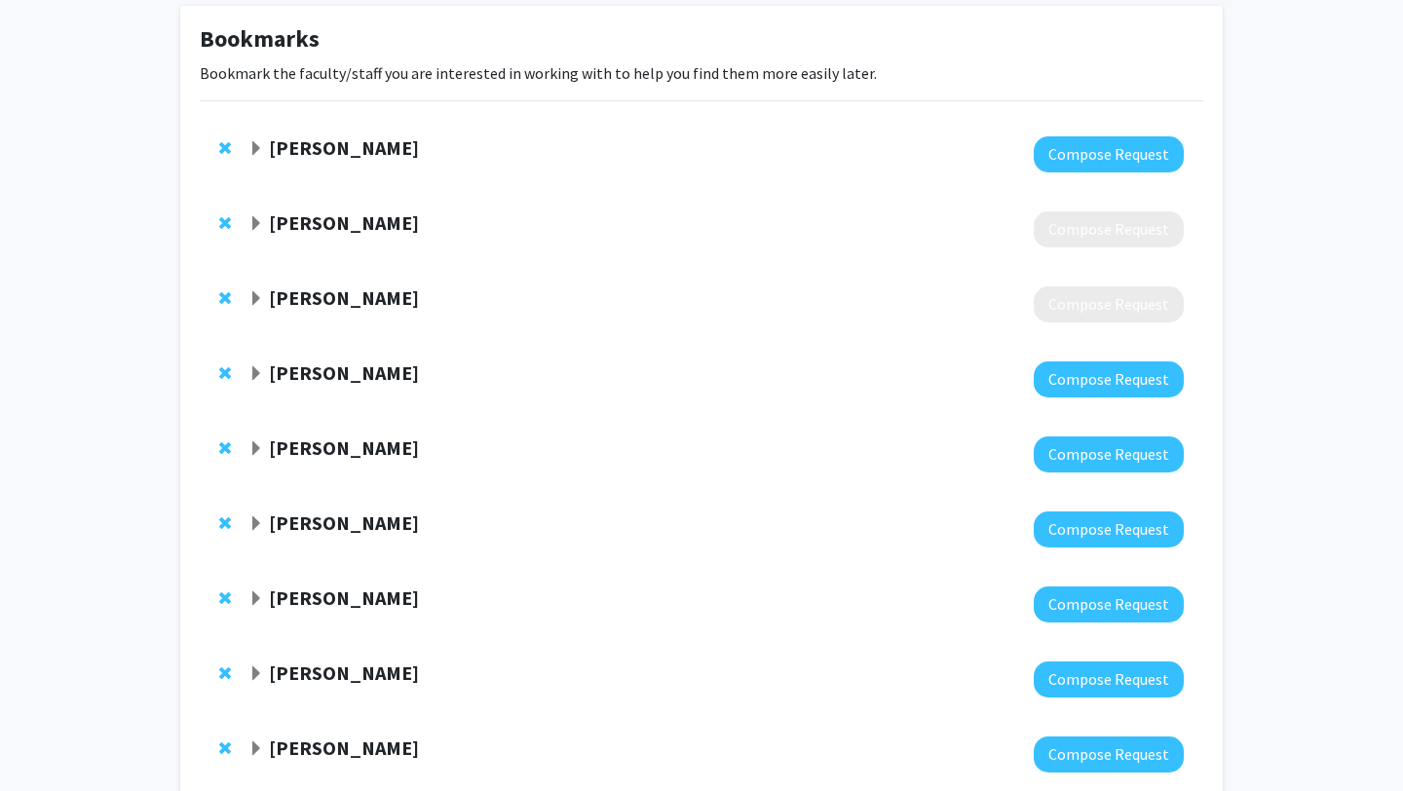
scroll to position [91, 0]
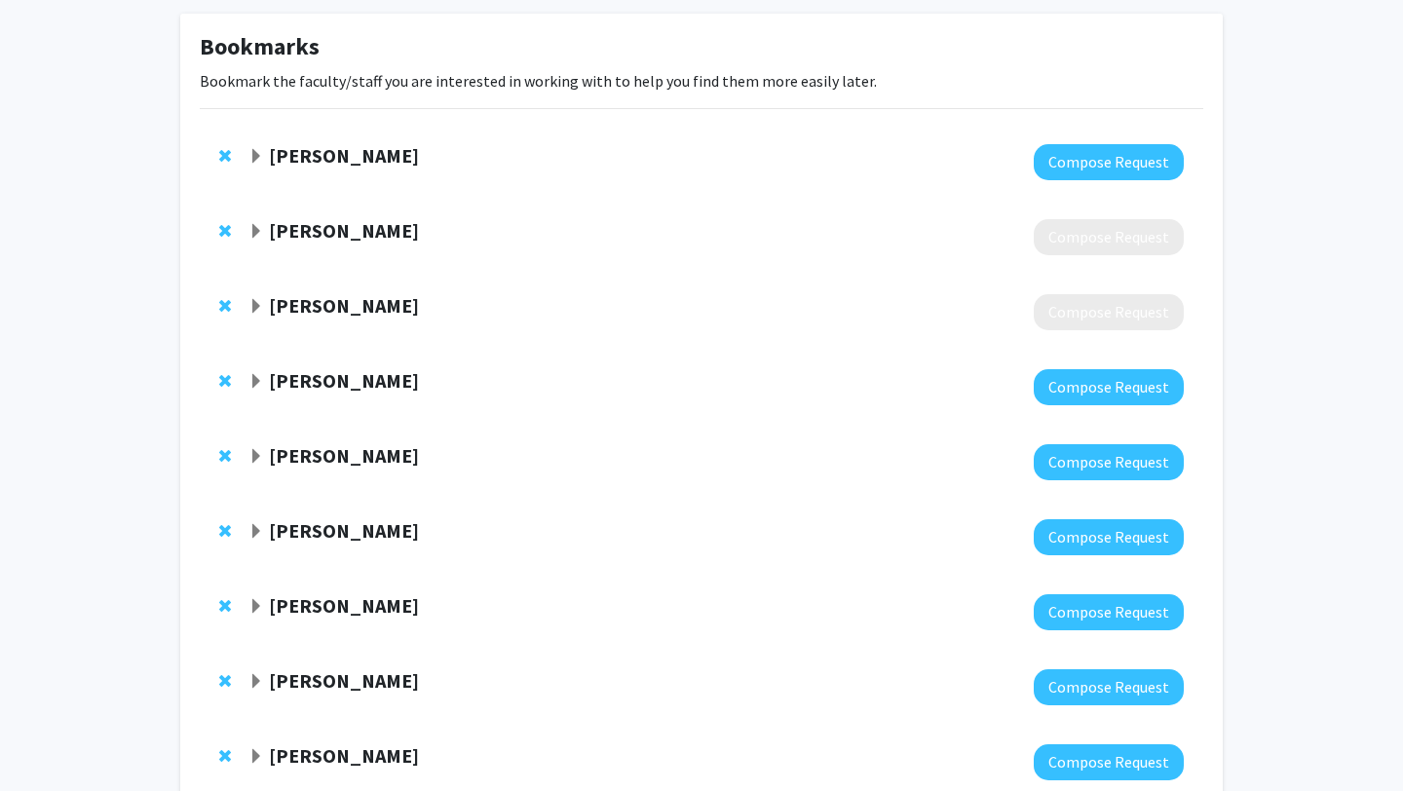
click at [221, 232] on span "Remove Tatiana Rizova from bookmarks" at bounding box center [225, 231] width 12 height 16
click at [221, 232] on span "Remove Andrew Kirkpatrick from bookmarks" at bounding box center [225, 231] width 12 height 16
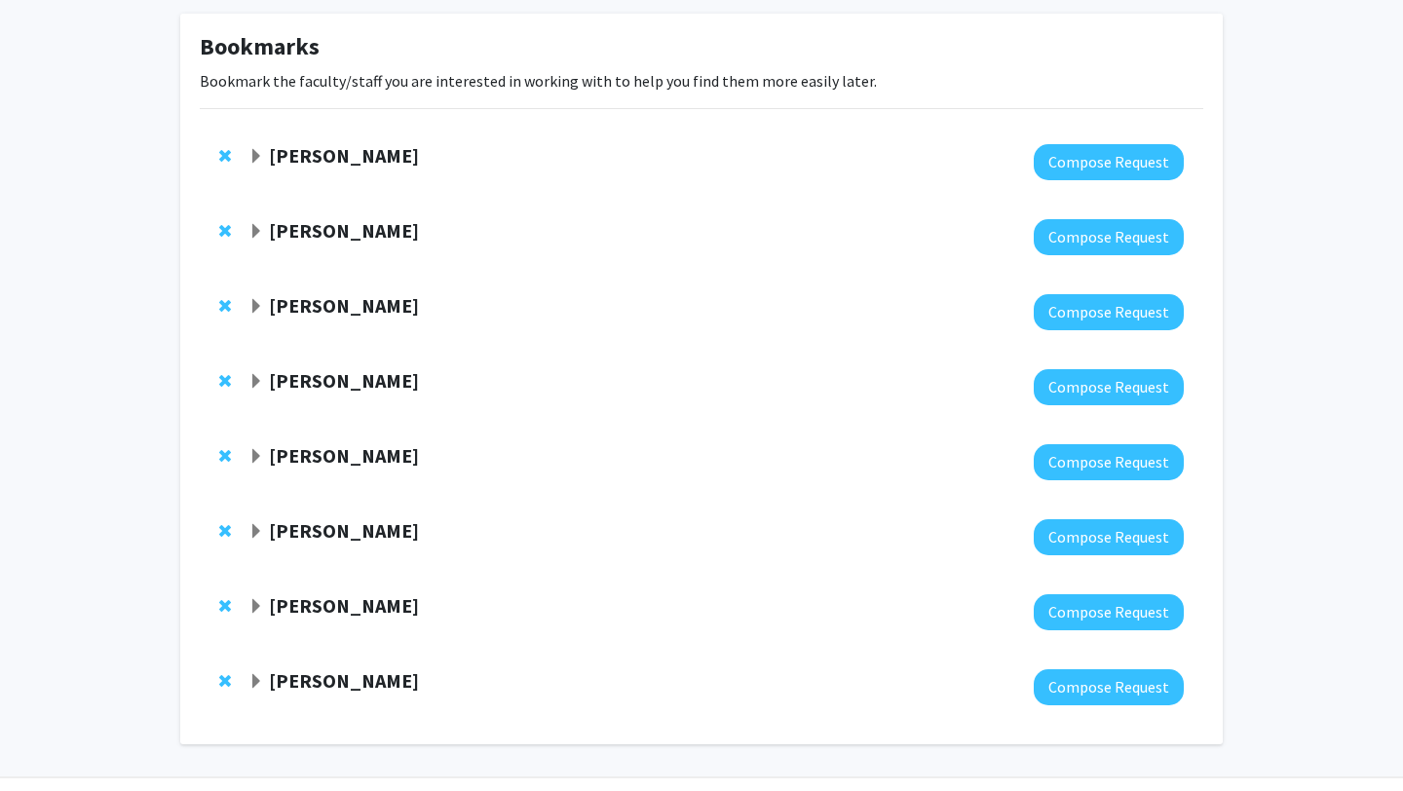
click at [222, 607] on span "Remove Gyan Pradhan from bookmarks" at bounding box center [225, 606] width 12 height 16
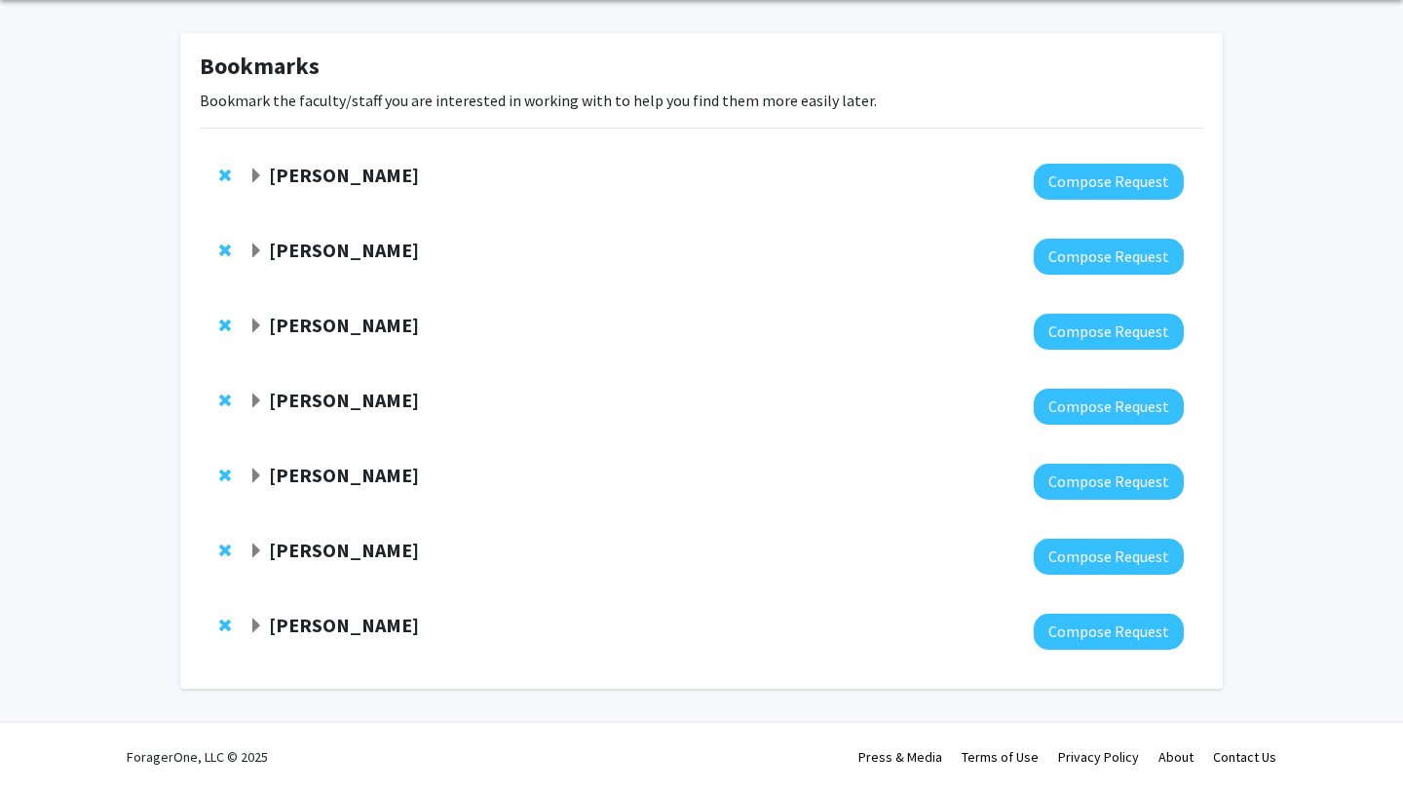
click at [251, 556] on span "Expand Travis Taylor Bookmark" at bounding box center [256, 552] width 16 height 16
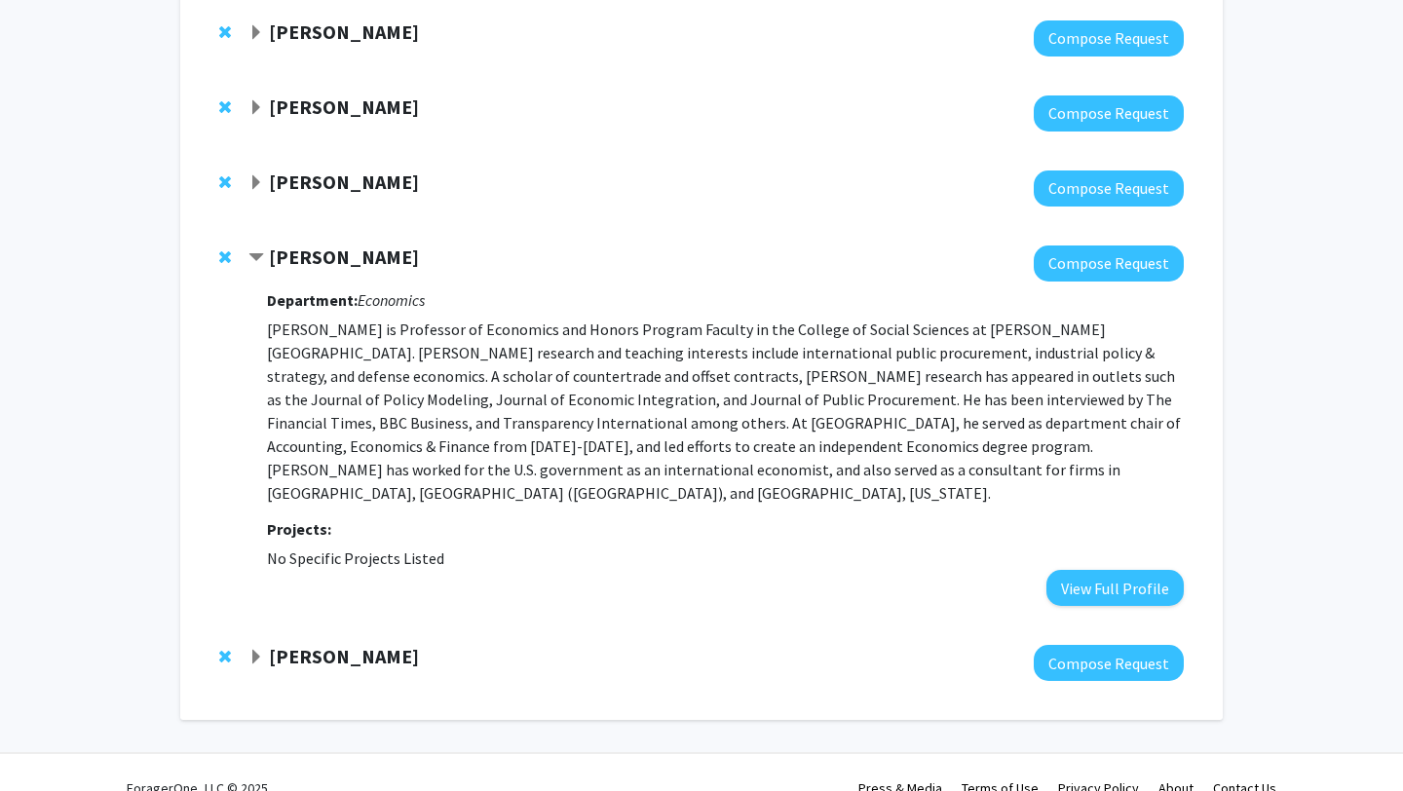
scroll to position [361, 0]
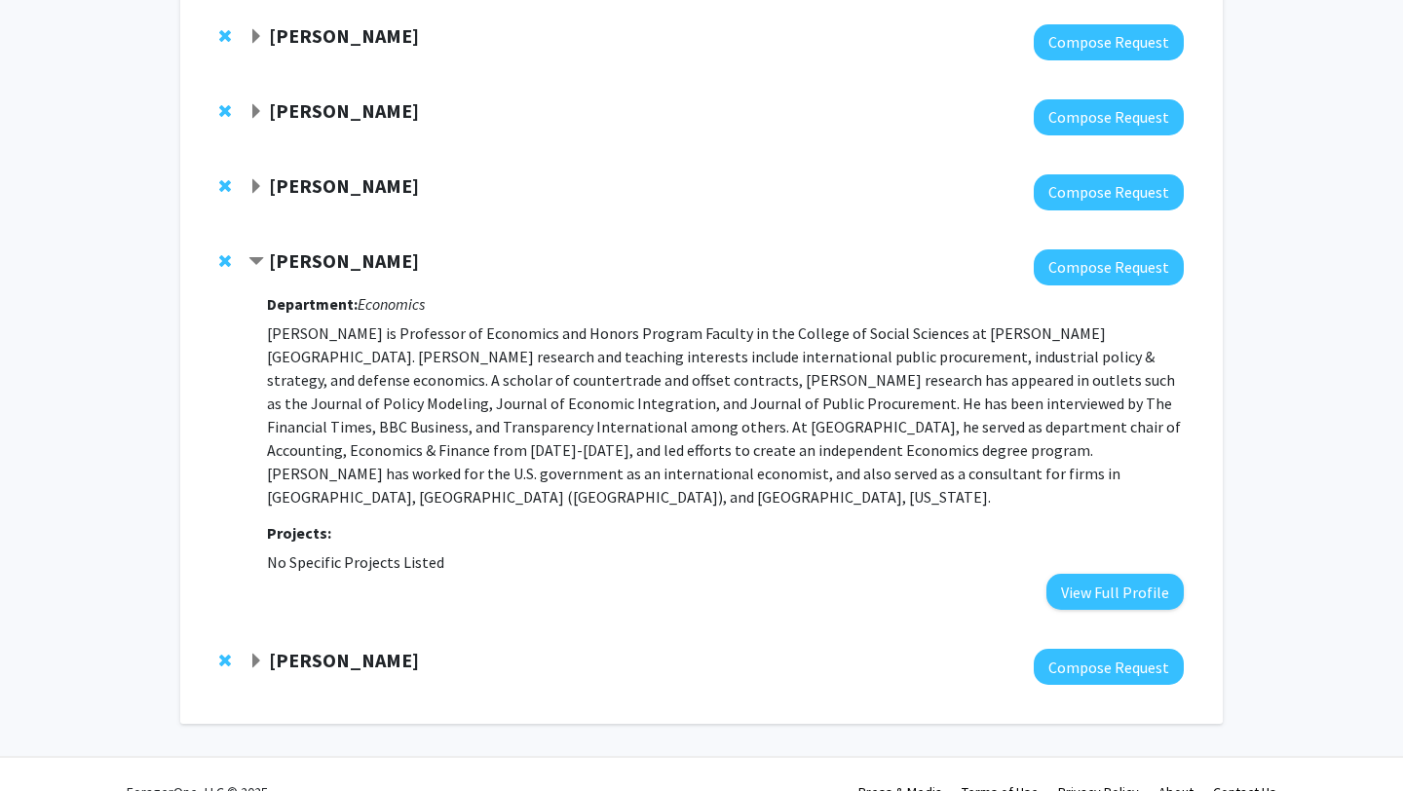
click at [252, 258] on span "Contract Travis Taylor Bookmark" at bounding box center [256, 262] width 16 height 16
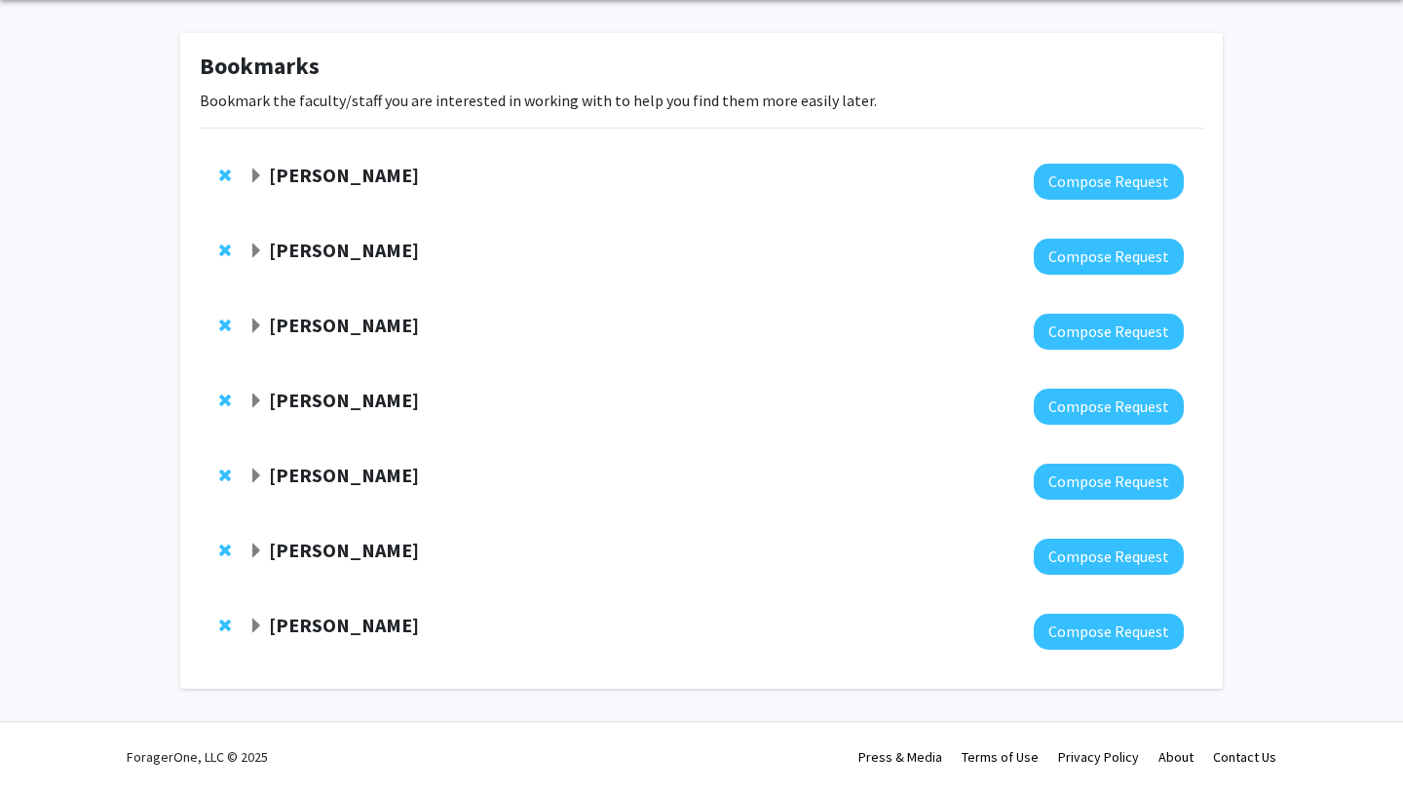
click at [220, 475] on span "Remove Francesca Parente from bookmarks" at bounding box center [225, 476] width 12 height 16
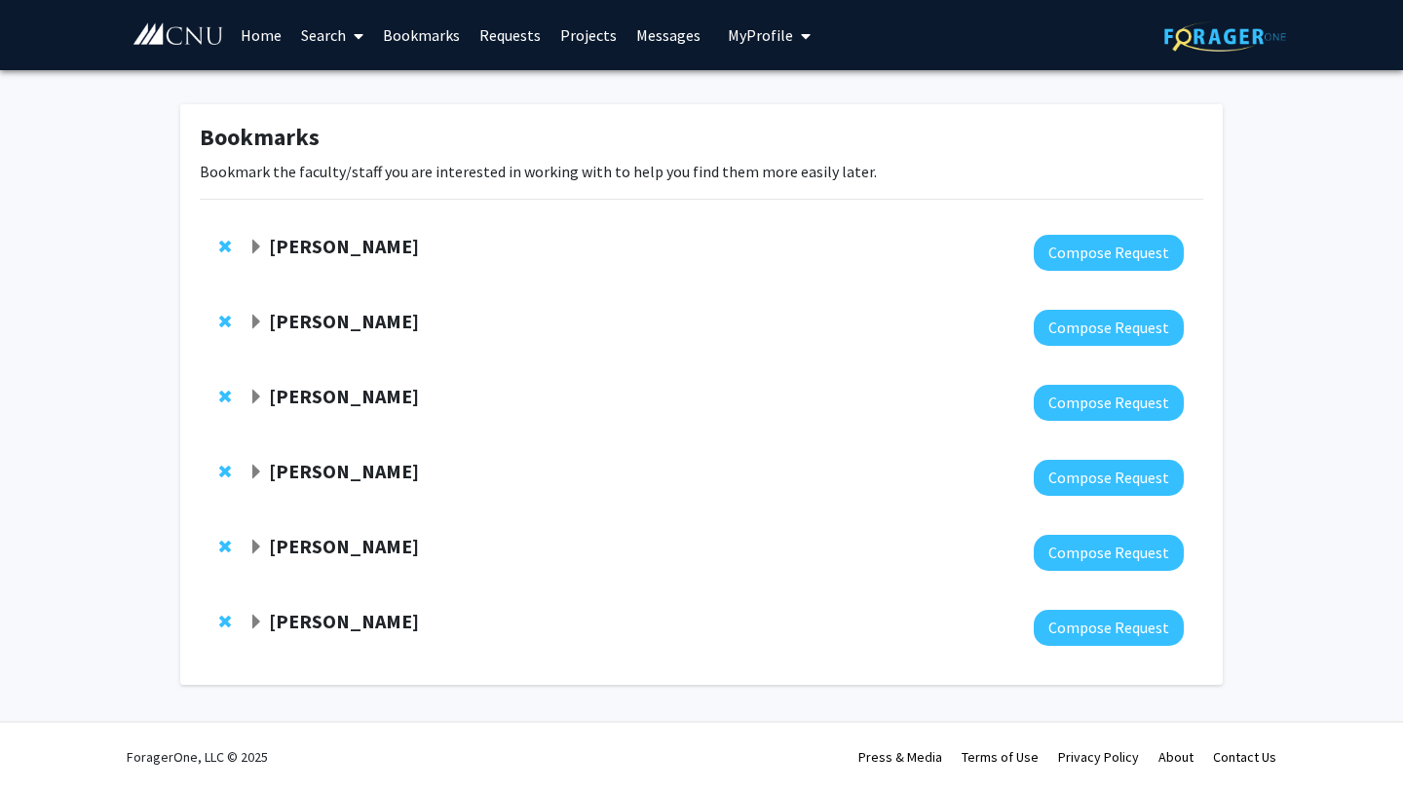
click at [257, 393] on span "Expand Andrea Pauw Bookmark" at bounding box center [256, 398] width 16 height 16
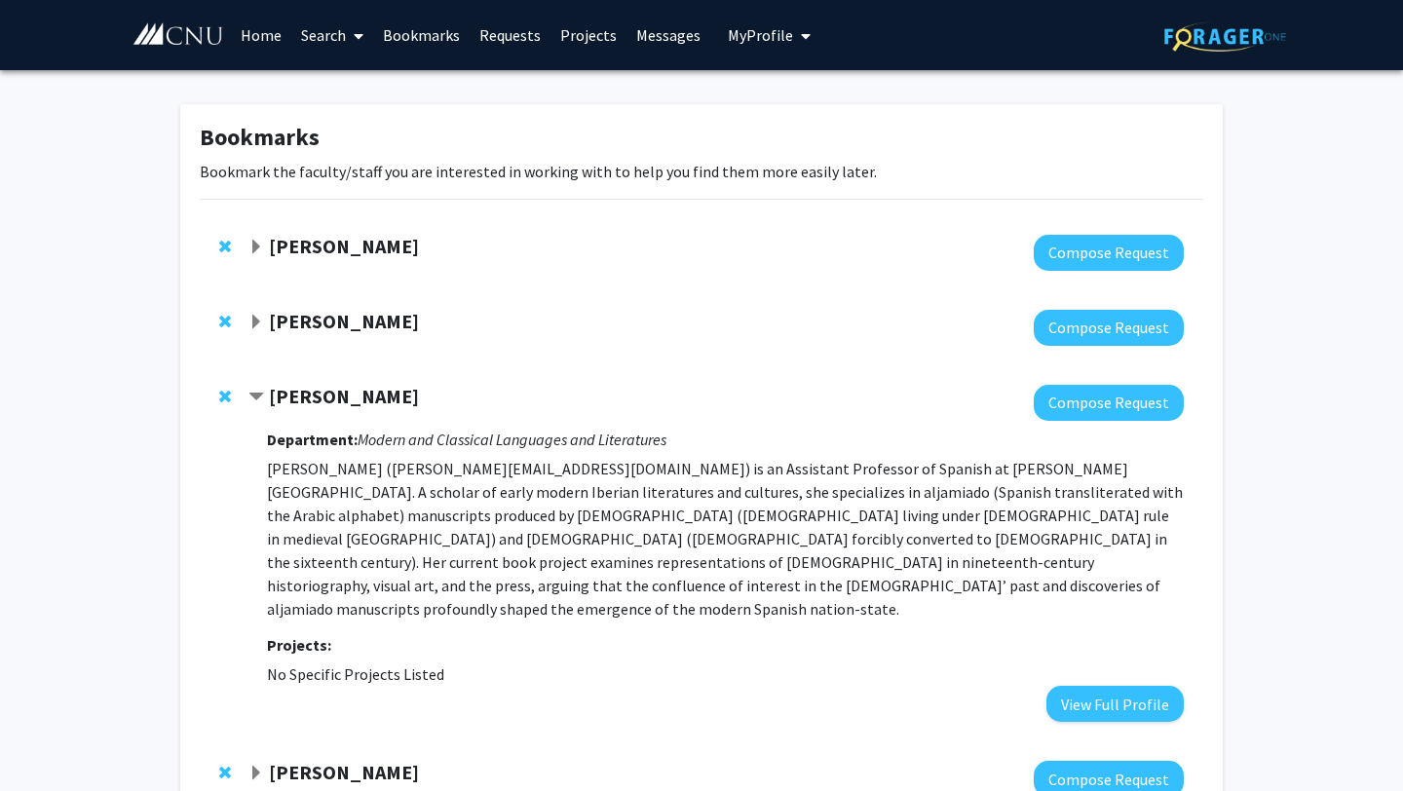
click at [256, 391] on span "Contract Andrea Pauw Bookmark" at bounding box center [256, 398] width 16 height 16
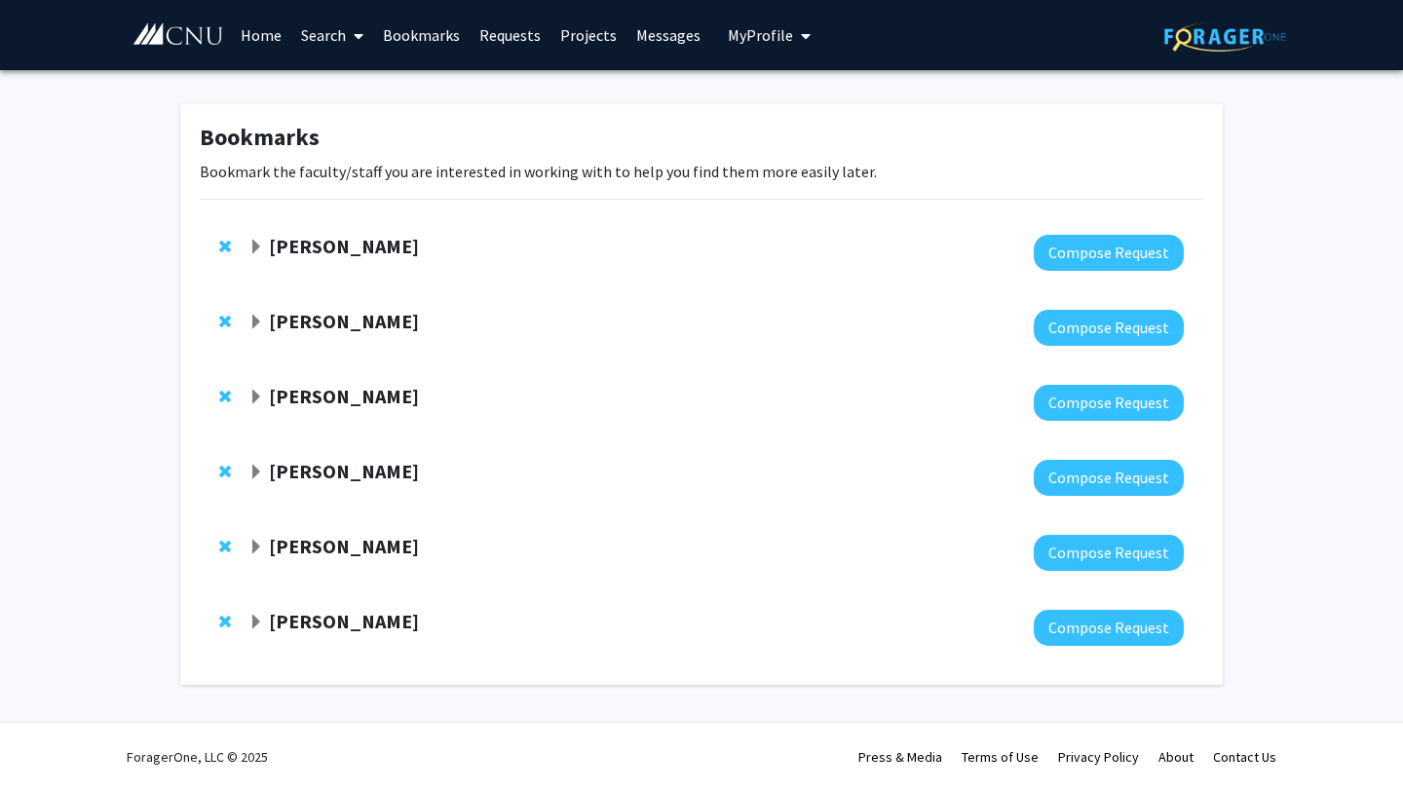
click at [254, 470] on span "Expand Elaine Miller Bookmark" at bounding box center [256, 473] width 16 height 16
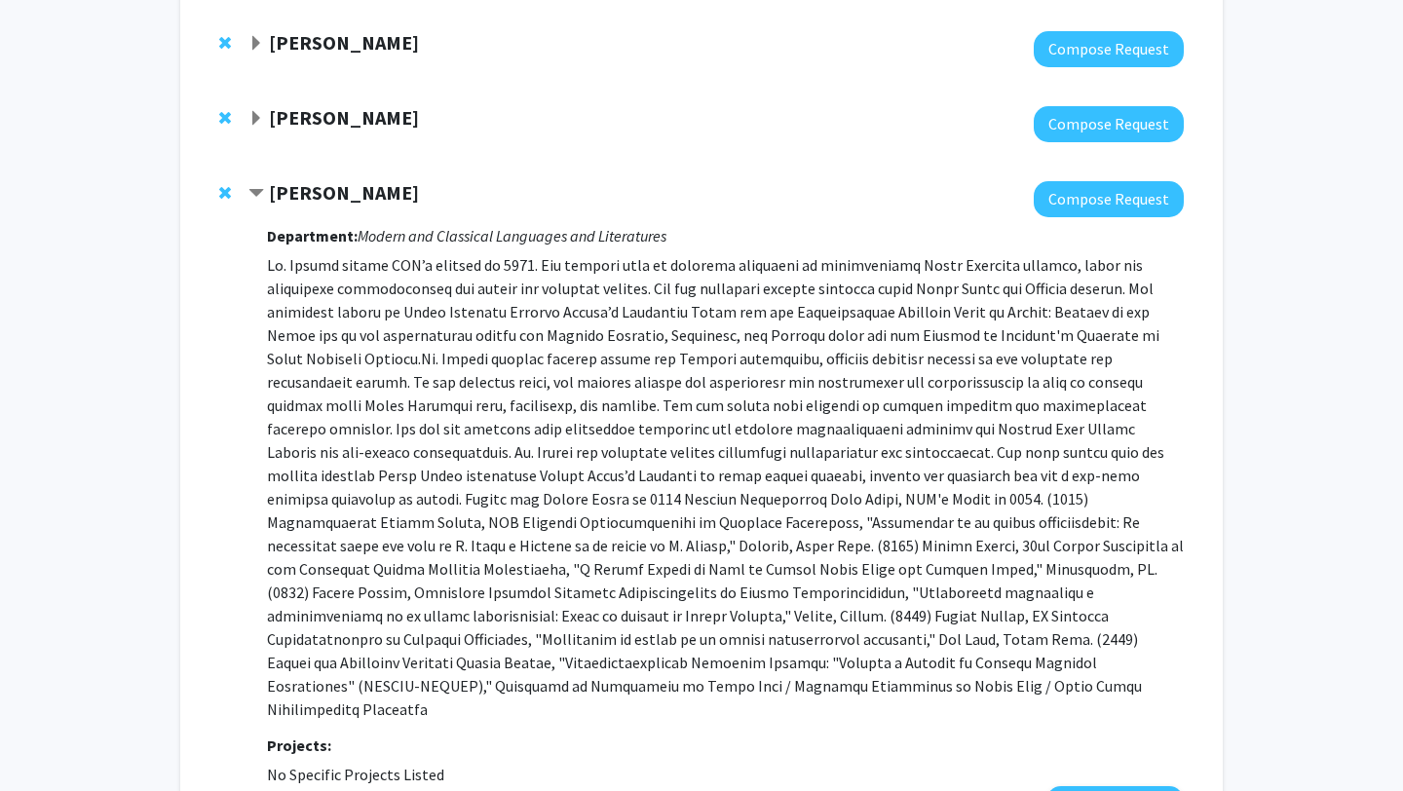
scroll to position [280, 0]
click at [253, 192] on span "Contract Elaine Miller Bookmark" at bounding box center [256, 193] width 16 height 16
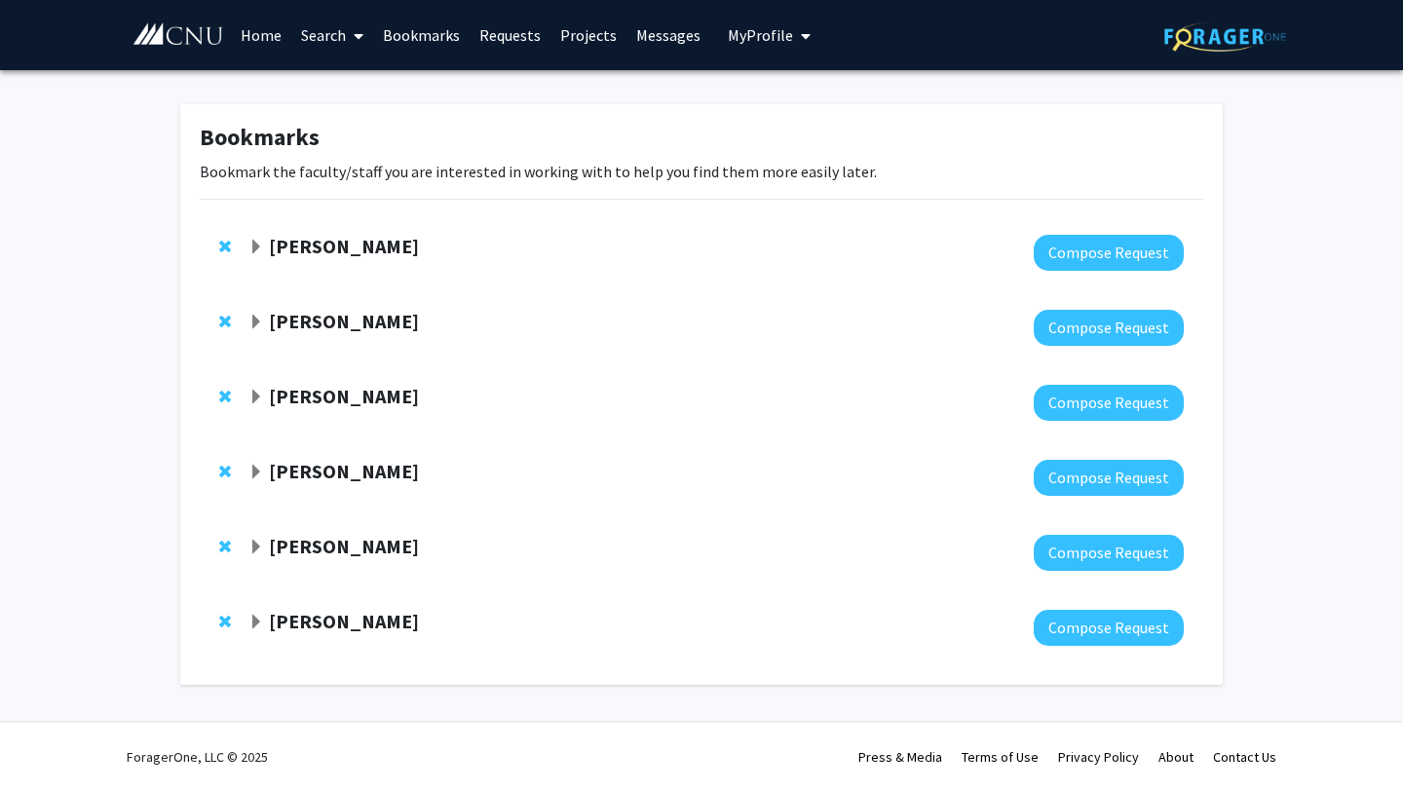
click at [255, 401] on span "Expand Andrea Pauw Bookmark" at bounding box center [256, 398] width 16 height 16
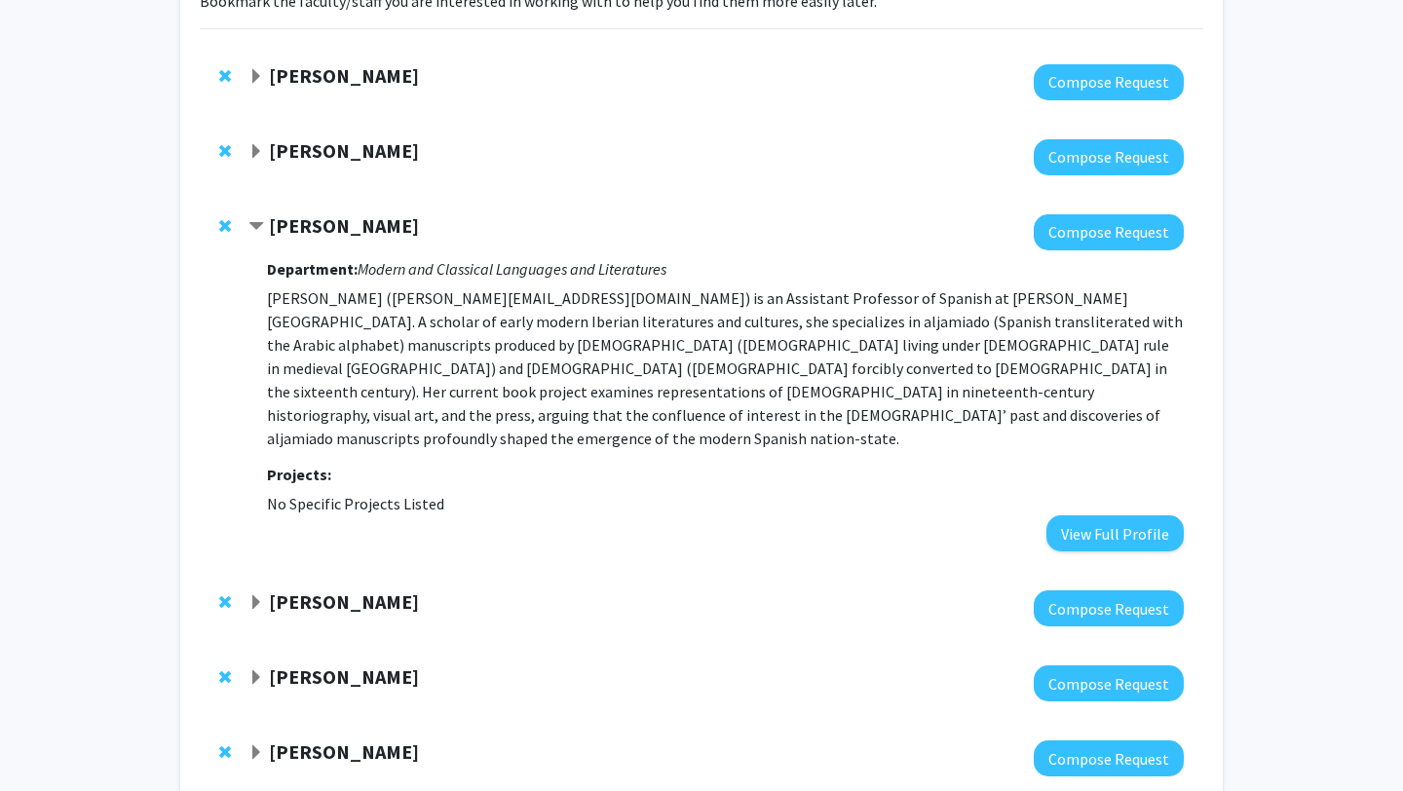
scroll to position [183, 0]
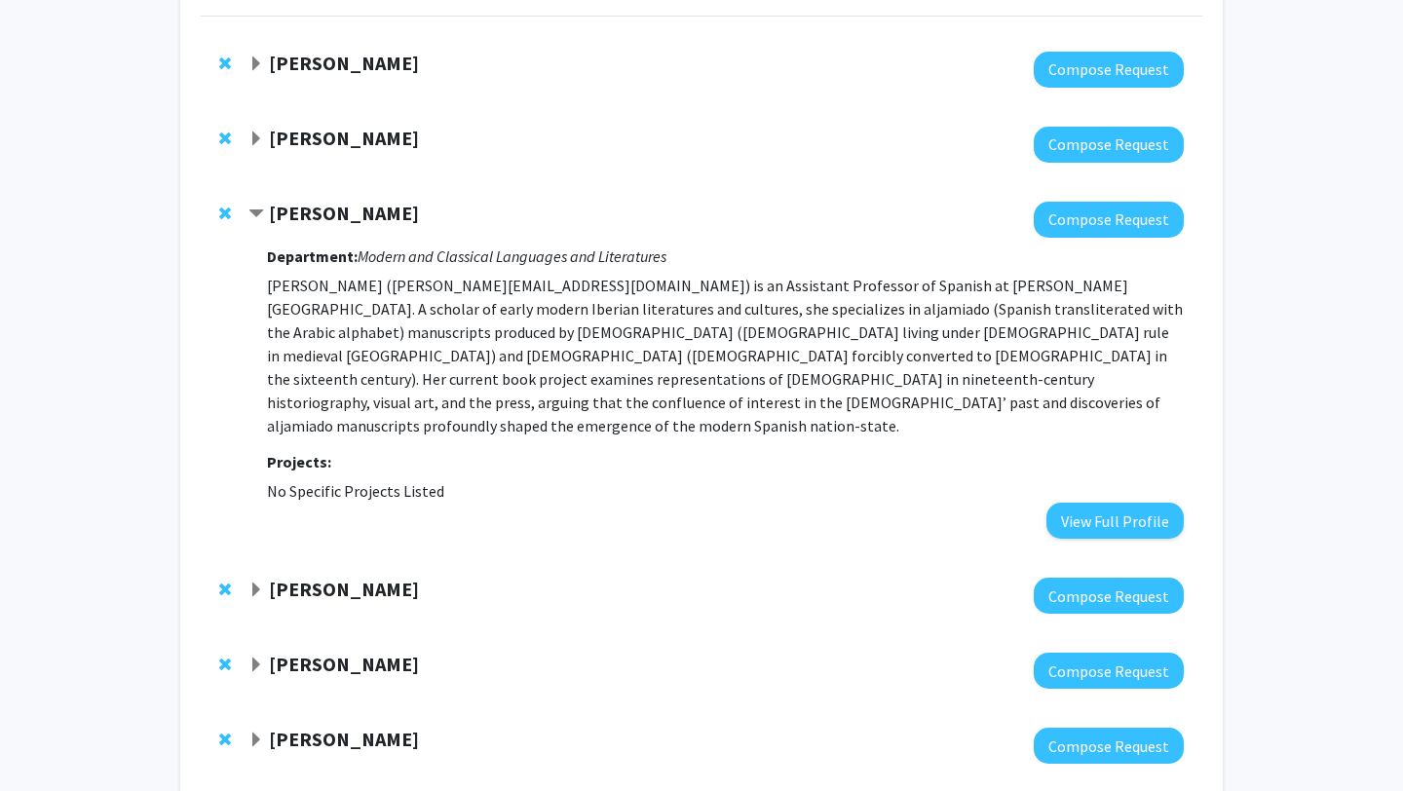
click at [257, 210] on span "Contract Andrea Pauw Bookmark" at bounding box center [256, 215] width 16 height 16
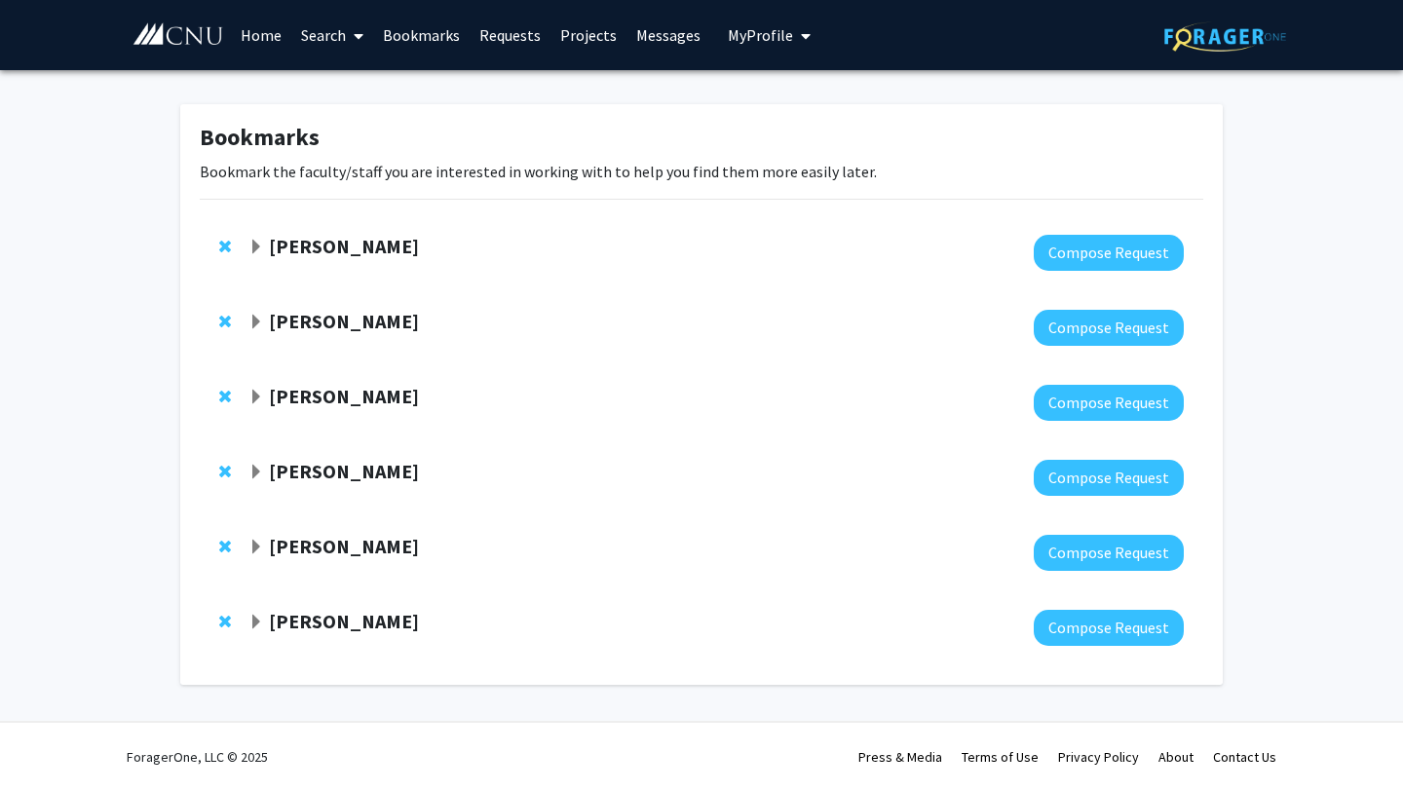
click at [223, 473] on span "Remove Elaine Miller from bookmarks" at bounding box center [225, 472] width 12 height 16
click at [142, 431] on div "Bookmarks Bookmark the faculty/staff you are interested in working with to help…" at bounding box center [701, 362] width 1403 height 584
